Goal: Task Accomplishment & Management: Manage account settings

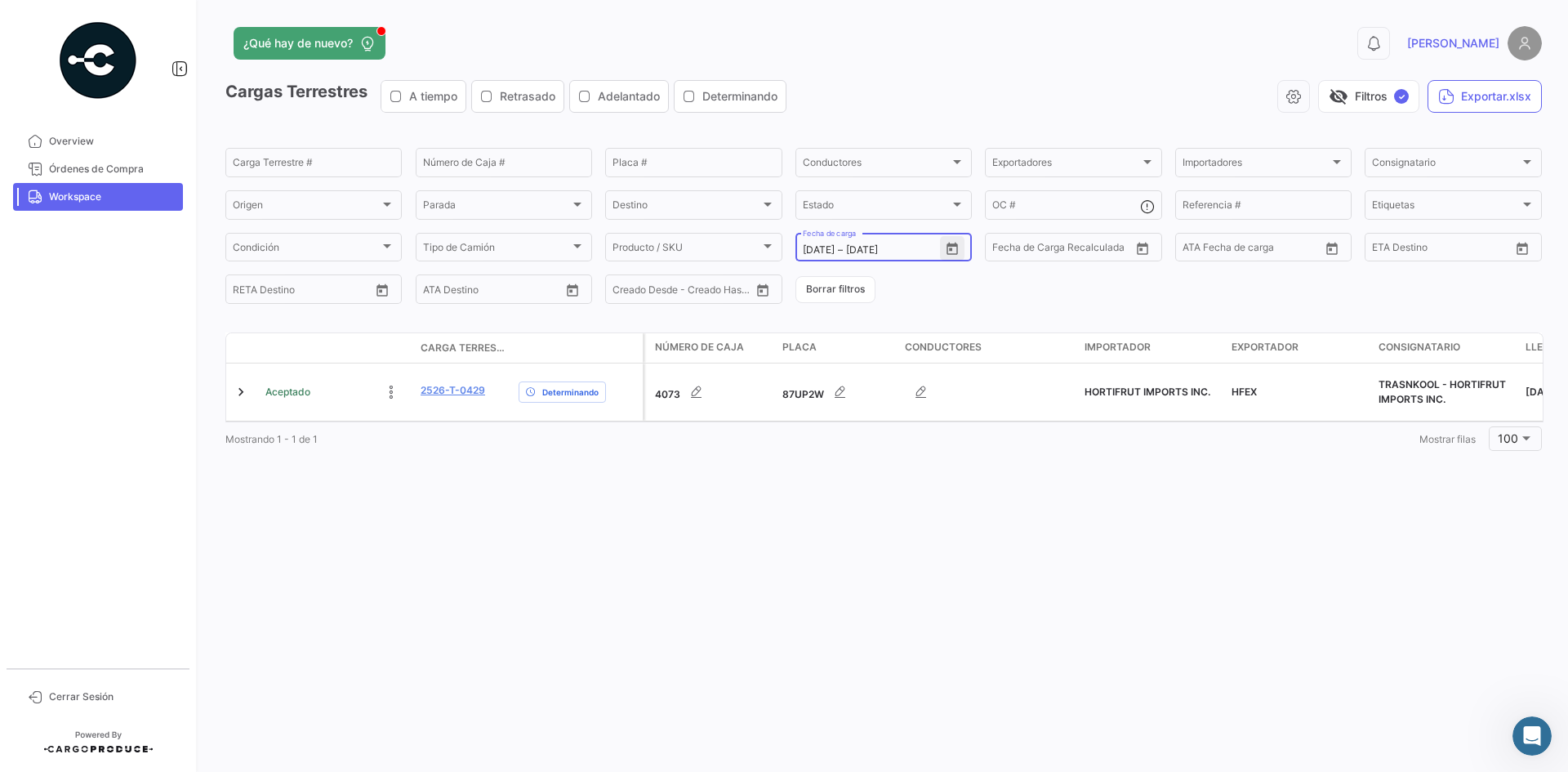
click at [959, 248] on icon "Open calendar" at bounding box center [952, 249] width 14 height 14
click at [940, 482] on div "25" at bounding box center [930, 479] width 25 height 30
type input "[DATE]"
click at [940, 482] on div "25" at bounding box center [930, 479] width 25 height 30
type input "[DATE]"
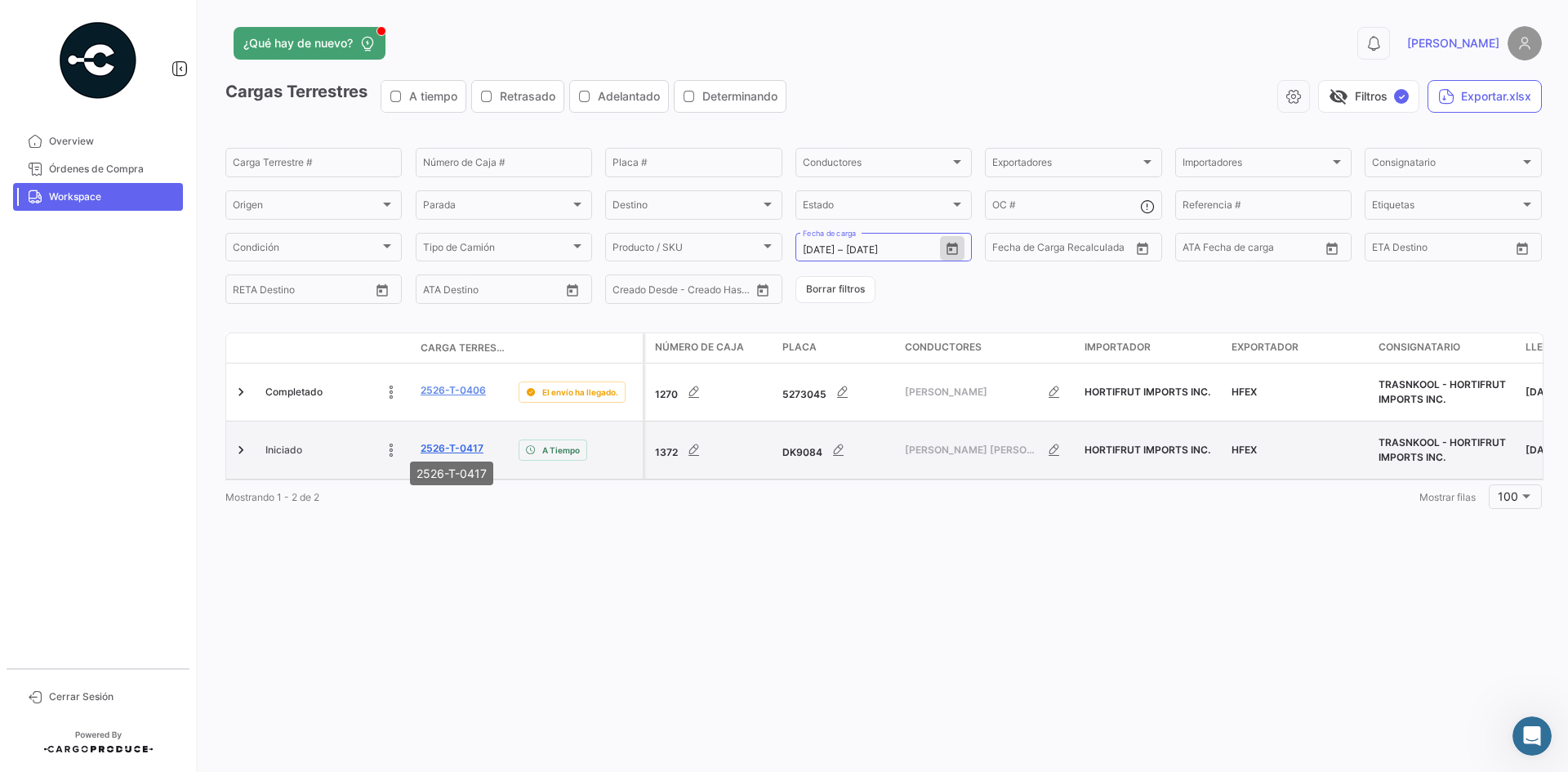
click at [457, 441] on link "2526-T-0417" at bounding box center [453, 448] width 63 height 14
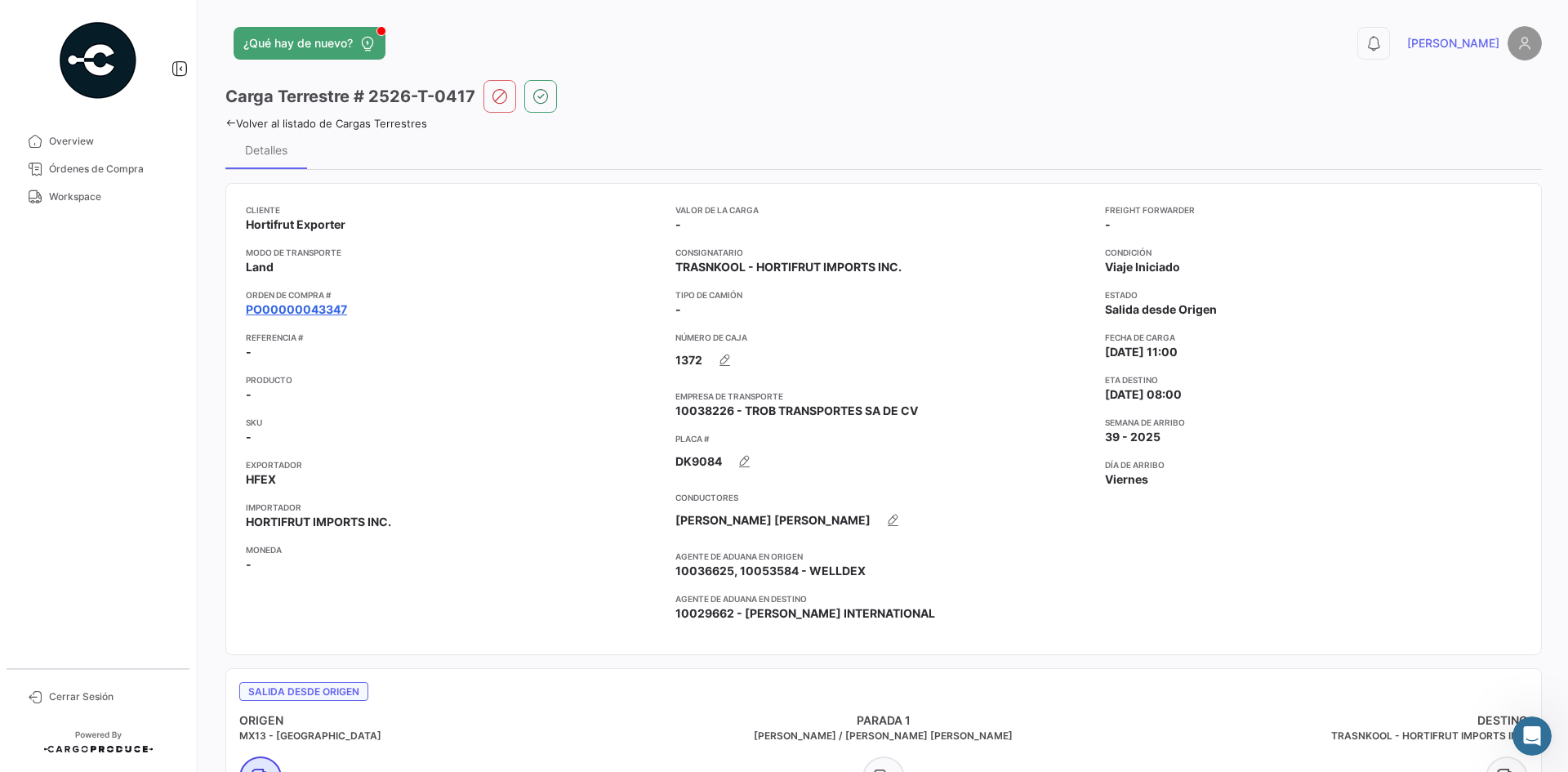
click at [328, 304] on link "PO00000043347" at bounding box center [297, 309] width 101 height 16
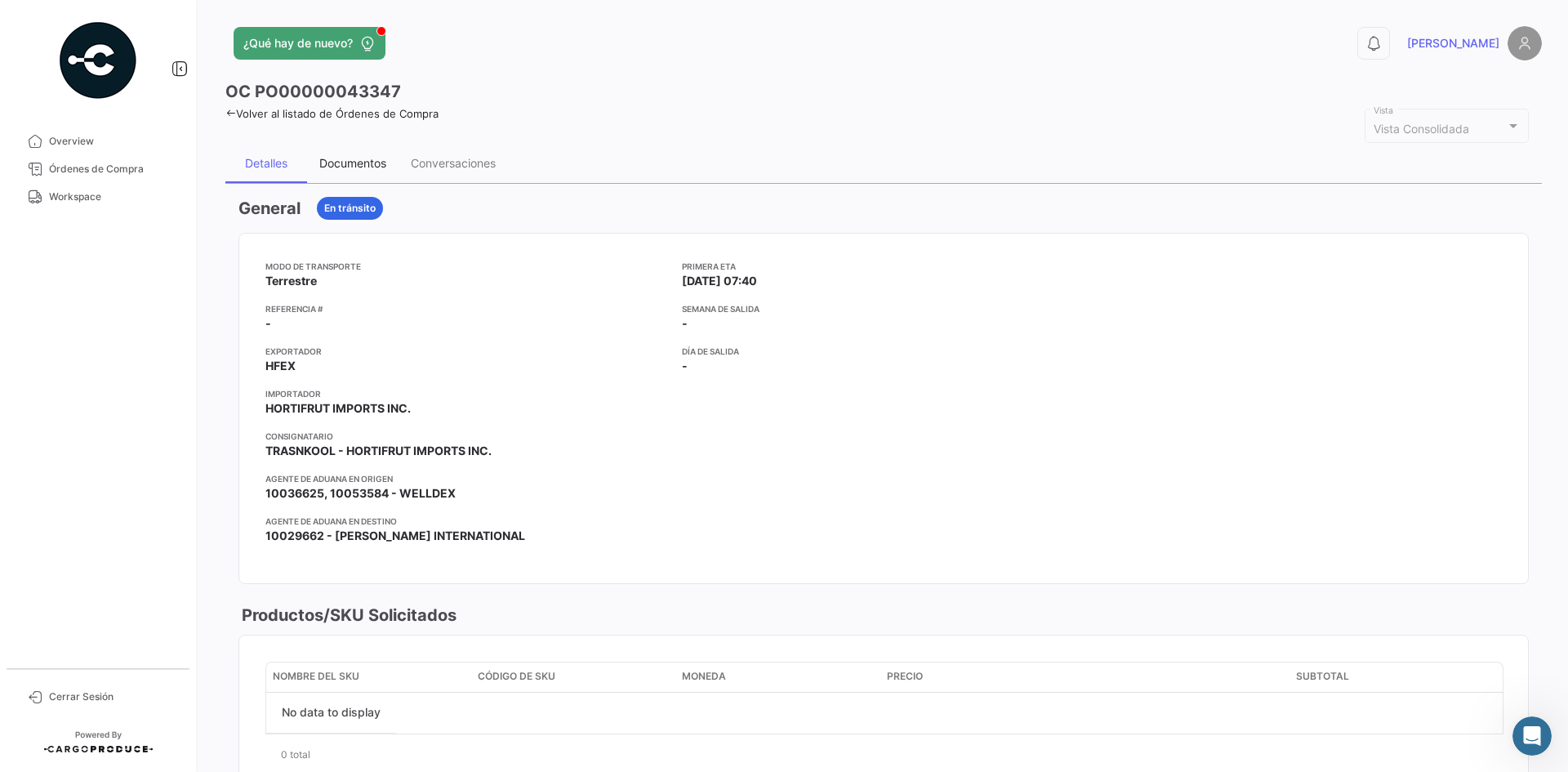
click at [381, 159] on div "Documentos" at bounding box center [353, 162] width 67 height 14
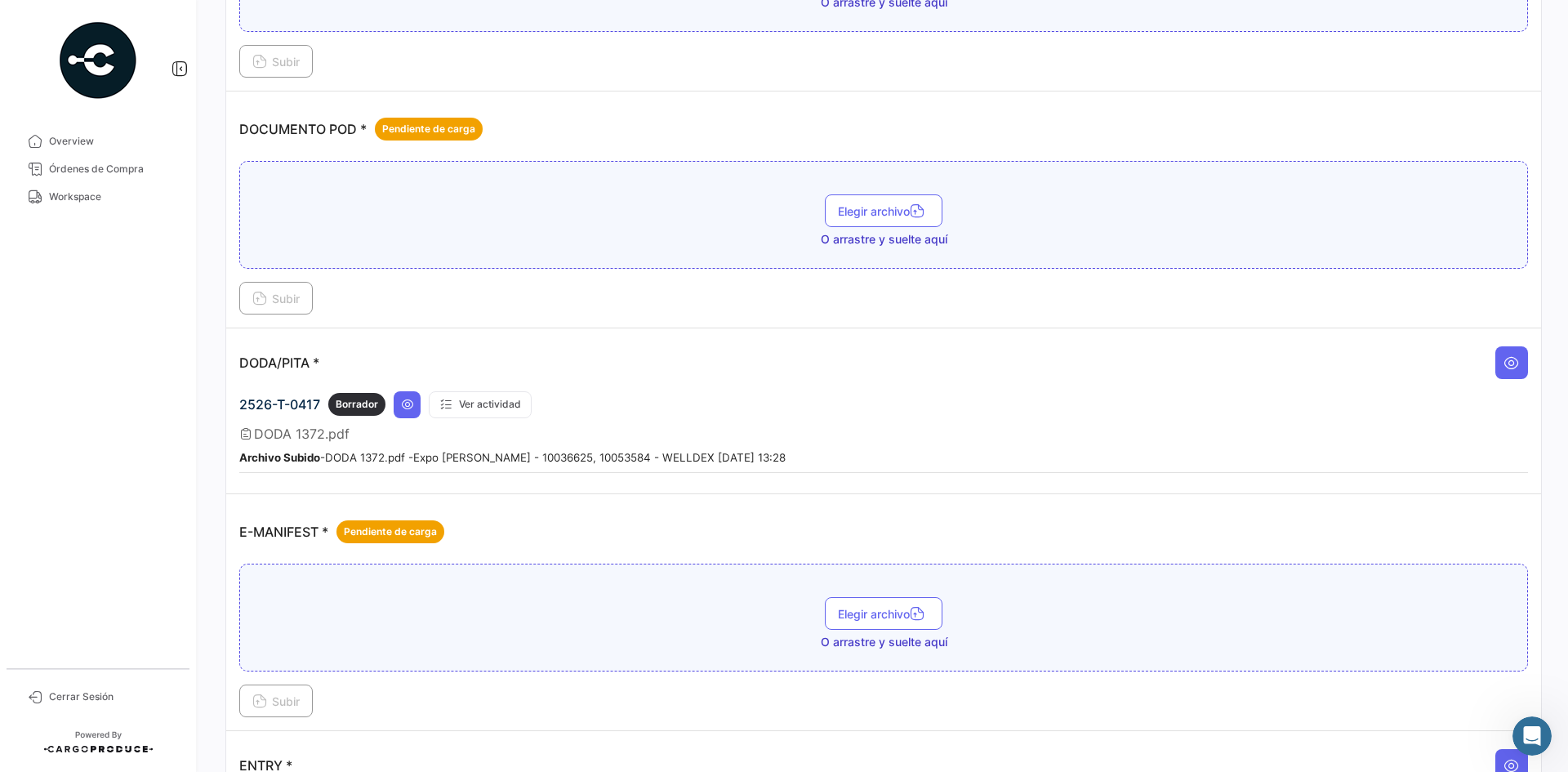
scroll to position [817, 0]
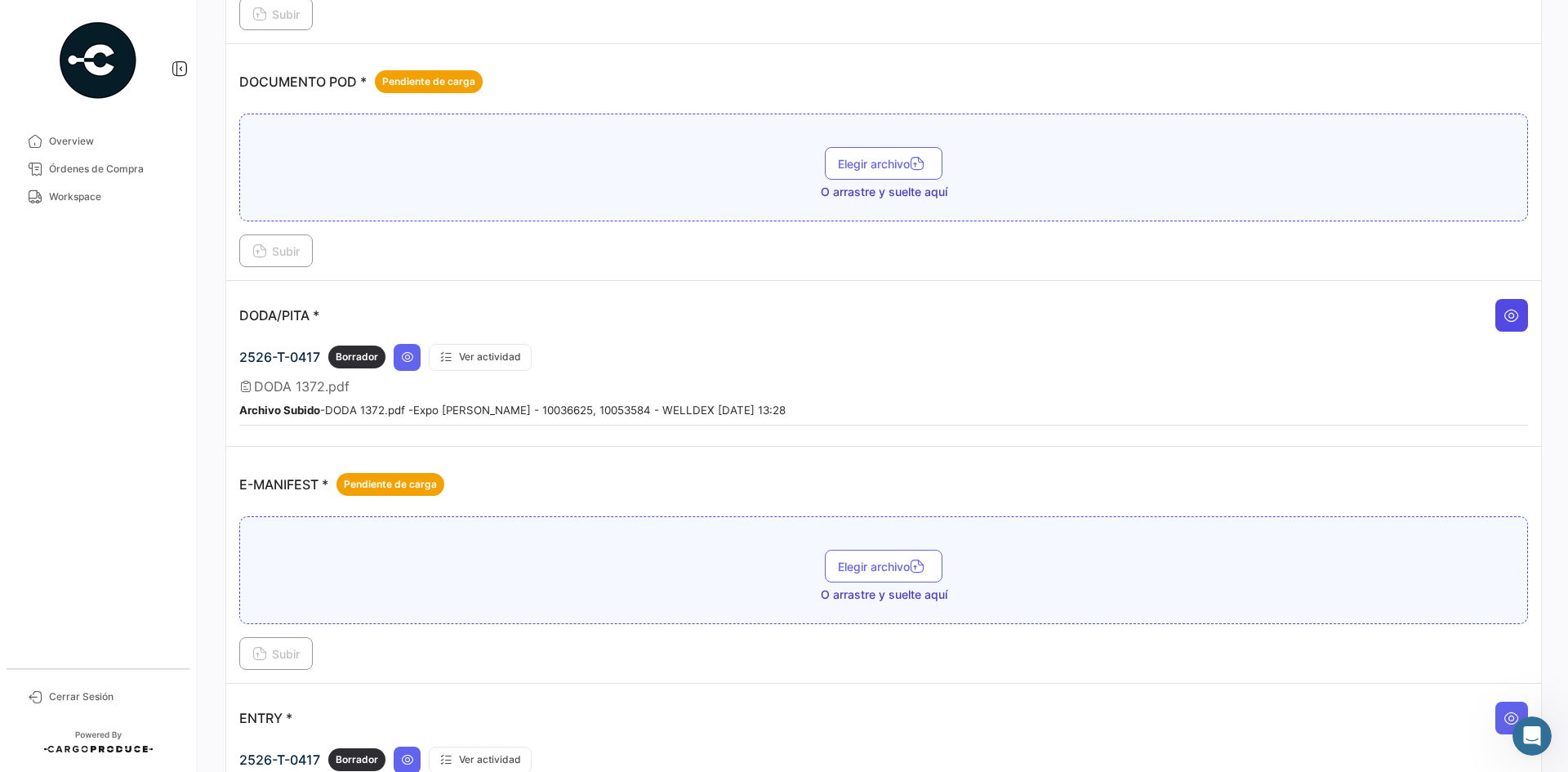
click at [1505, 320] on icon at bounding box center [1512, 316] width 16 height 16
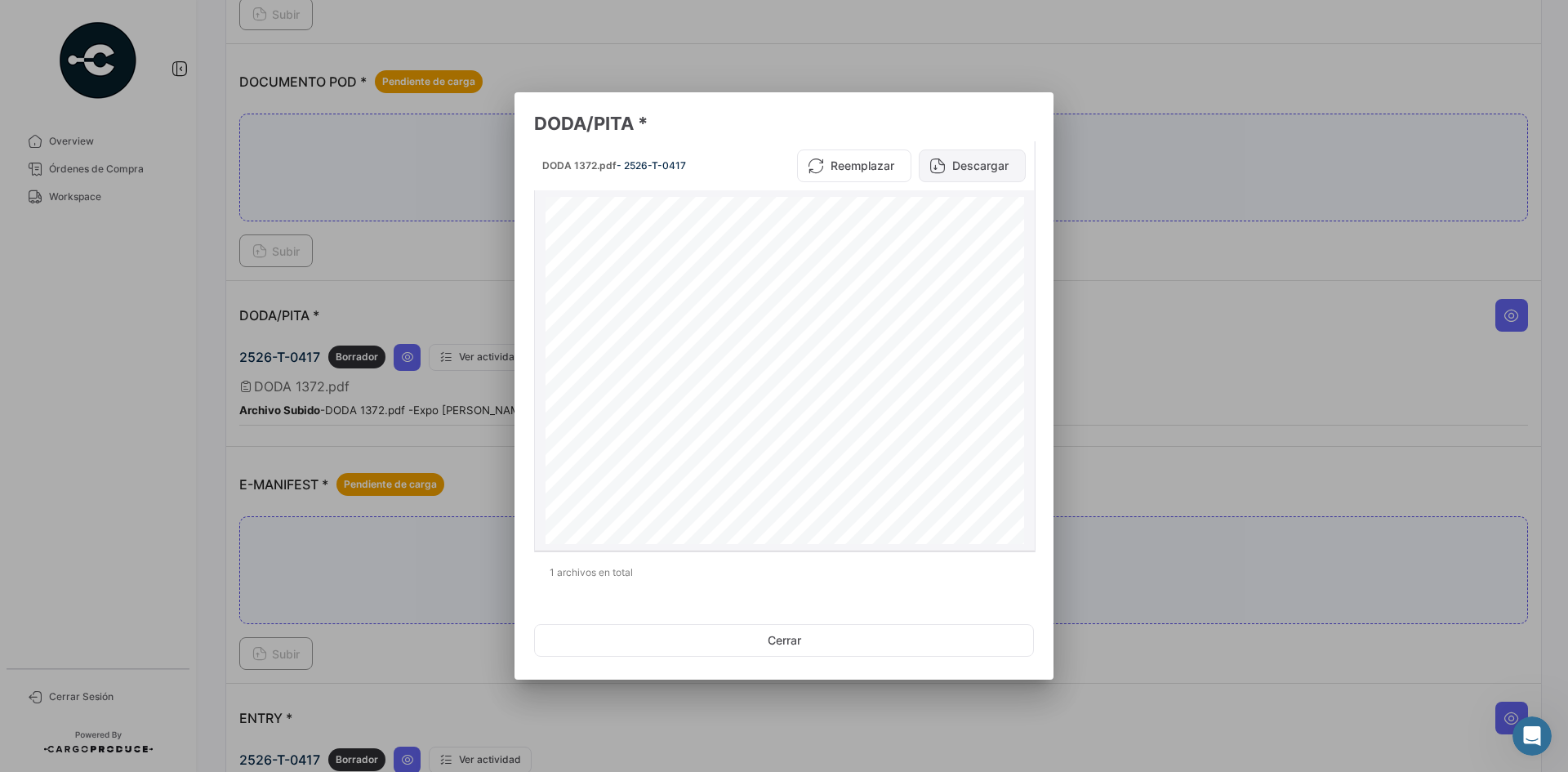
click at [983, 168] on button "Descargar" at bounding box center [972, 166] width 107 height 32
click at [1114, 244] on div at bounding box center [784, 386] width 1568 height 772
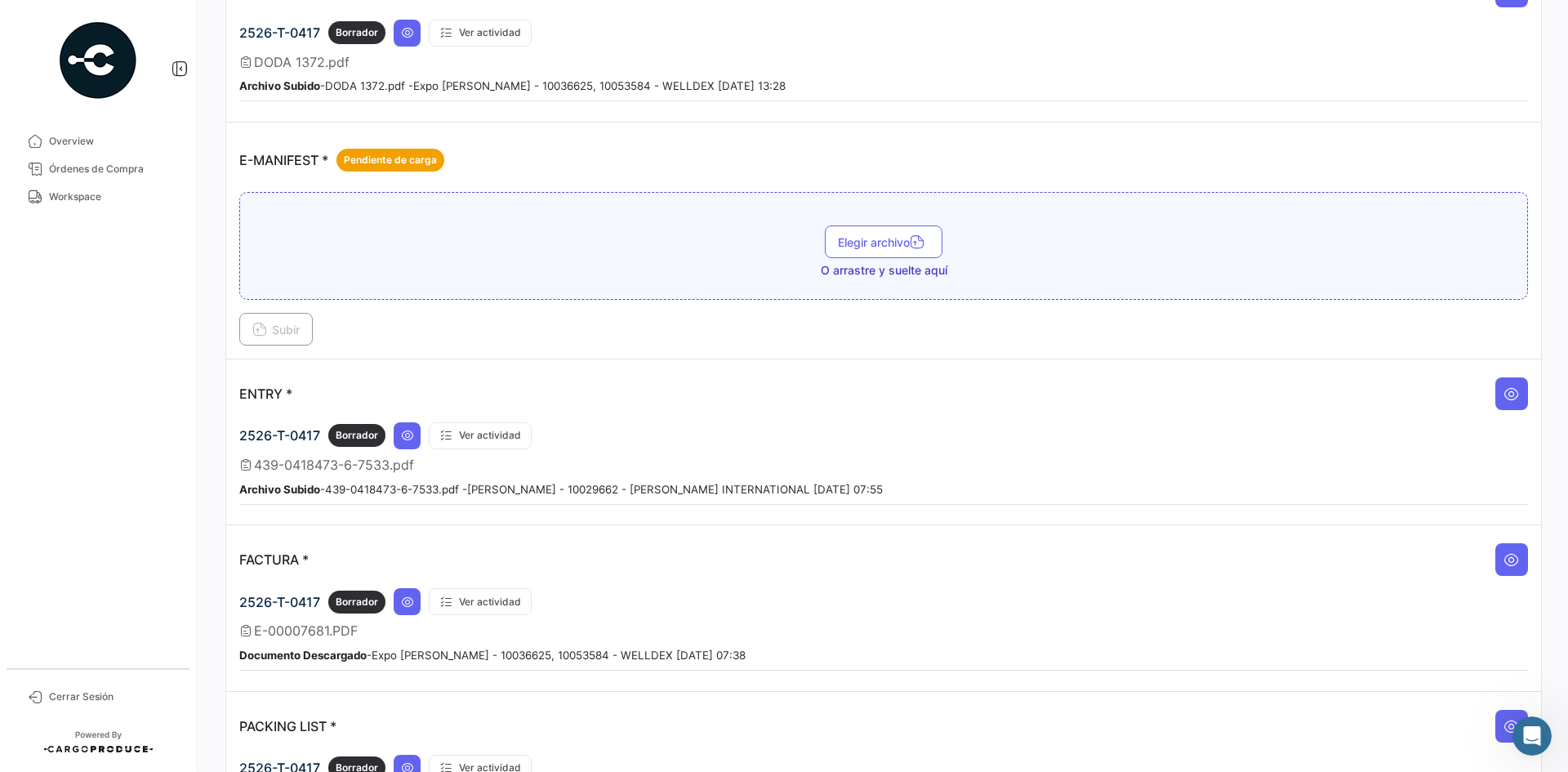
scroll to position [1144, 0]
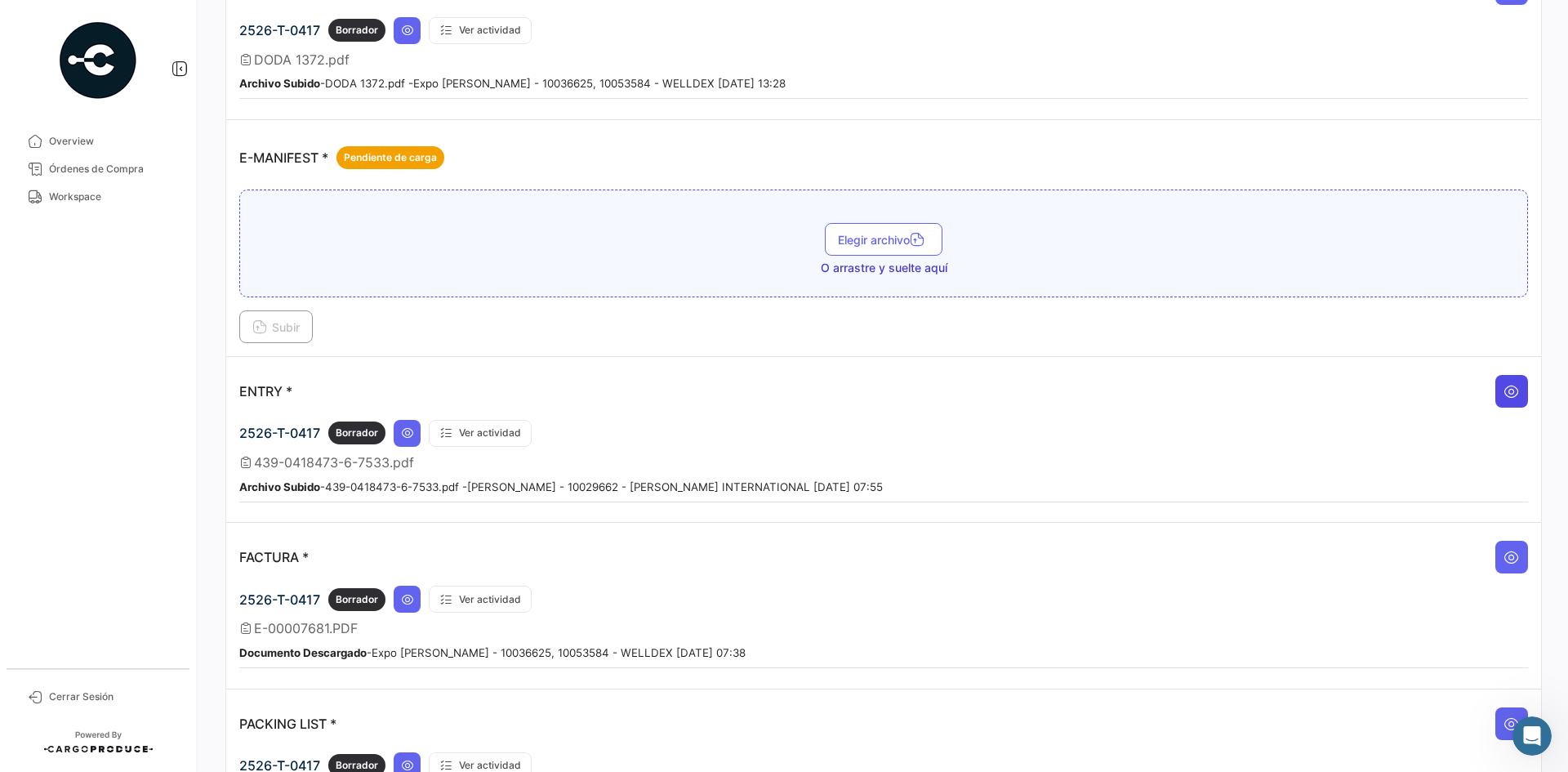
click at [1496, 396] on button at bounding box center [1512, 391] width 32 height 32
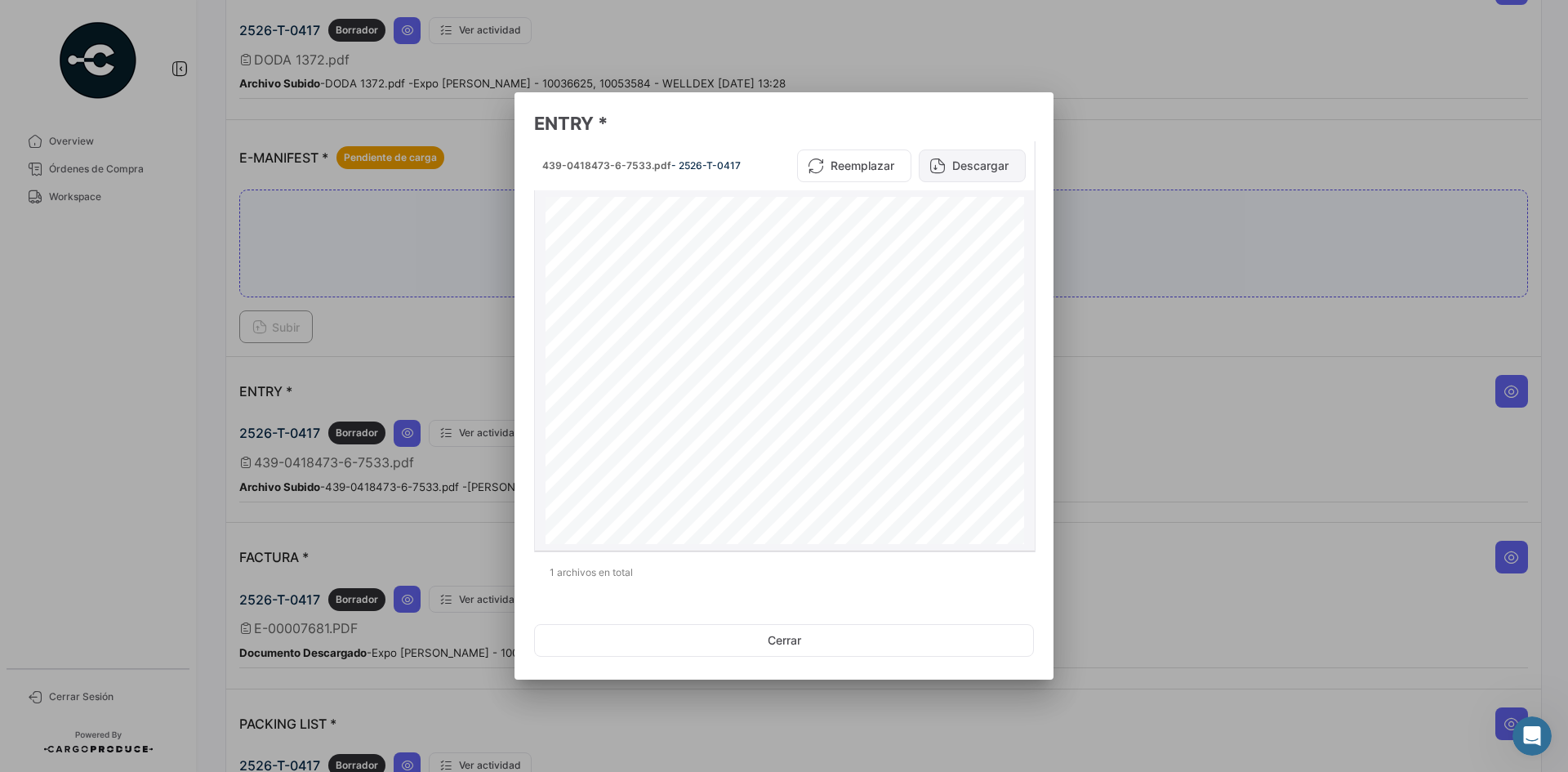
click at [972, 161] on button "Descargar" at bounding box center [972, 166] width 107 height 32
click at [1154, 337] on div at bounding box center [784, 386] width 1568 height 772
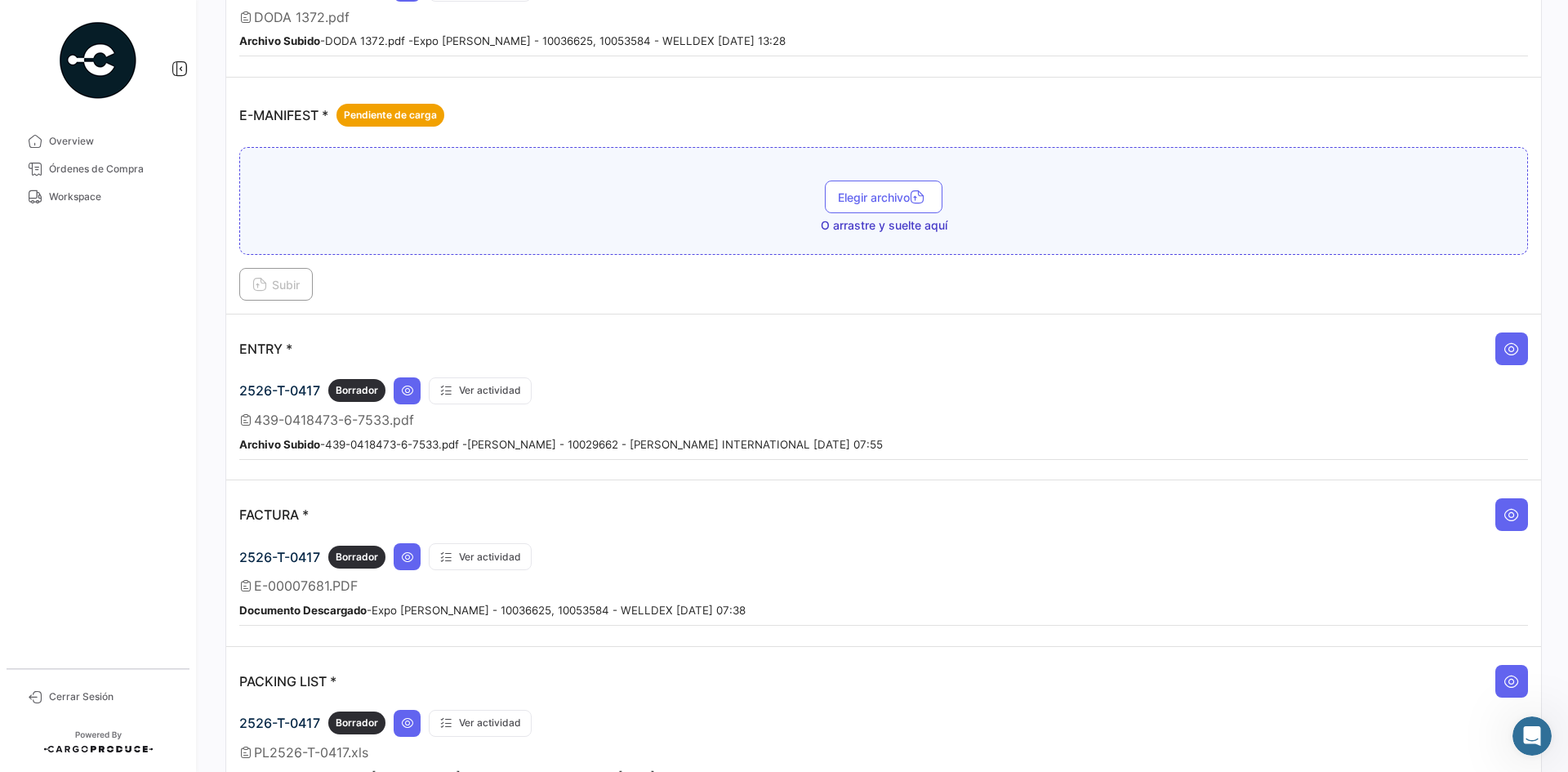
scroll to position [1307, 0]
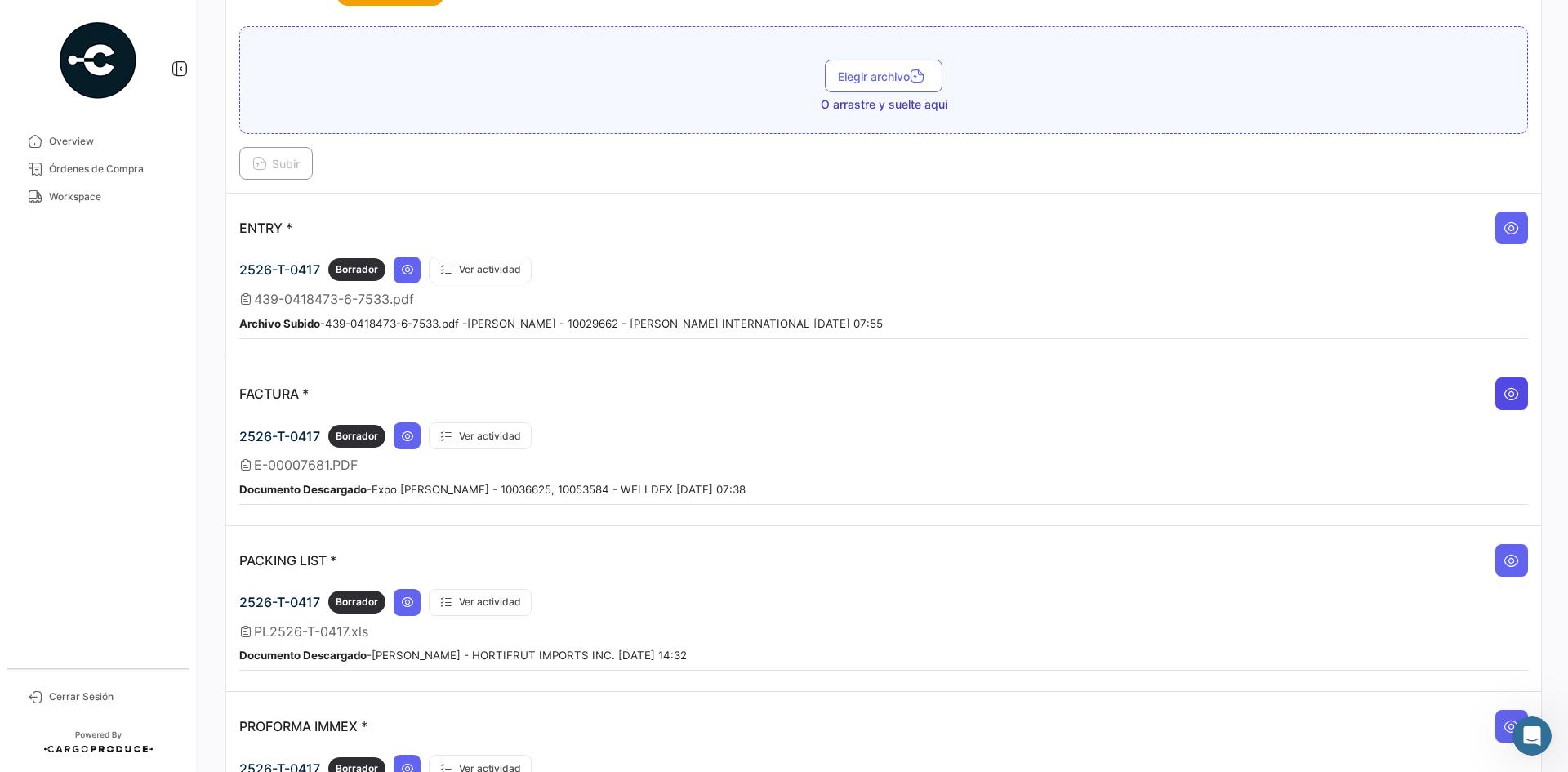
click at [1505, 390] on icon at bounding box center [1512, 394] width 16 height 16
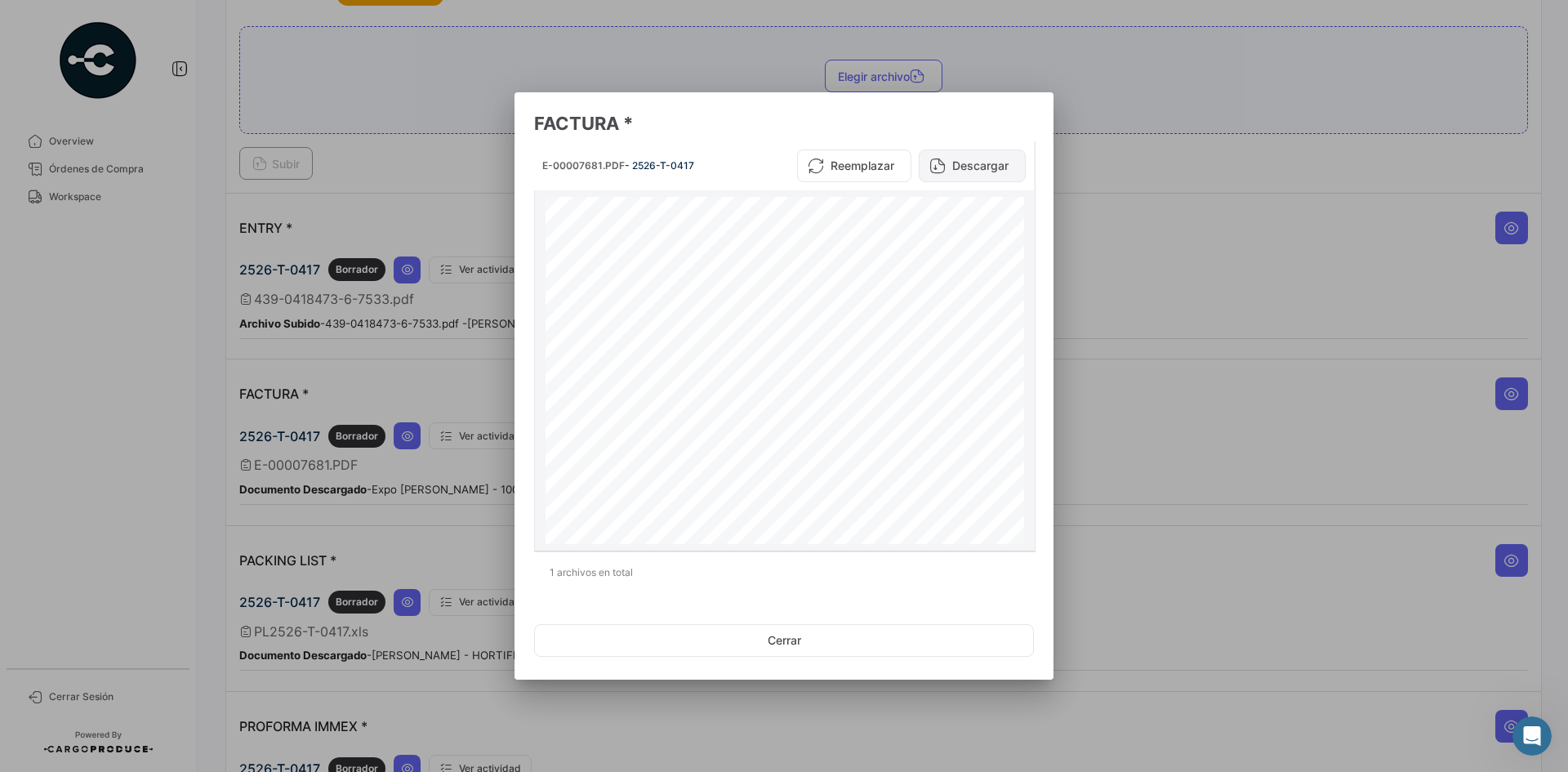
click at [975, 161] on button "Descargar" at bounding box center [972, 166] width 107 height 32
click at [1161, 170] on div at bounding box center [784, 386] width 1568 height 772
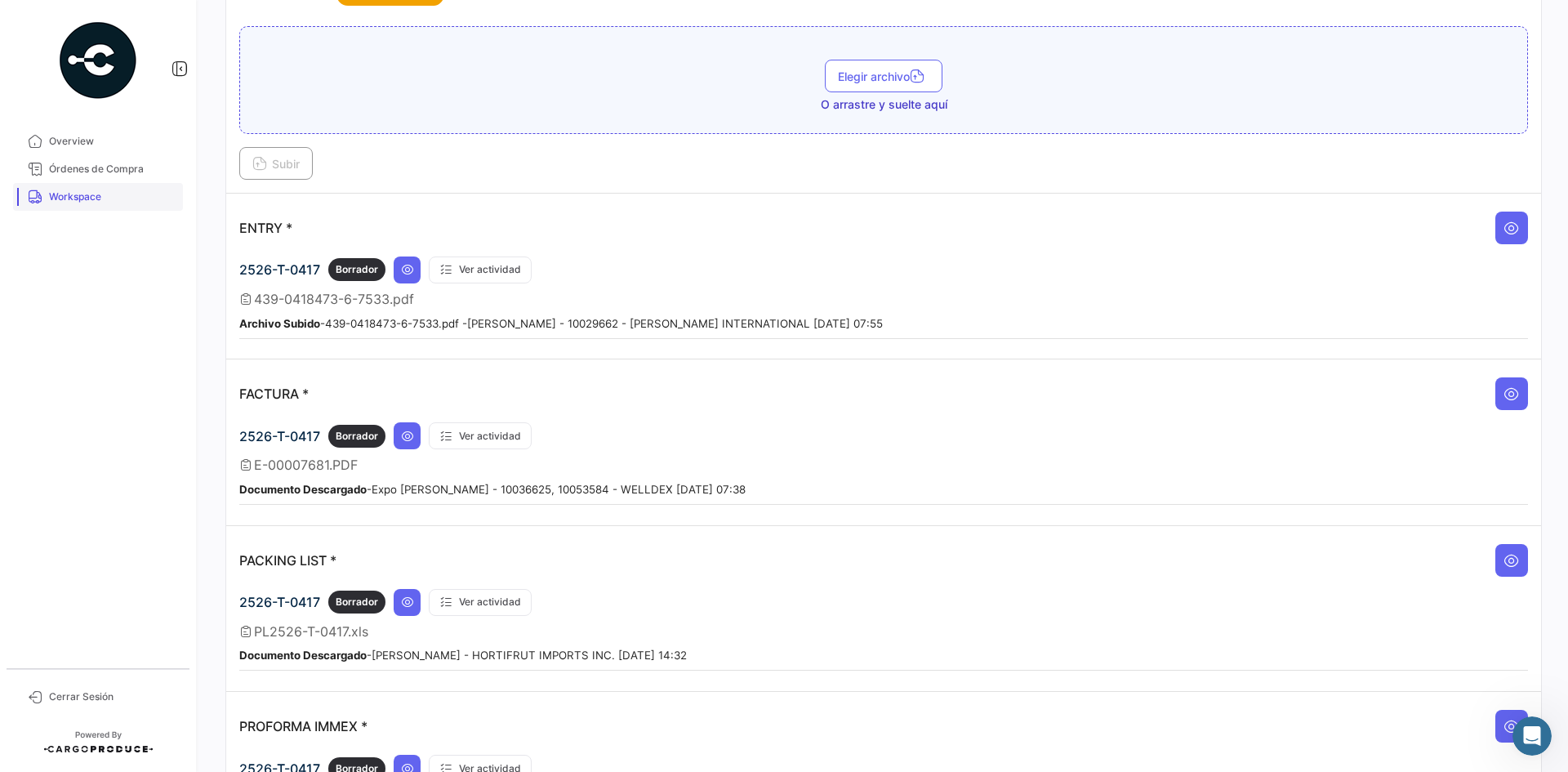
click at [111, 201] on span "Workspace" at bounding box center [112, 197] width 127 height 14
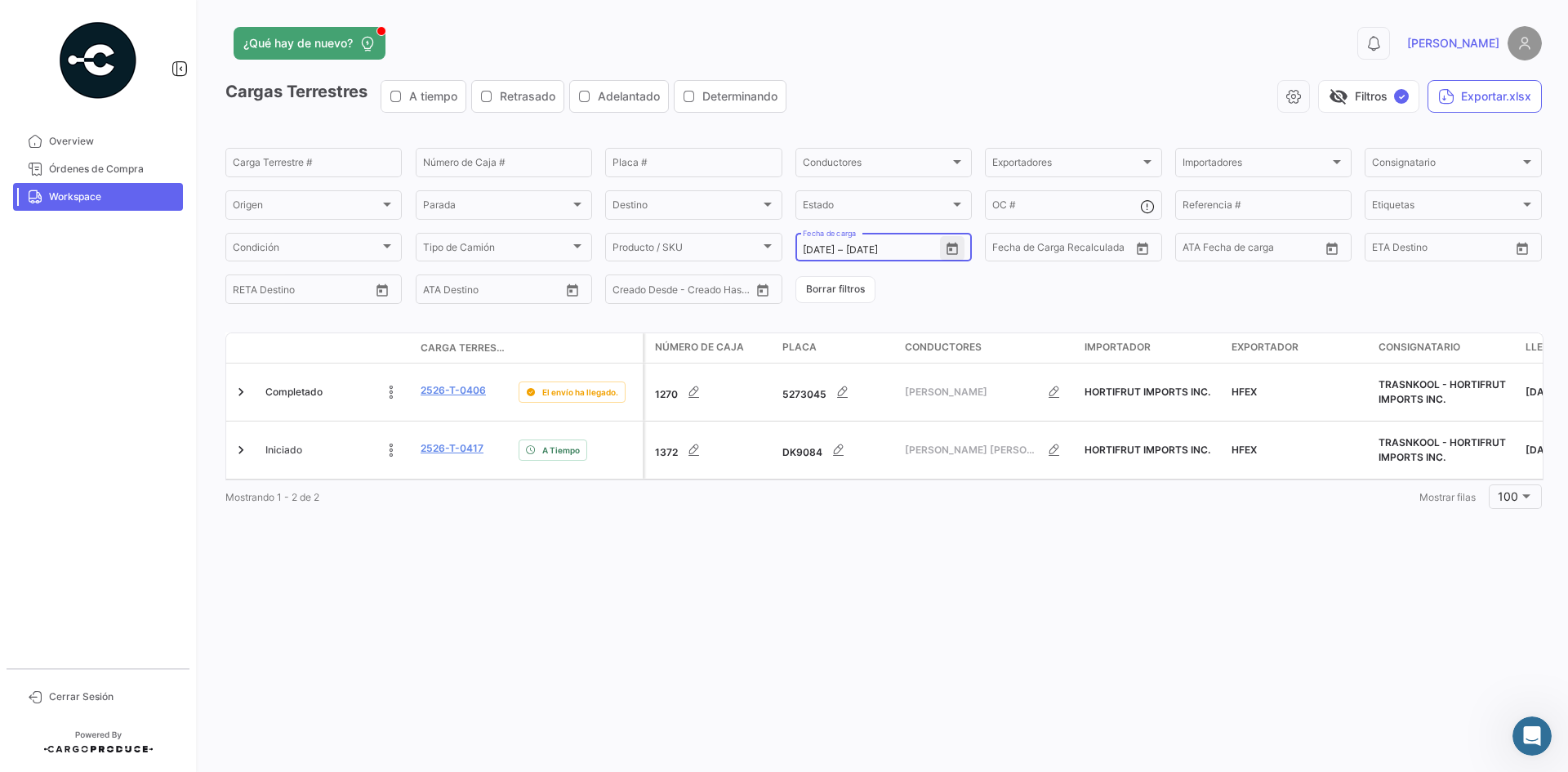
click at [949, 242] on icon "Open calendar" at bounding box center [952, 249] width 14 height 14
click at [645, 531] on div at bounding box center [784, 386] width 1568 height 772
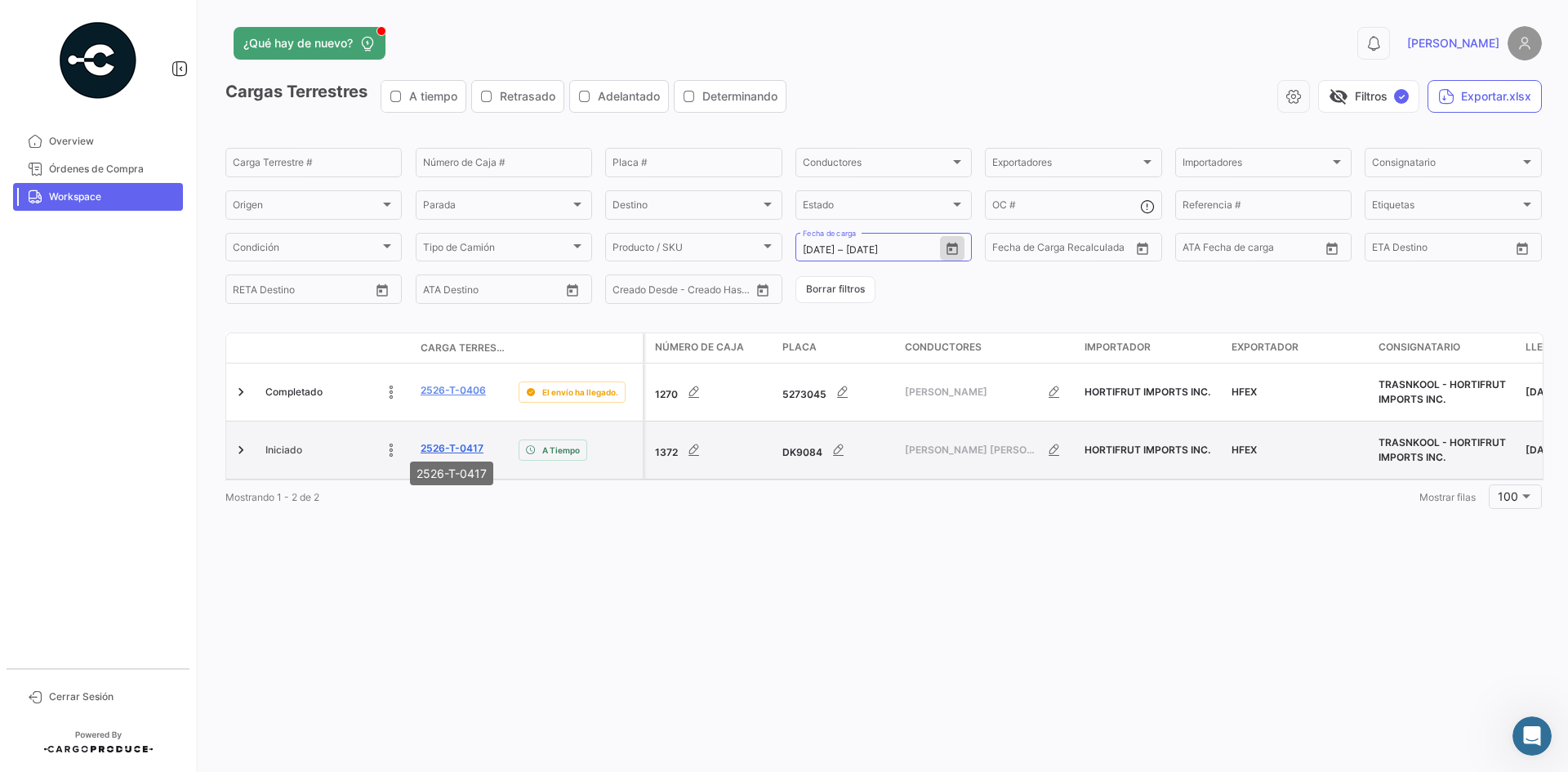
click at [434, 443] on link "2526-T-0417" at bounding box center [453, 448] width 63 height 14
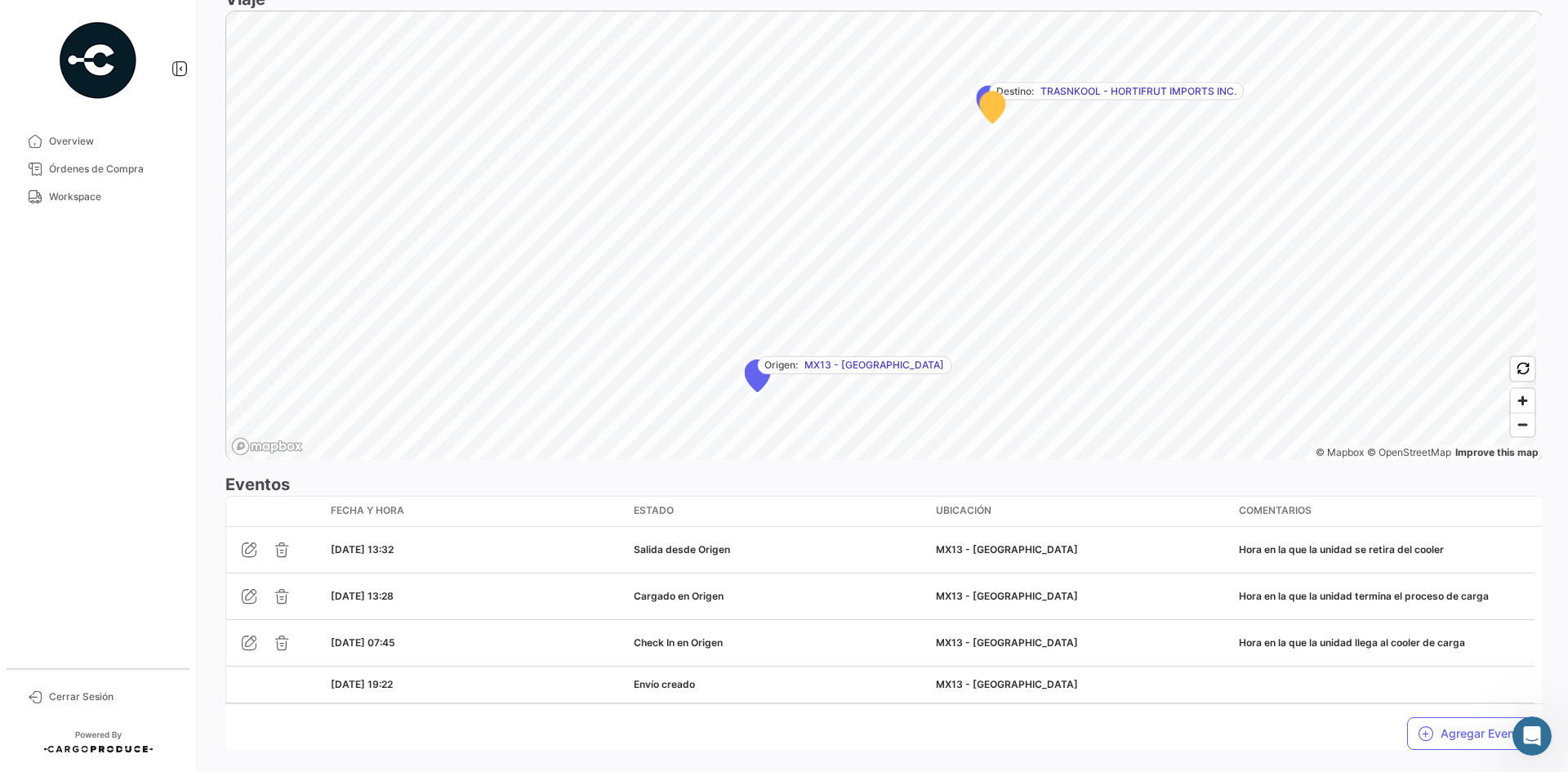
scroll to position [1043, 0]
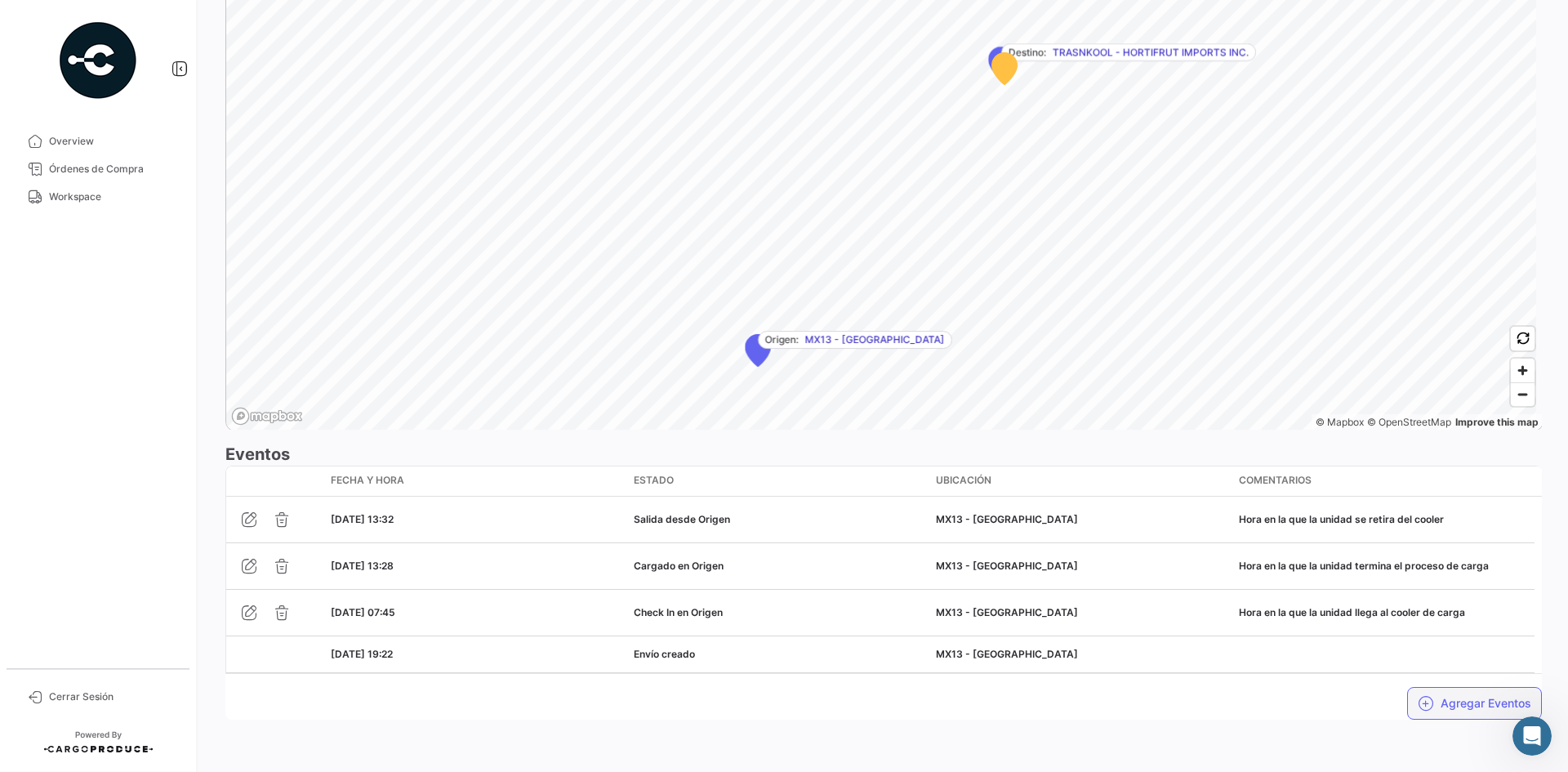
click at [1419, 697] on icon "button" at bounding box center [1426, 703] width 16 height 16
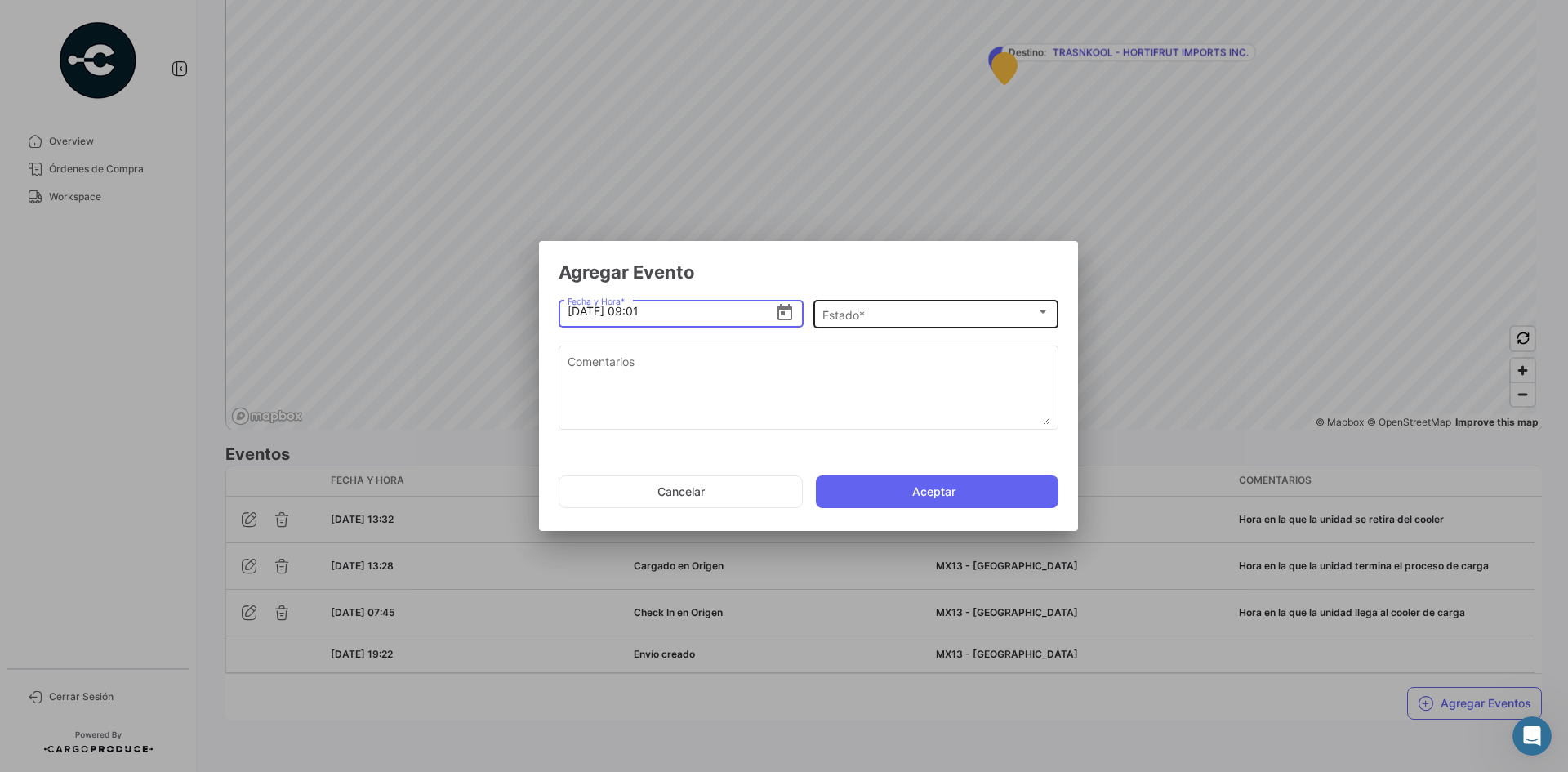
click at [884, 315] on div "Estado *" at bounding box center [929, 314] width 213 height 14
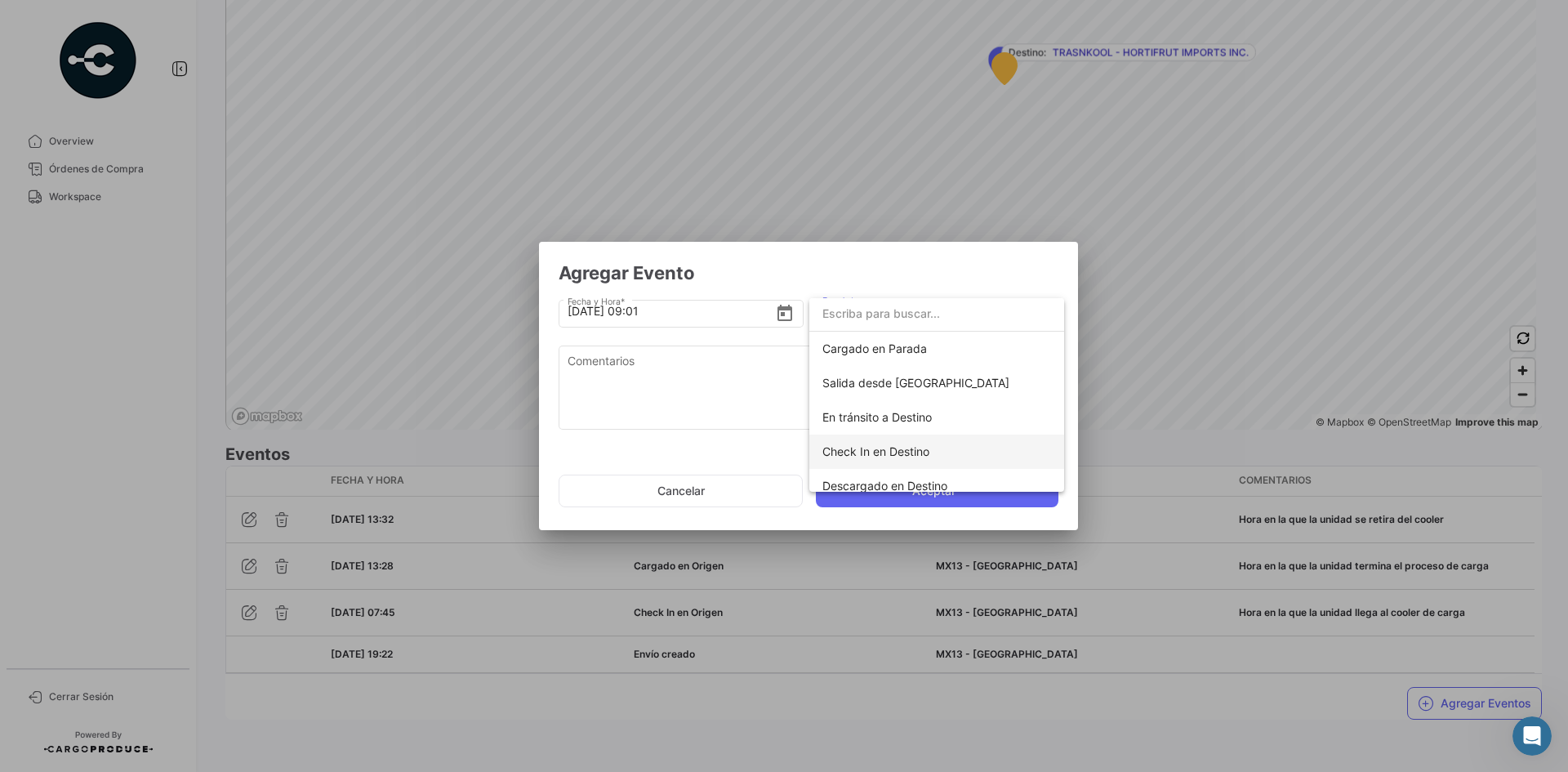
scroll to position [205, 0]
click at [912, 350] on span "Cargado en Parada" at bounding box center [875, 349] width 105 height 14
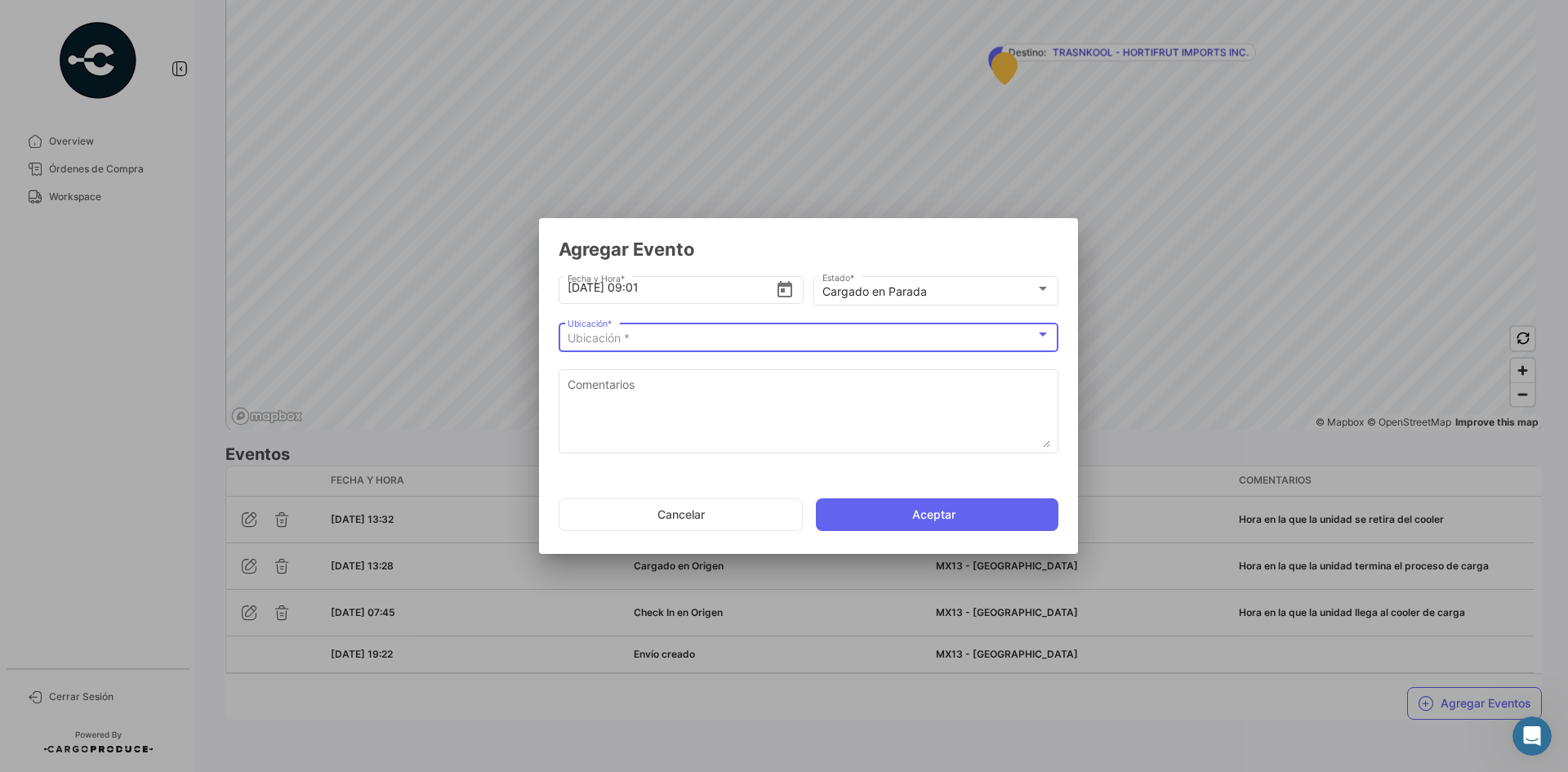
click at [767, 335] on div "Ubicación *" at bounding box center [802, 338] width 468 height 14
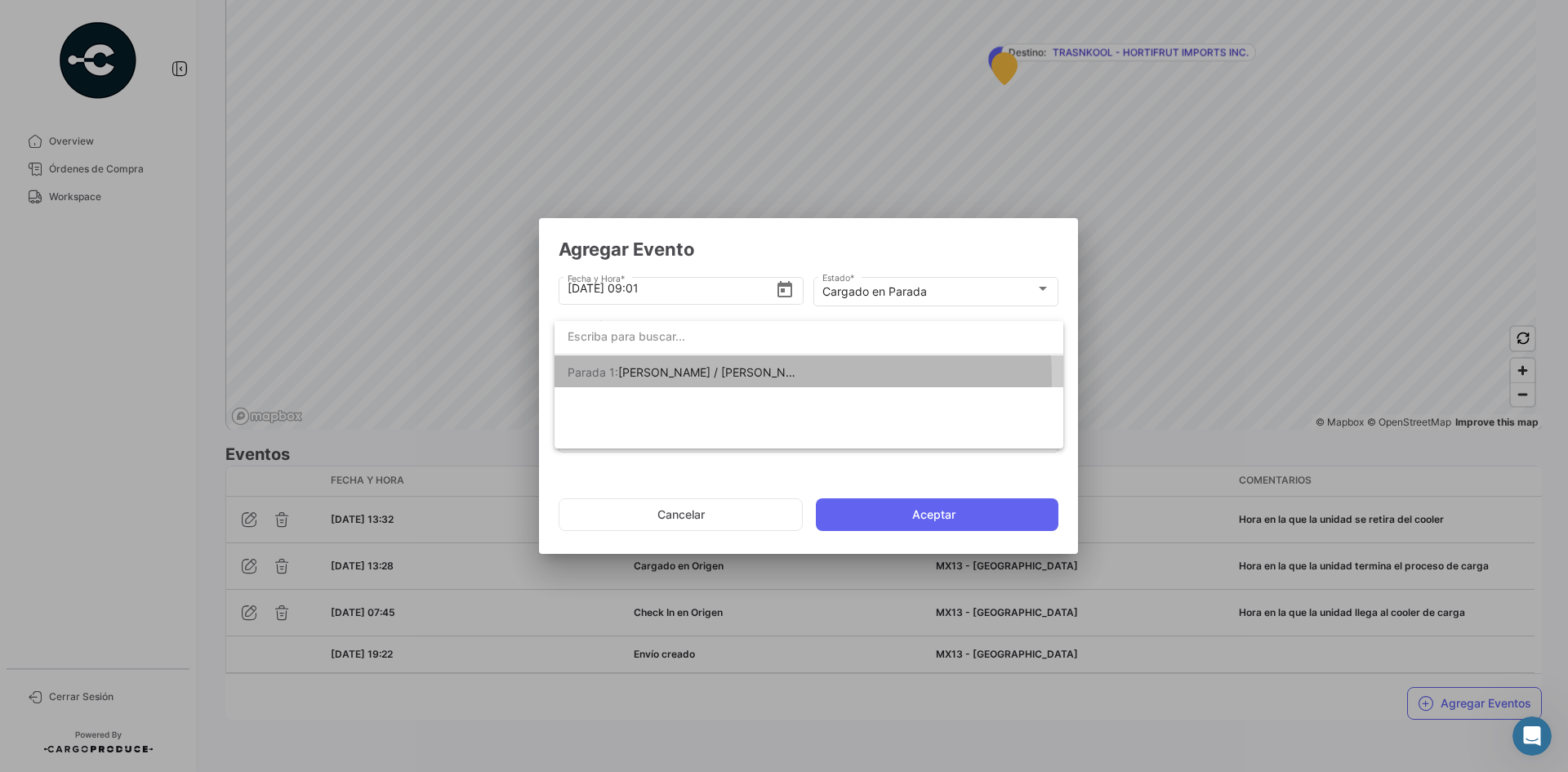
click at [751, 378] on span "[PERSON_NAME] / [PERSON_NAME] [PERSON_NAME]" at bounding box center [764, 372] width 290 height 14
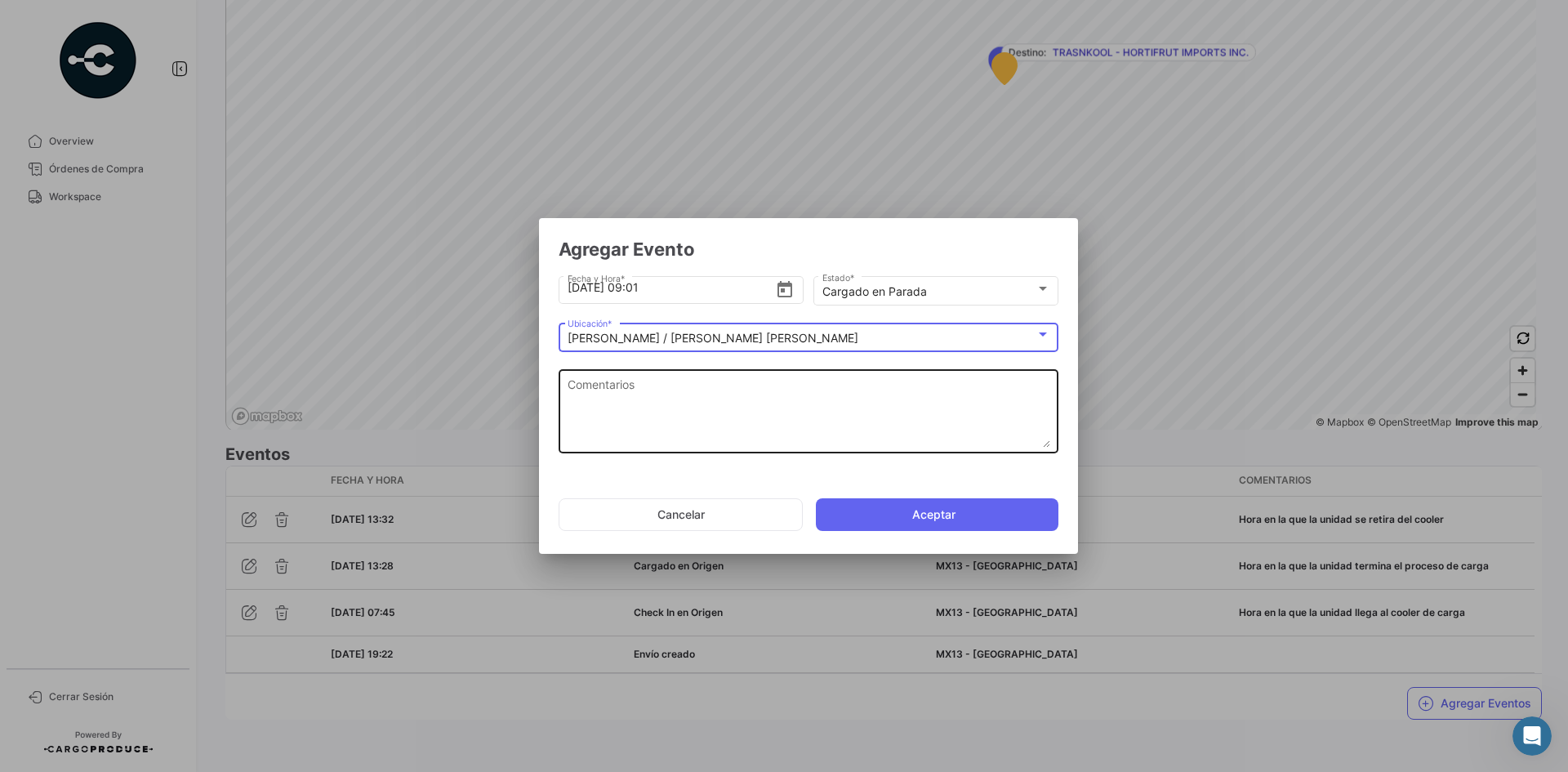
click at [688, 410] on textarea "Comentarios" at bounding box center [809, 412] width 482 height 72
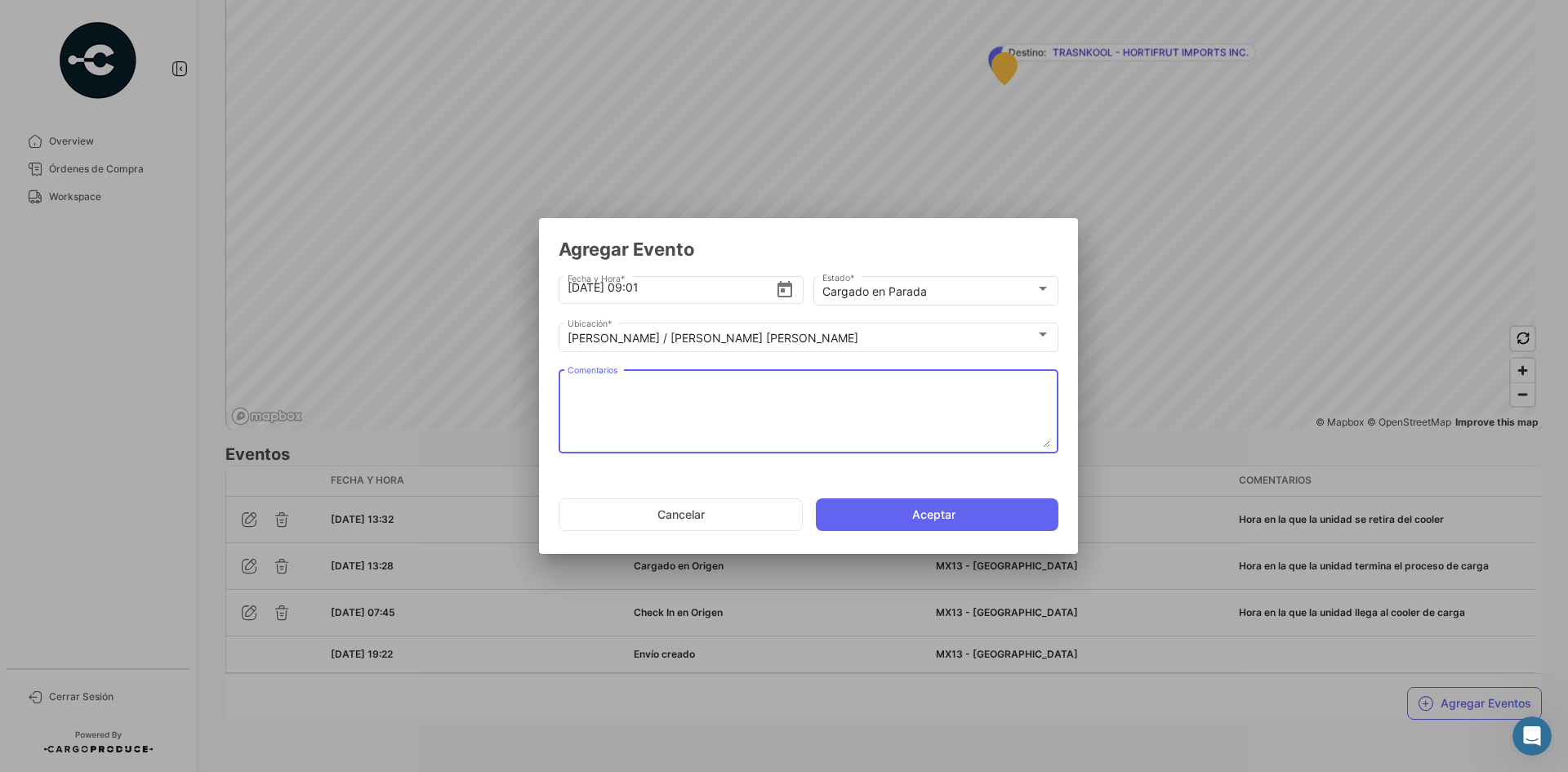
paste textarea "Hora de llegada a frontera"
type textarea "Hora de llegada a frontera"
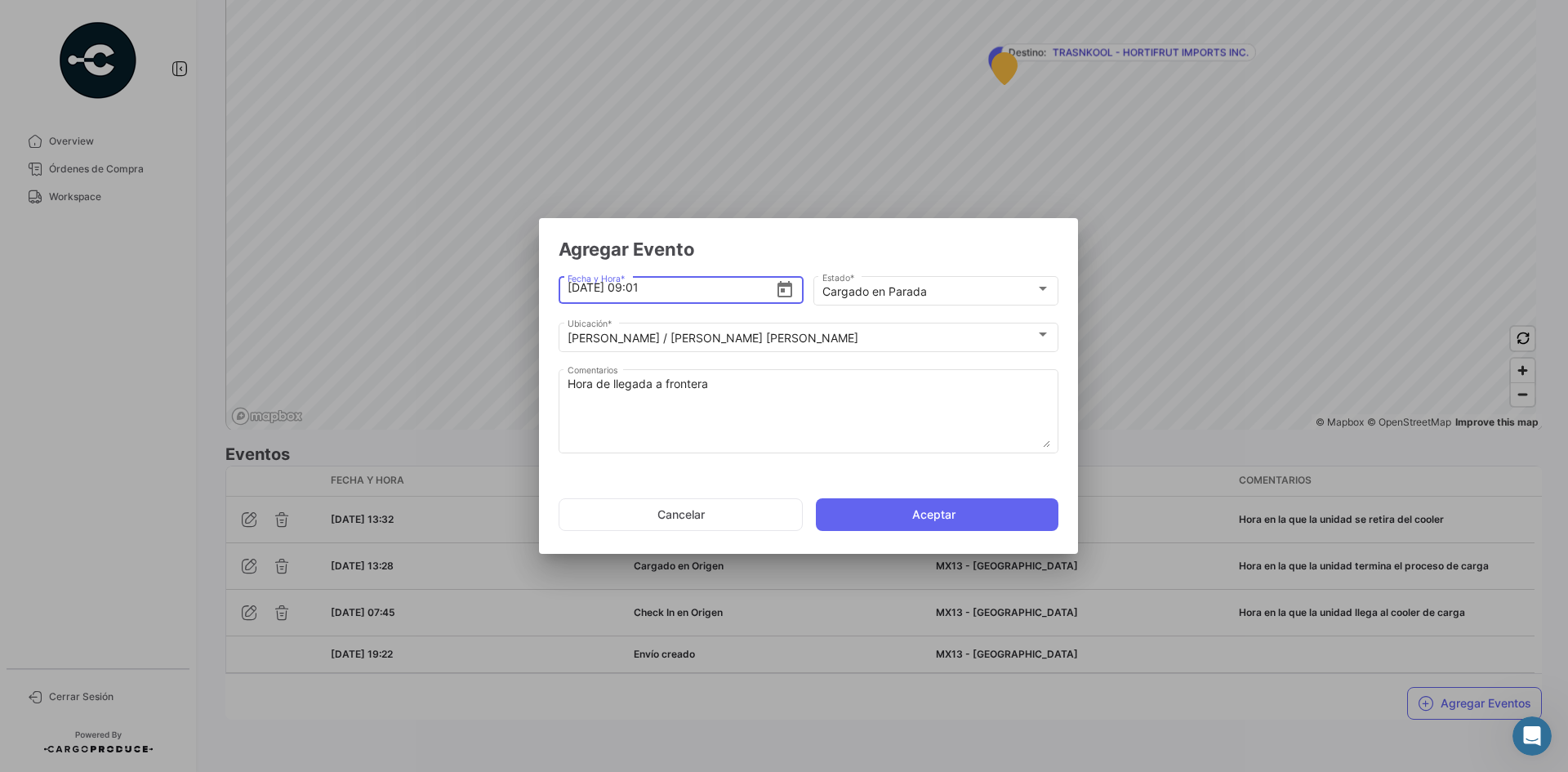
click at [665, 299] on input "[DATE] 09:01" at bounding box center [672, 287] width 208 height 57
type input "[DATE] 09:00"
click at [846, 505] on button "Aceptar" at bounding box center [937, 515] width 243 height 32
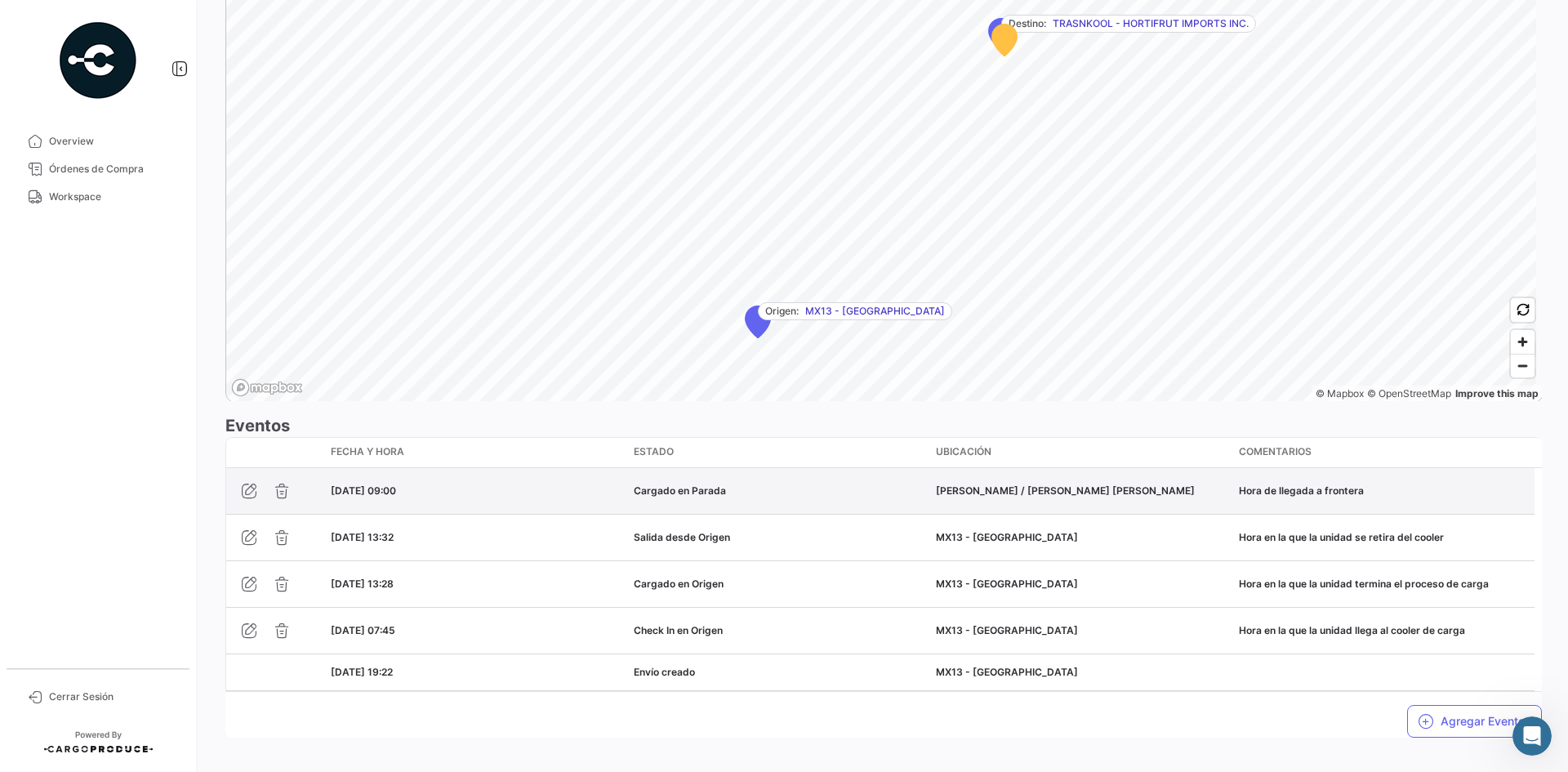
scroll to position [1089, 0]
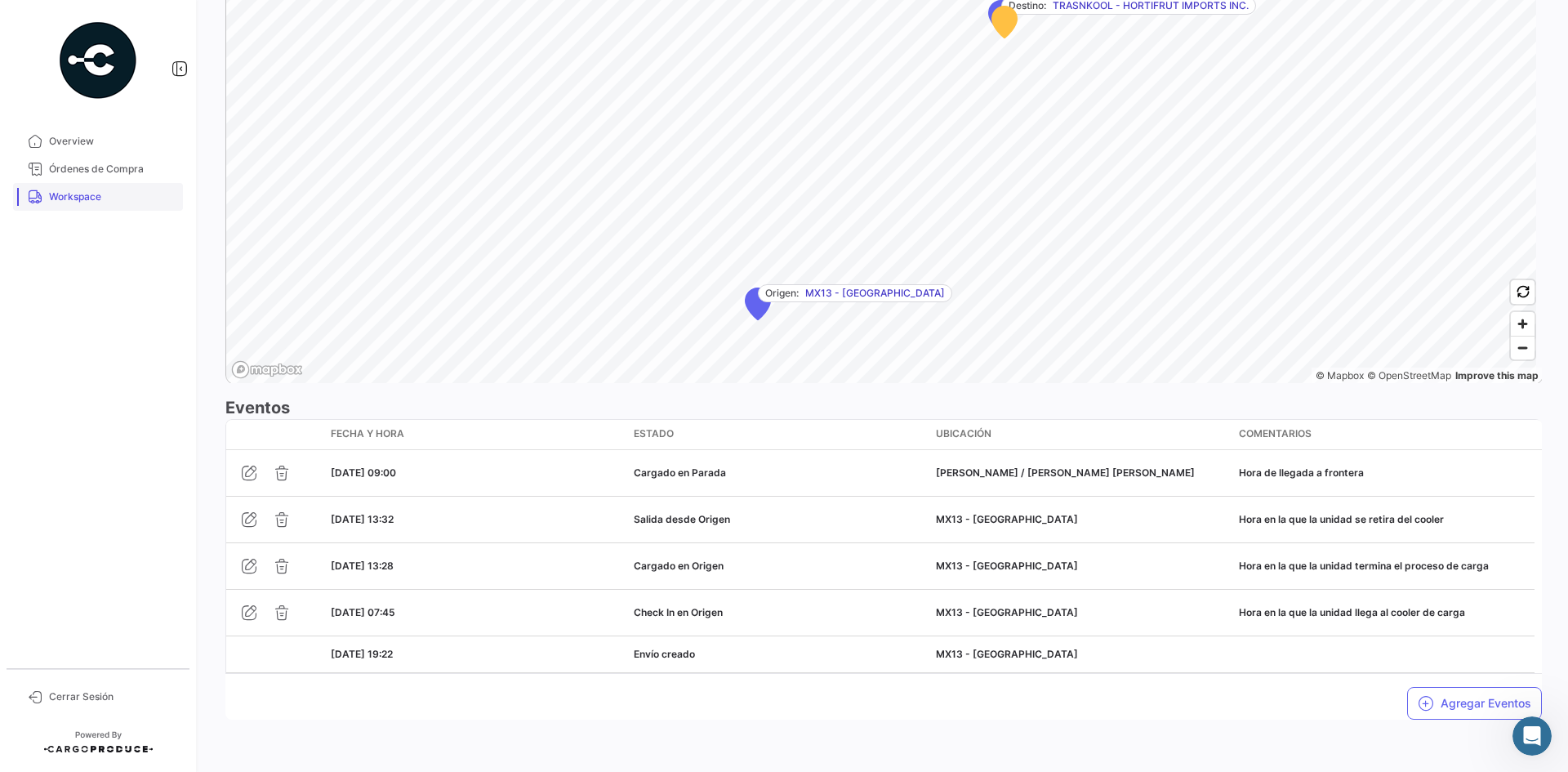
click at [60, 200] on span "Workspace" at bounding box center [112, 197] width 127 height 14
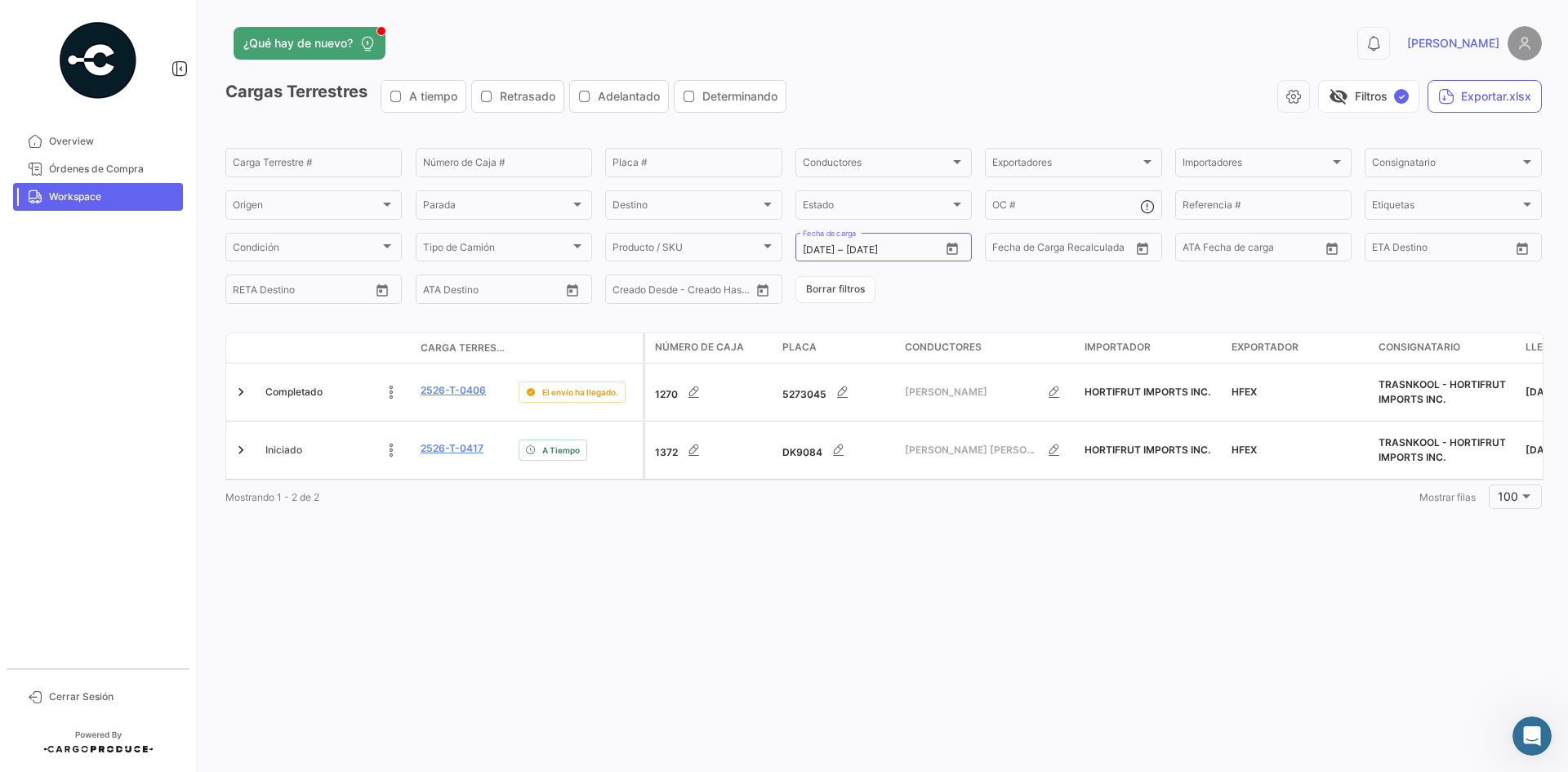
click at [100, 198] on span "Workspace" at bounding box center [112, 197] width 127 height 14
click at [954, 251] on icon "Open calendar" at bounding box center [952, 249] width 14 height 14
click at [986, 482] on div "27" at bounding box center [987, 479] width 26 height 30
type input "[DATE]"
click at [986, 482] on div "27" at bounding box center [987, 479] width 26 height 30
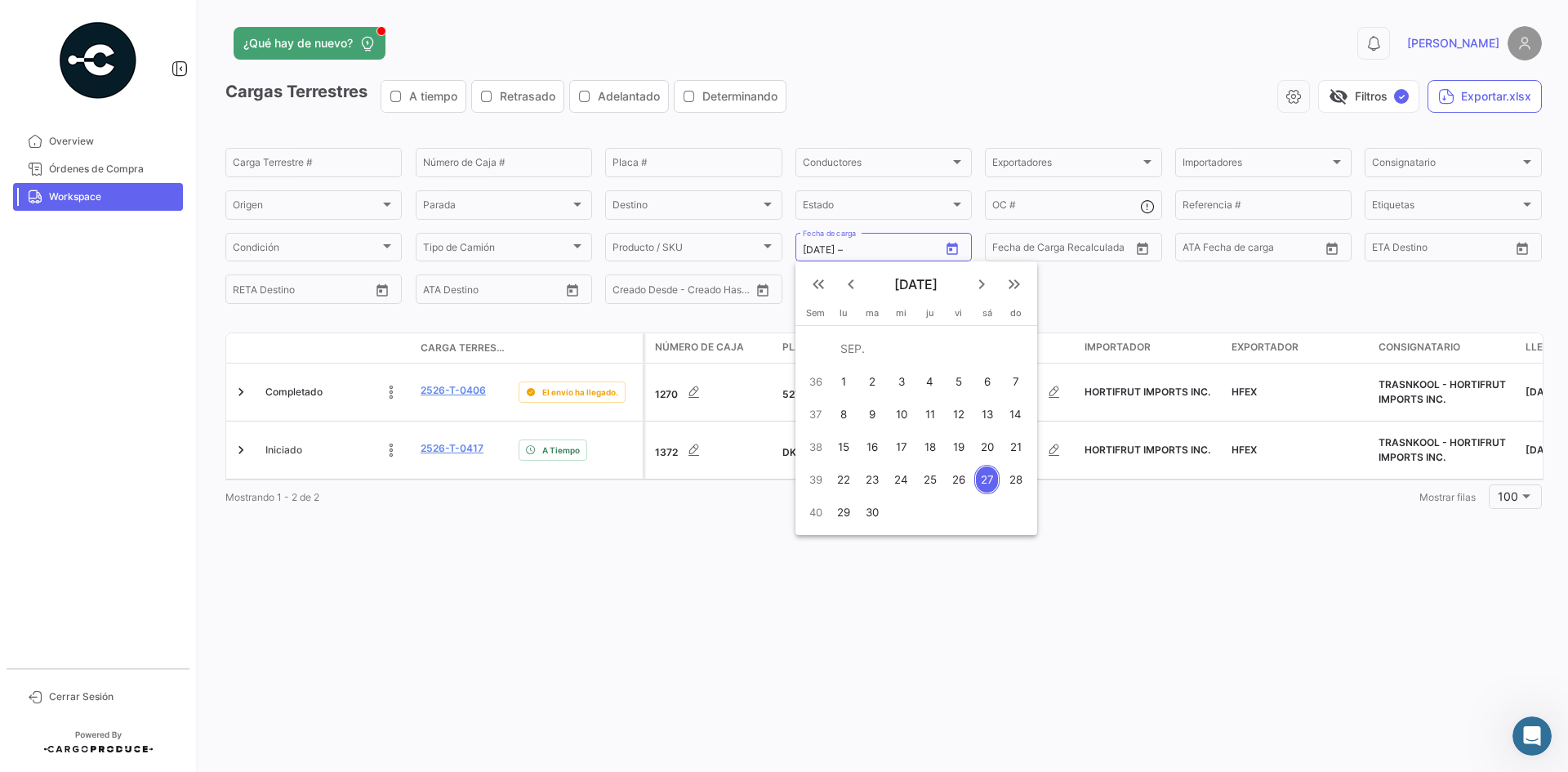
type input "[DATE]"
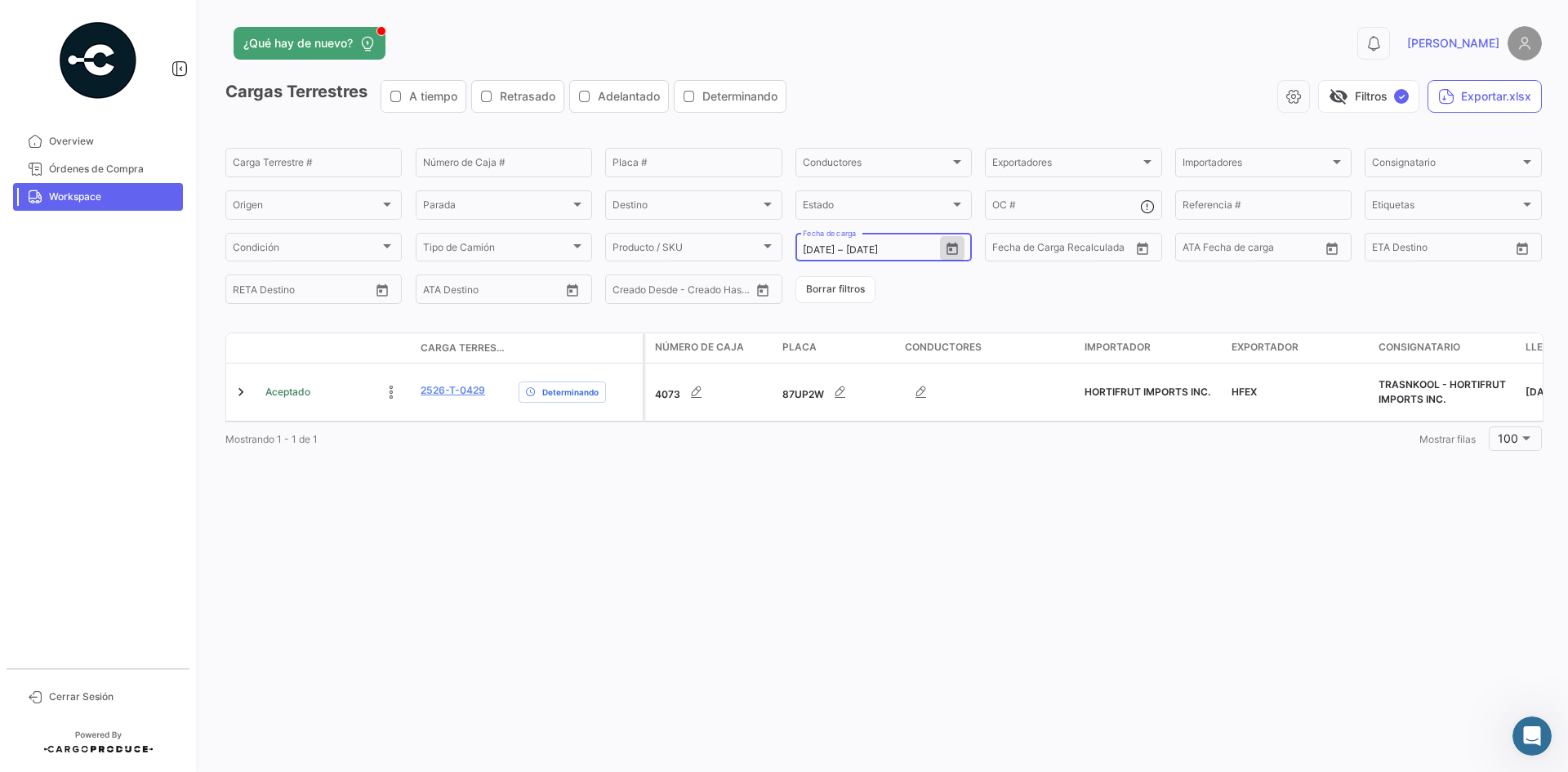
click at [947, 253] on icon "Open calendar" at bounding box center [952, 249] width 14 height 14
click at [1007, 479] on div "28" at bounding box center [1015, 479] width 26 height 30
type input "[DATE]"
click at [1017, 482] on div "28" at bounding box center [1015, 479] width 26 height 30
type input "[DATE]"
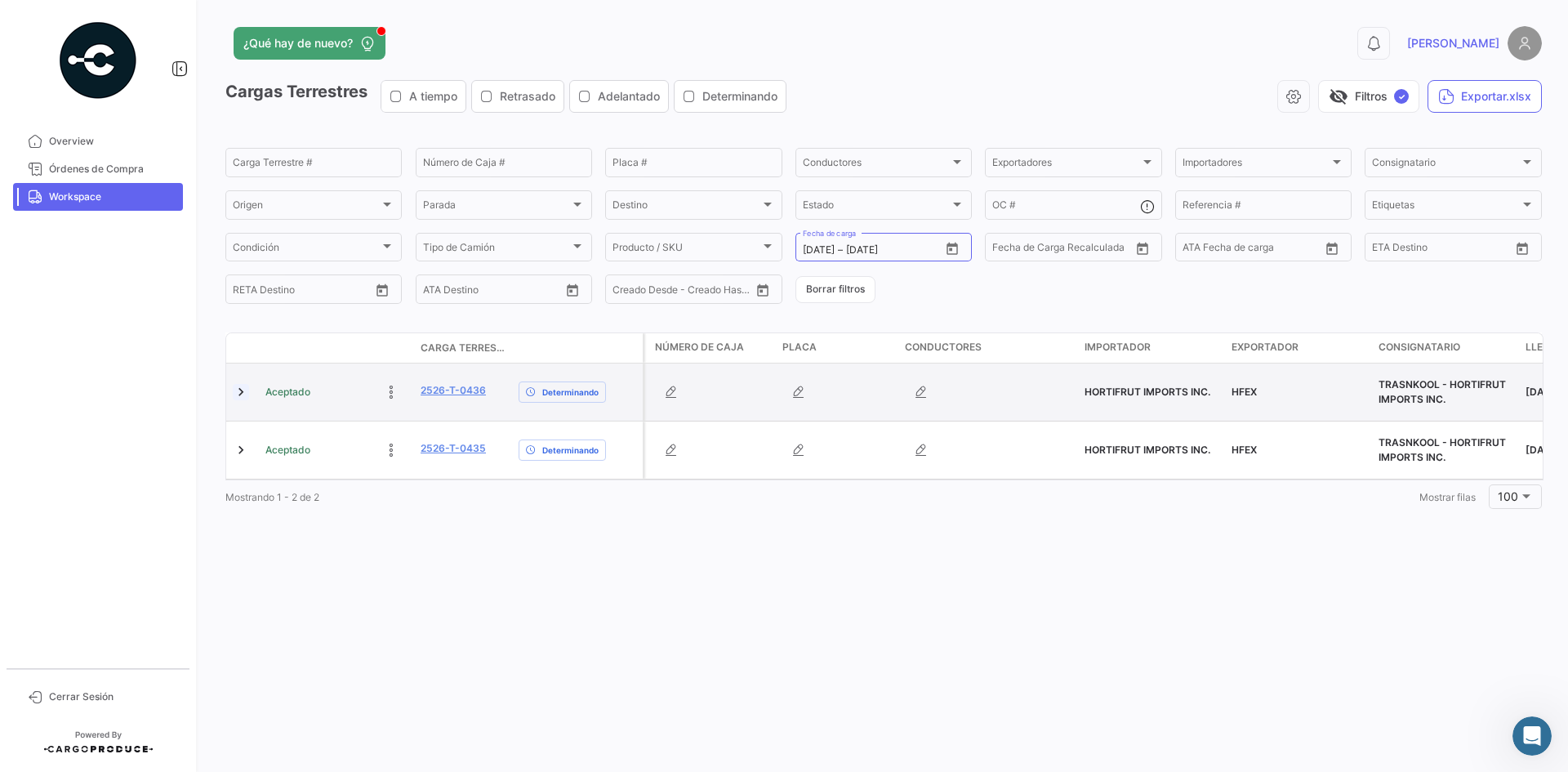
click at [239, 387] on link at bounding box center [241, 392] width 16 height 16
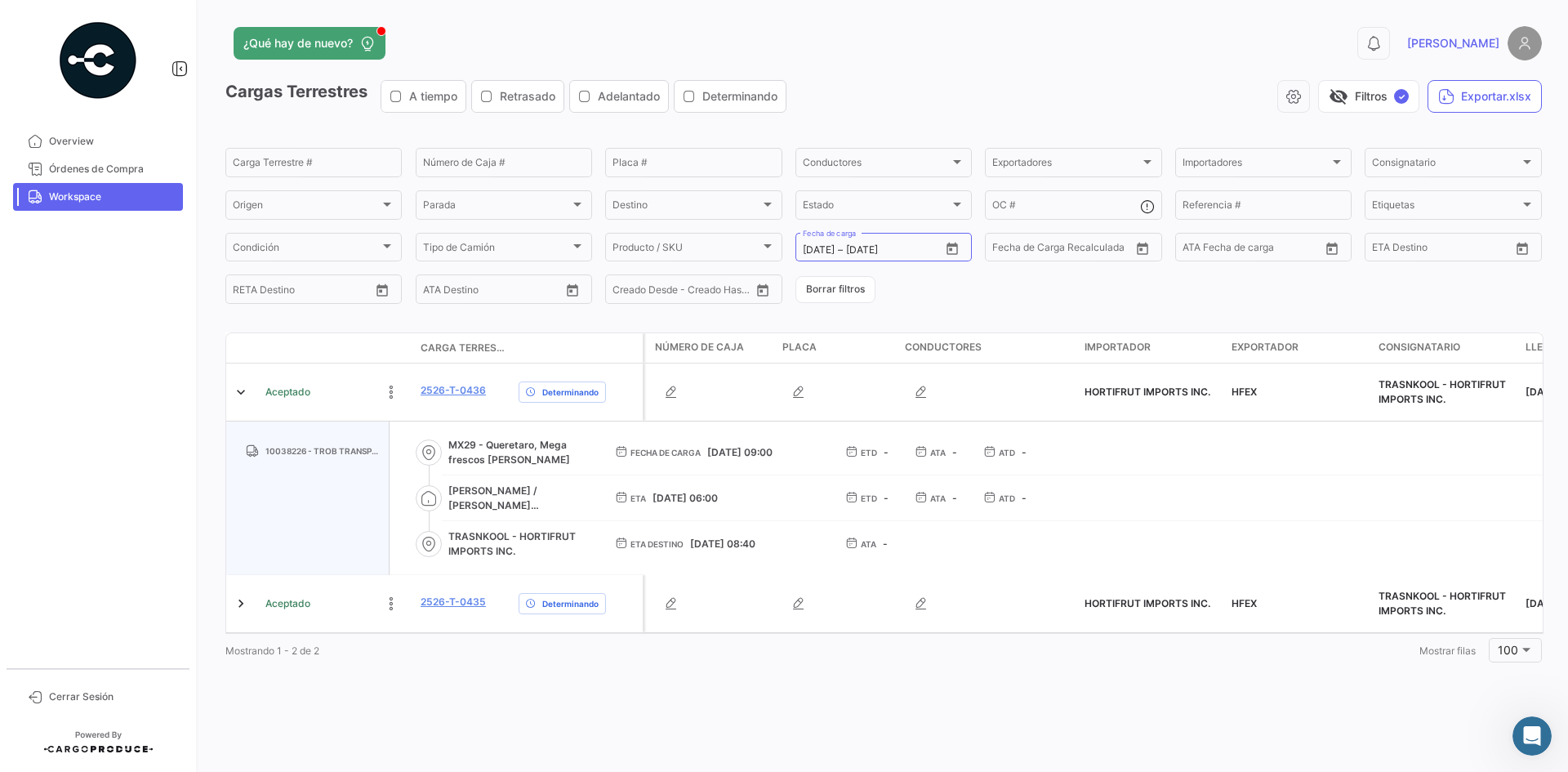
drag, startPoint x: 486, startPoint y: 429, endPoint x: 534, endPoint y: 449, distance: 52.0
click at [534, 449] on span "MX29 - Queretaro, Mega frescos [PERSON_NAME]" at bounding box center [518, 453] width 141 height 30
copy span "Queretaro, Mega frescos [PERSON_NAME]"
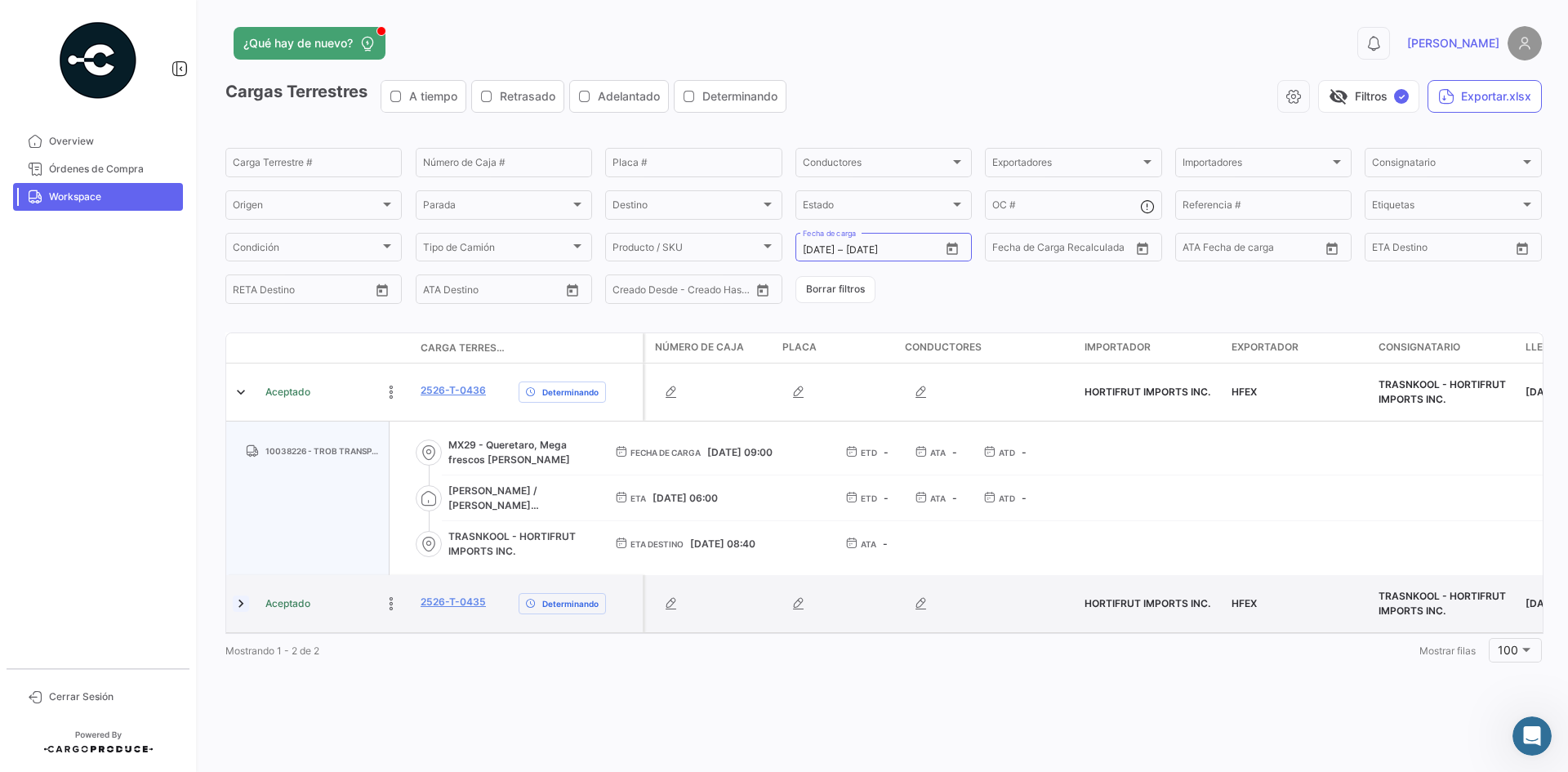
click at [236, 596] on link at bounding box center [241, 603] width 16 height 16
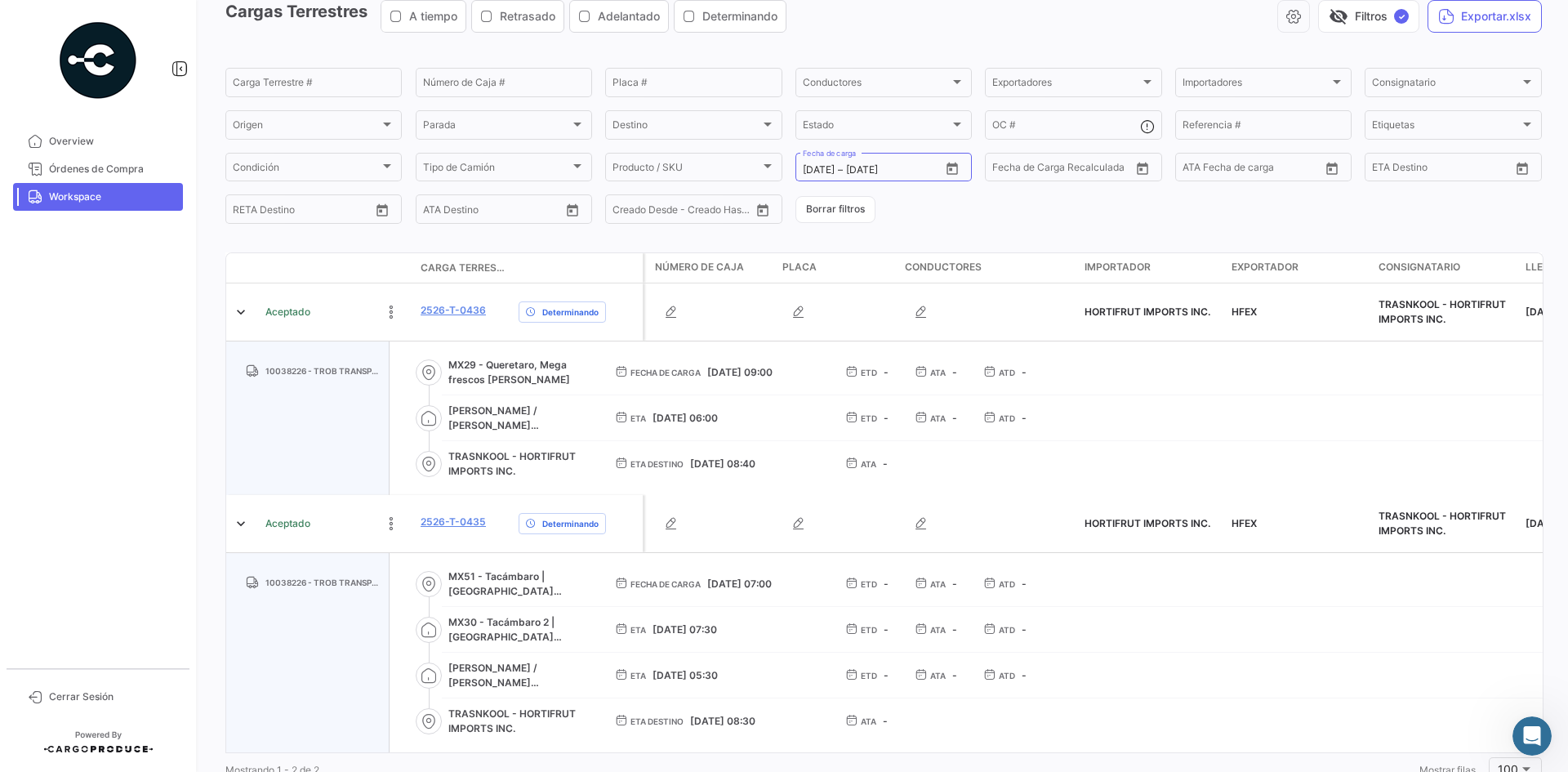
scroll to position [82, 0]
drag, startPoint x: 486, startPoint y: 563, endPoint x: 535, endPoint y: 565, distance: 49.0
click at [535, 568] on span "MX51 - Tacámbaro | [GEOGRAPHIC_DATA][PERSON_NAME]" at bounding box center [518, 583] width 141 height 30
copy span "Tacámbaro"
click at [947, 161] on icon "Open calendar" at bounding box center [952, 167] width 12 height 13
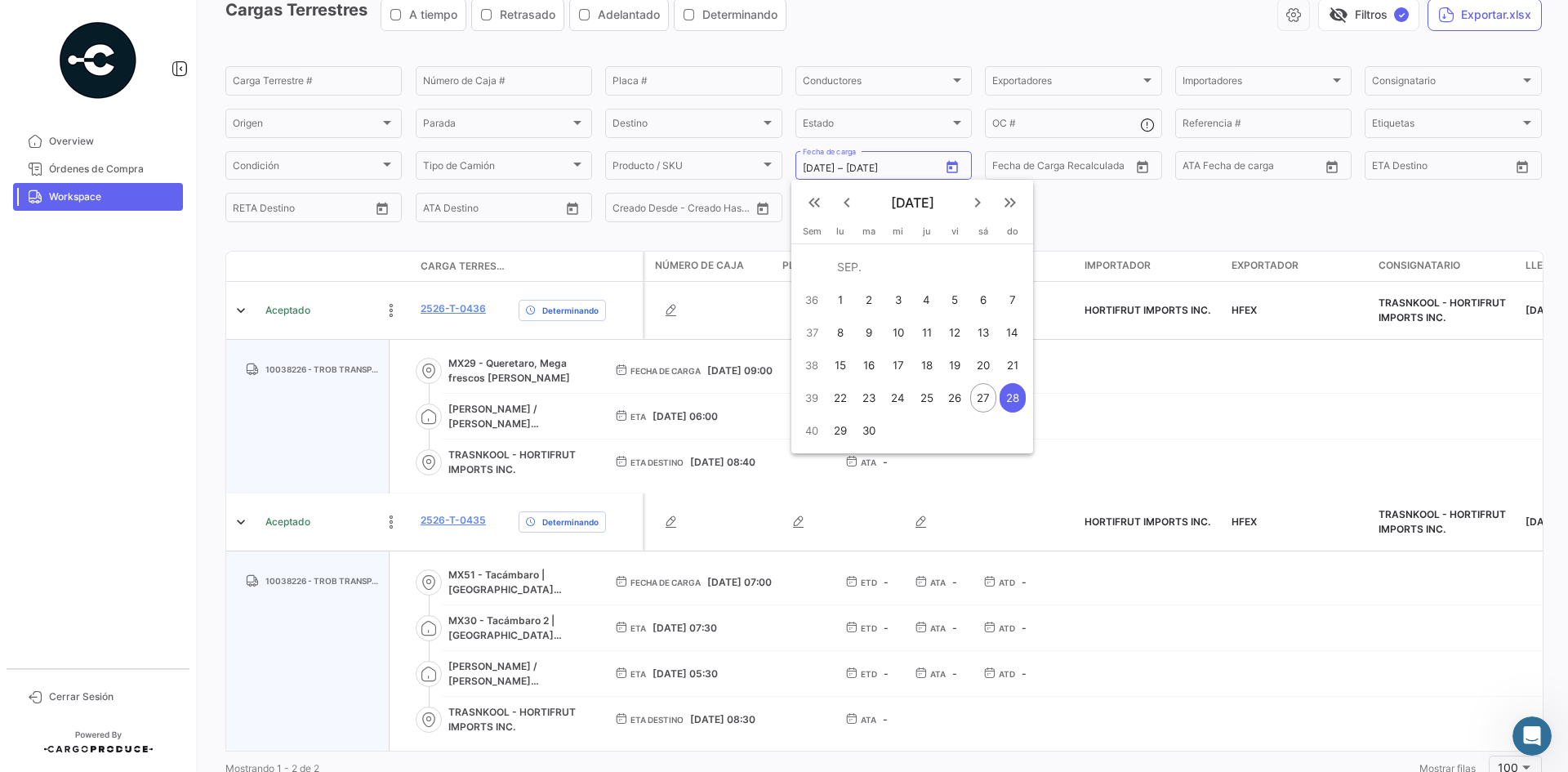
click at [978, 400] on div "27" at bounding box center [983, 398] width 26 height 30
type input "[DATE]"
click at [978, 400] on div "27" at bounding box center [983, 398] width 26 height 30
type input "[DATE]"
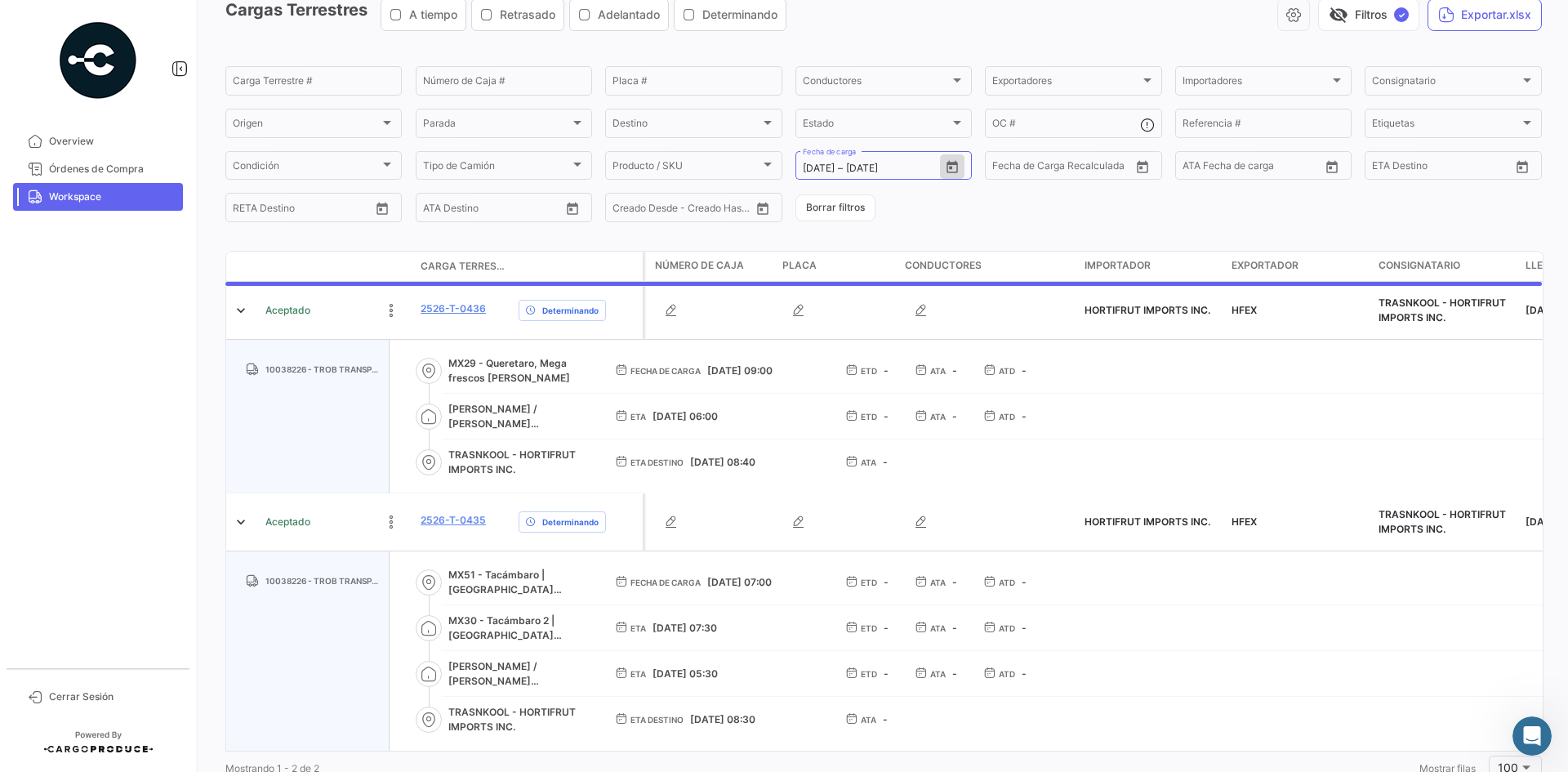
scroll to position [0, 0]
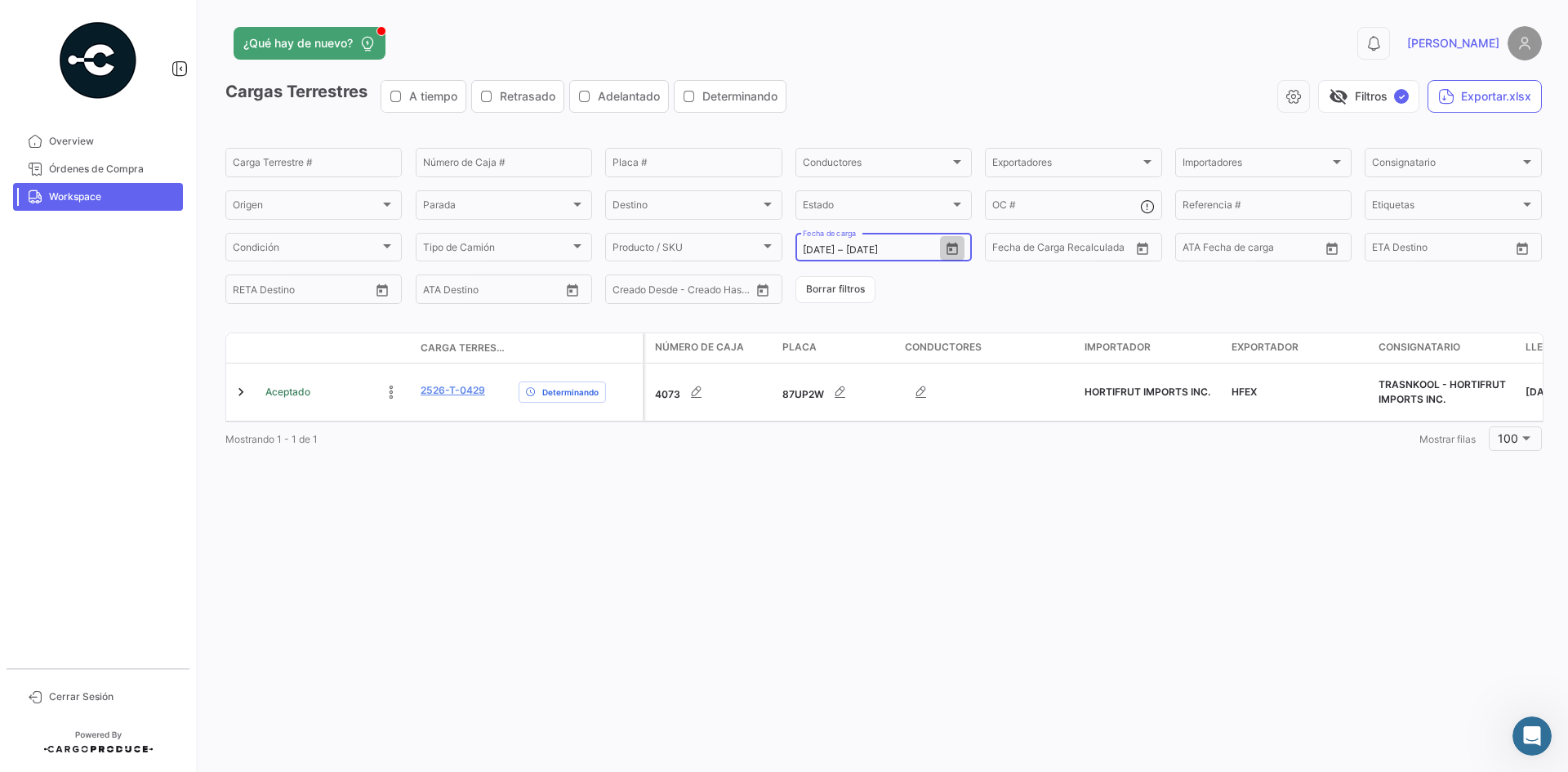
click at [949, 253] on icon "Open calendar" at bounding box center [952, 248] width 12 height 13
click at [958, 482] on div "26" at bounding box center [958, 479] width 25 height 30
type input "[DATE]"
click at [958, 482] on div "26" at bounding box center [958, 479] width 25 height 30
type input "[DATE]"
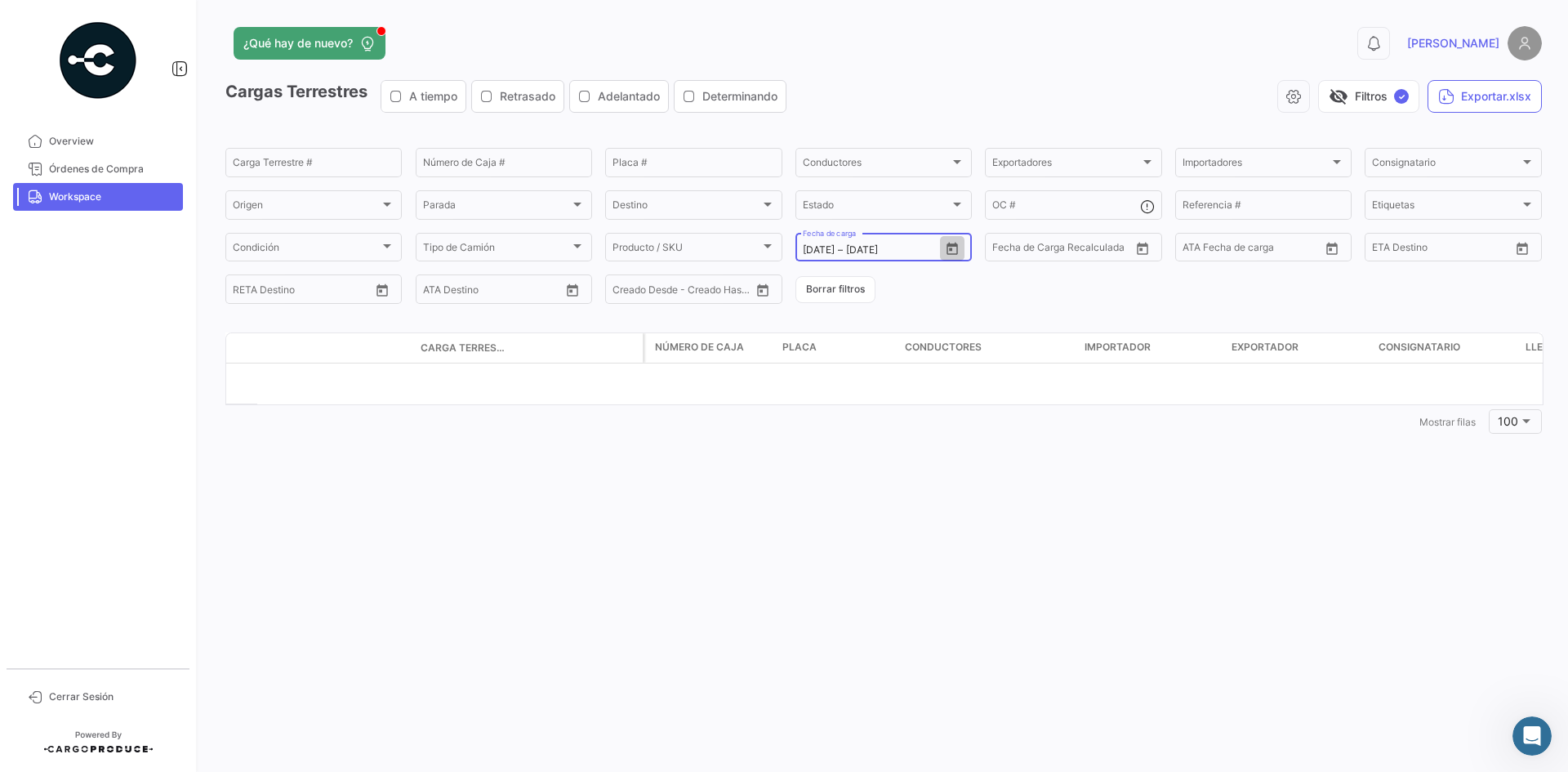
click at [954, 253] on icon "Open calendar" at bounding box center [952, 248] width 12 height 13
click at [954, 253] on div at bounding box center [784, 386] width 1568 height 772
click at [958, 246] on icon "Open calendar" at bounding box center [952, 249] width 14 height 14
click at [926, 492] on div "25" at bounding box center [930, 479] width 25 height 30
type input "[DATE]"
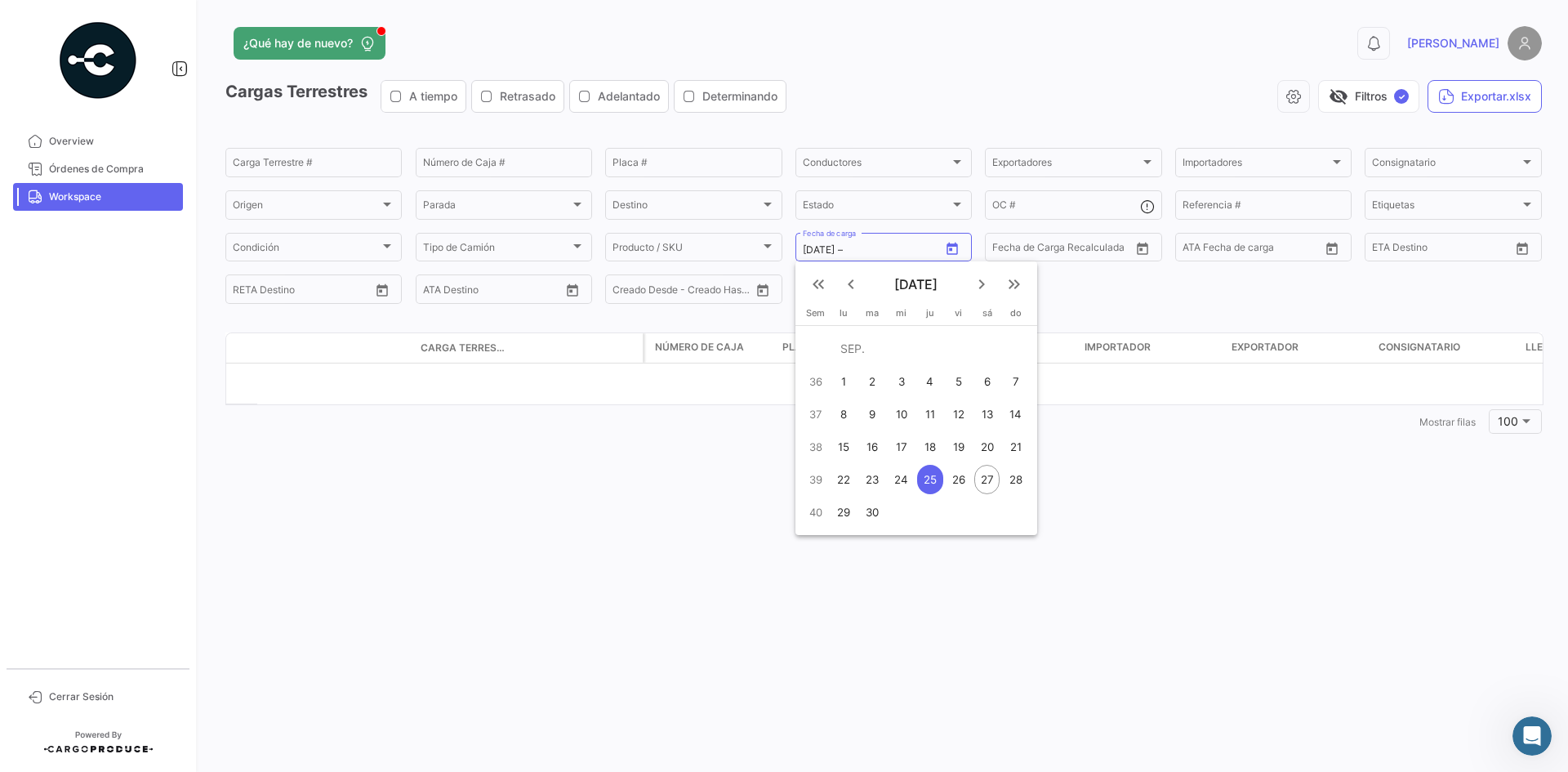
click at [928, 477] on div "25" at bounding box center [930, 479] width 25 height 30
type input "[DATE]"
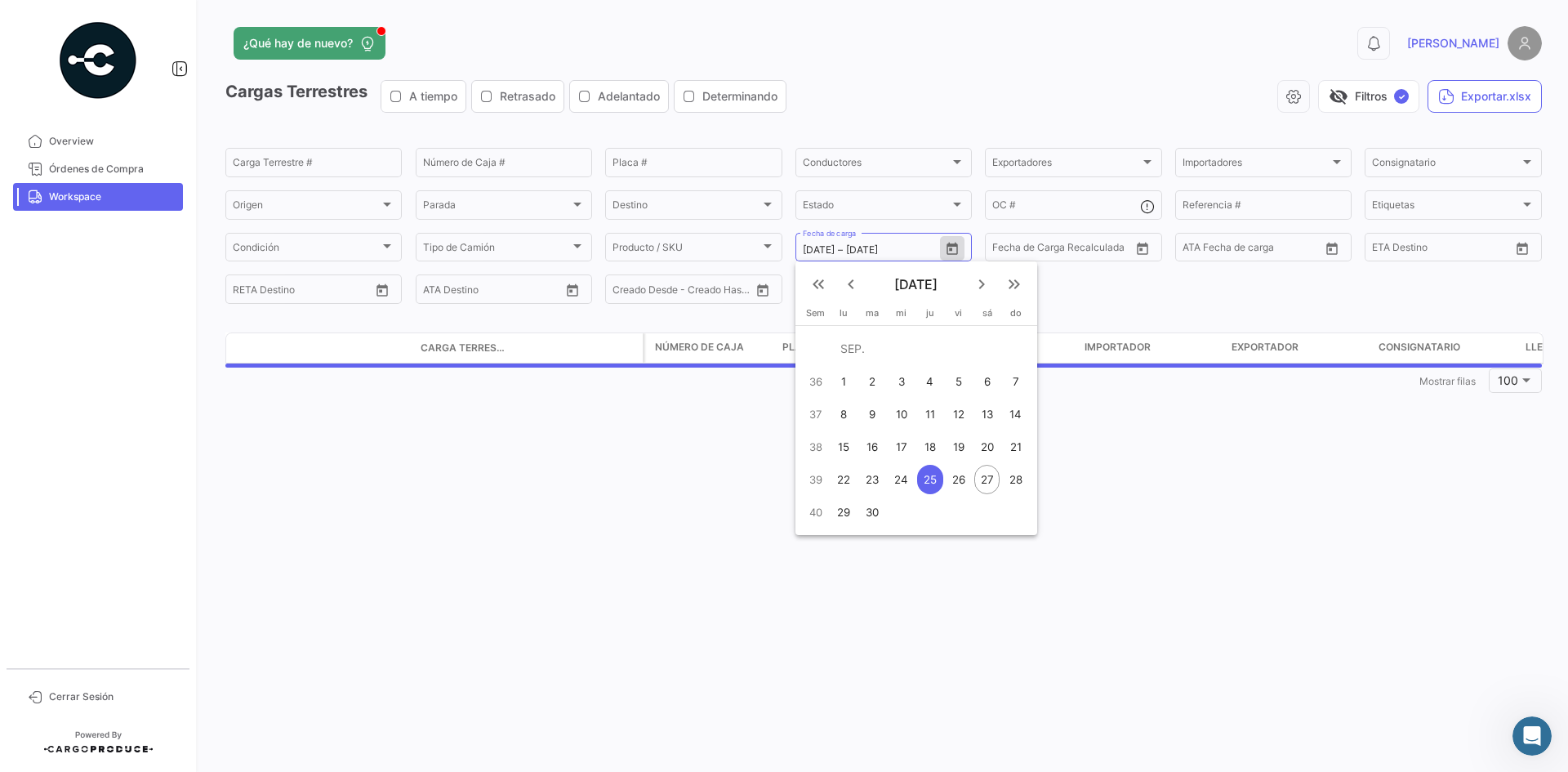
click at [928, 477] on div "¿Qué hay de nuevo? 0 [PERSON_NAME] Terrestres A tiempo Retrasado Adelantado Det…" at bounding box center [884, 386] width 1369 height 772
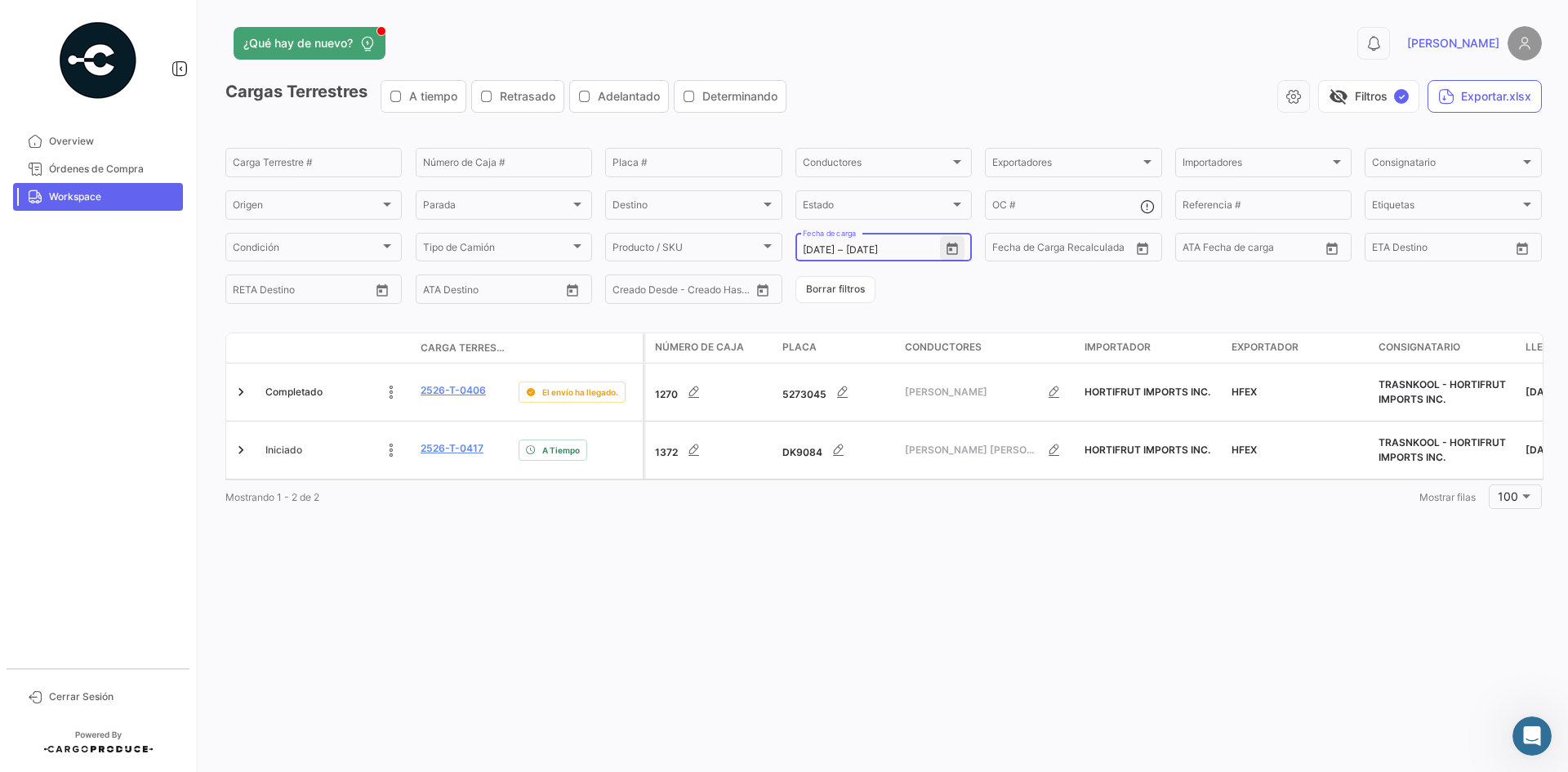
click at [955, 246] on icon "Open calendar" at bounding box center [952, 248] width 12 height 13
click at [993, 490] on div "27" at bounding box center [987, 479] width 26 height 30
type input "[DATE]"
click at [993, 490] on div "27" at bounding box center [987, 479] width 26 height 30
type input "[DATE]"
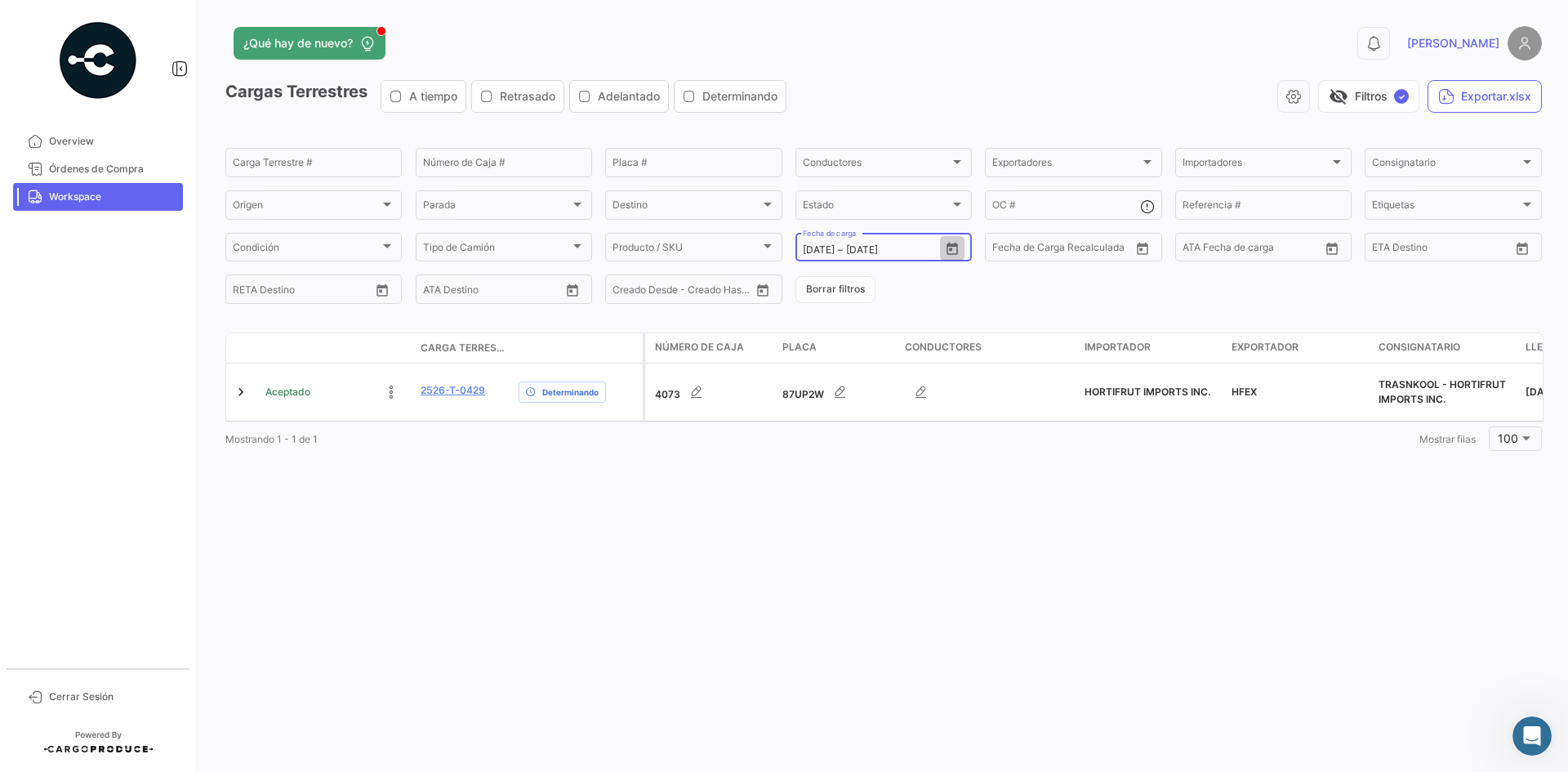
click at [956, 243] on icon "Open calendar" at bounding box center [952, 248] width 12 height 13
click at [964, 245] on button "Open calendar" at bounding box center [952, 248] width 24 height 24
click at [941, 482] on div "25" at bounding box center [930, 479] width 25 height 30
type input "[DATE]"
click at [941, 482] on div "25" at bounding box center [930, 479] width 25 height 30
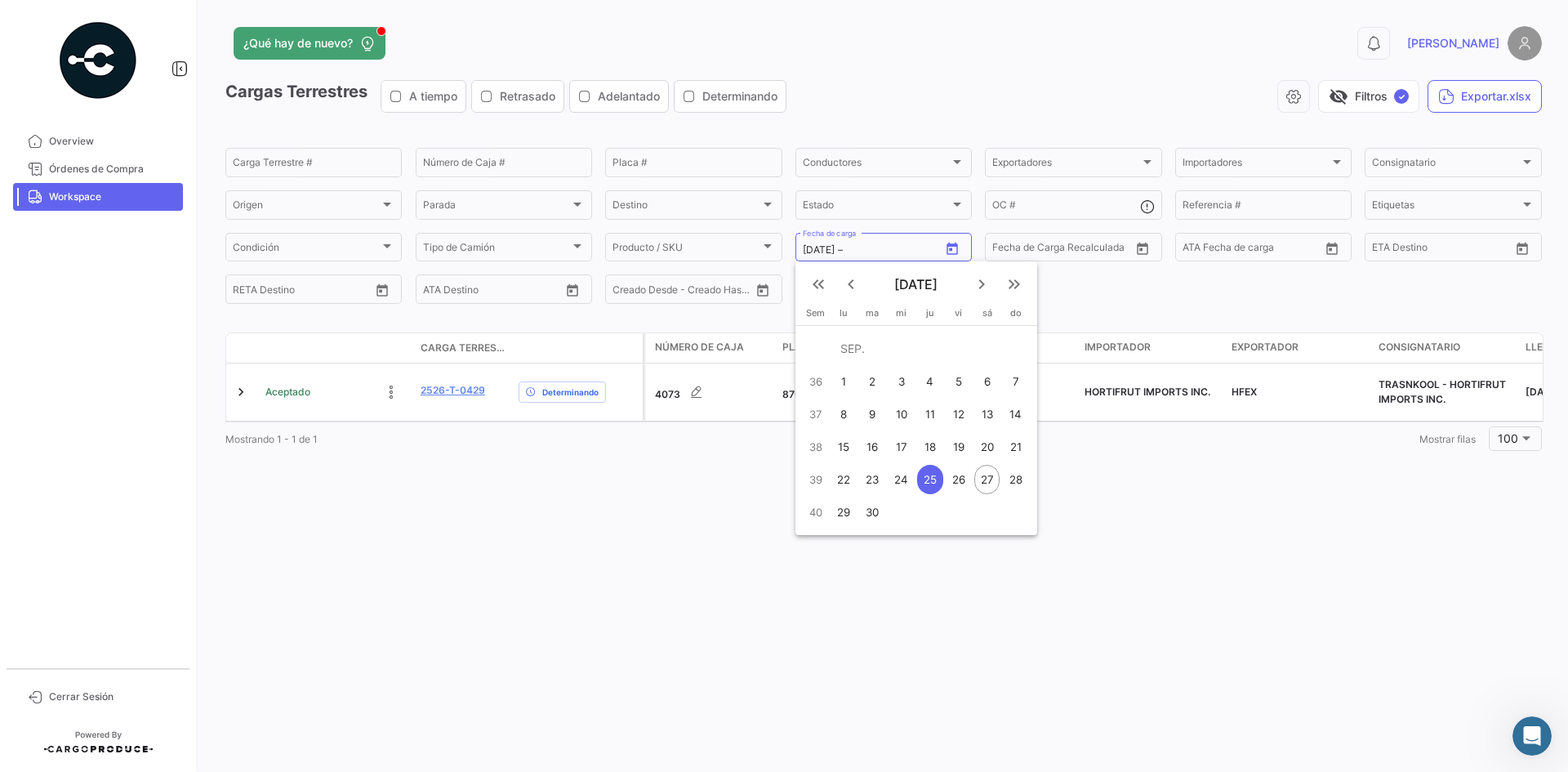
type input "[DATE]"
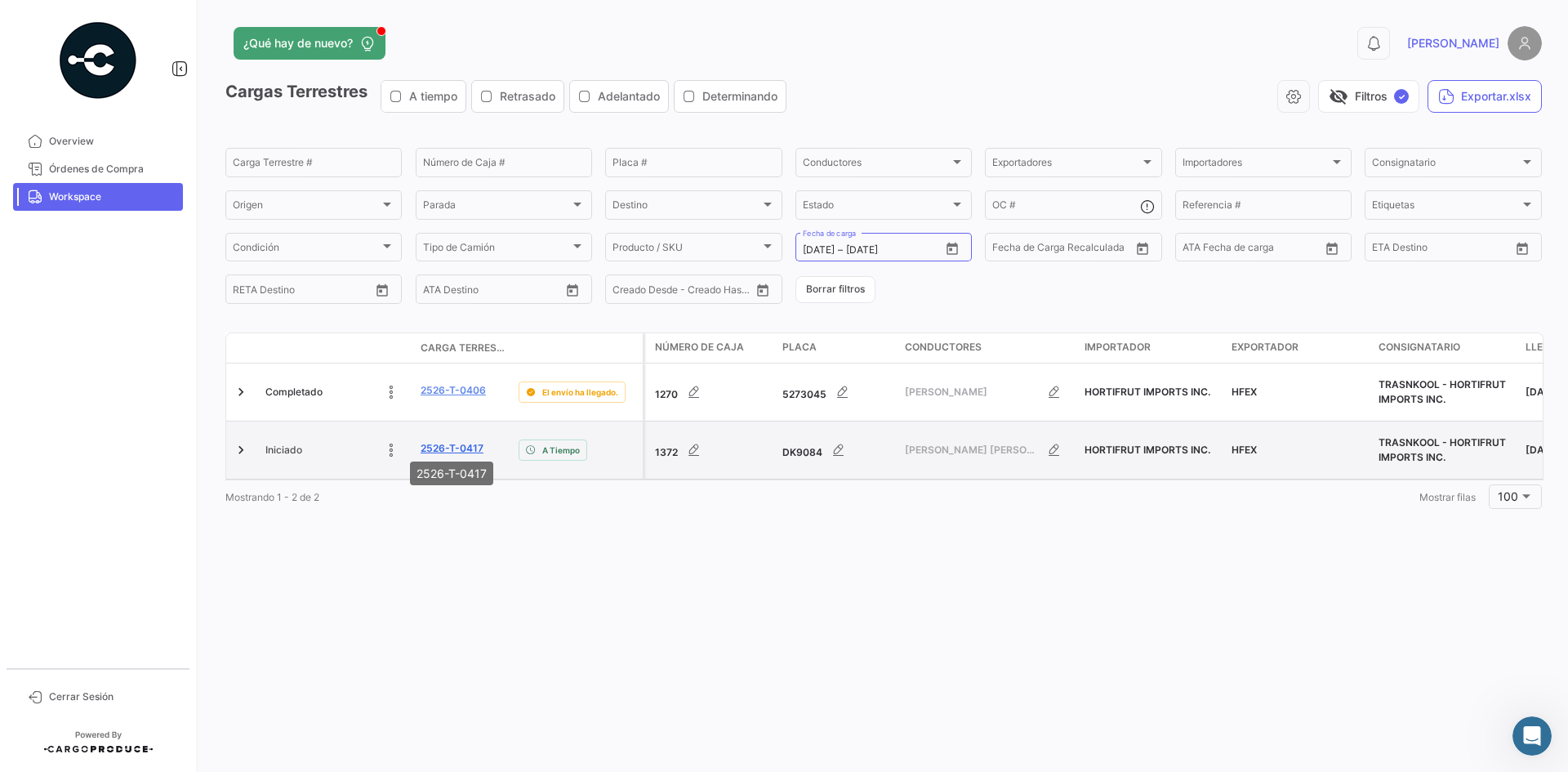
click at [454, 445] on link "2526-T-0417" at bounding box center [453, 448] width 63 height 14
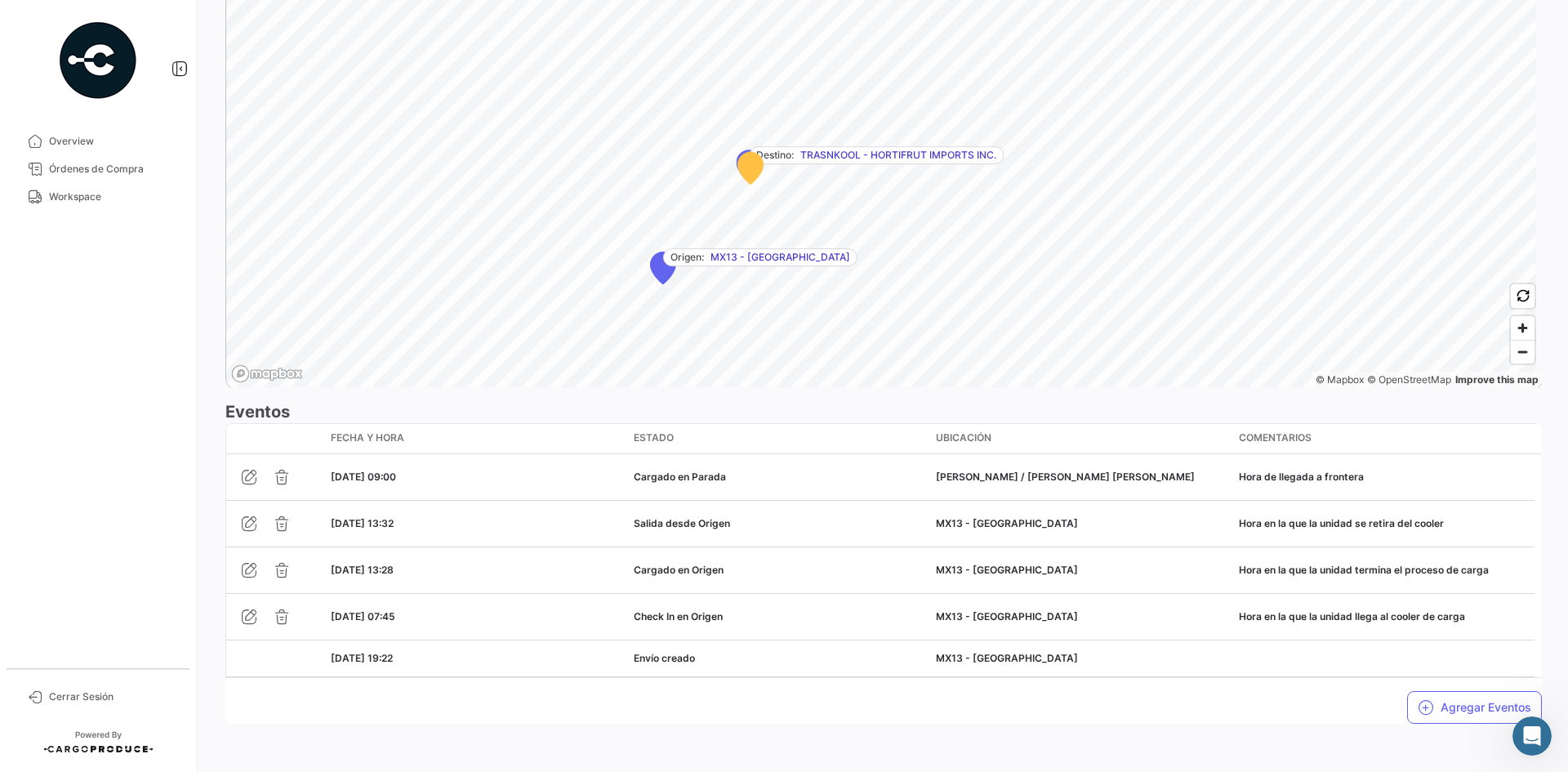
scroll to position [1089, 0]
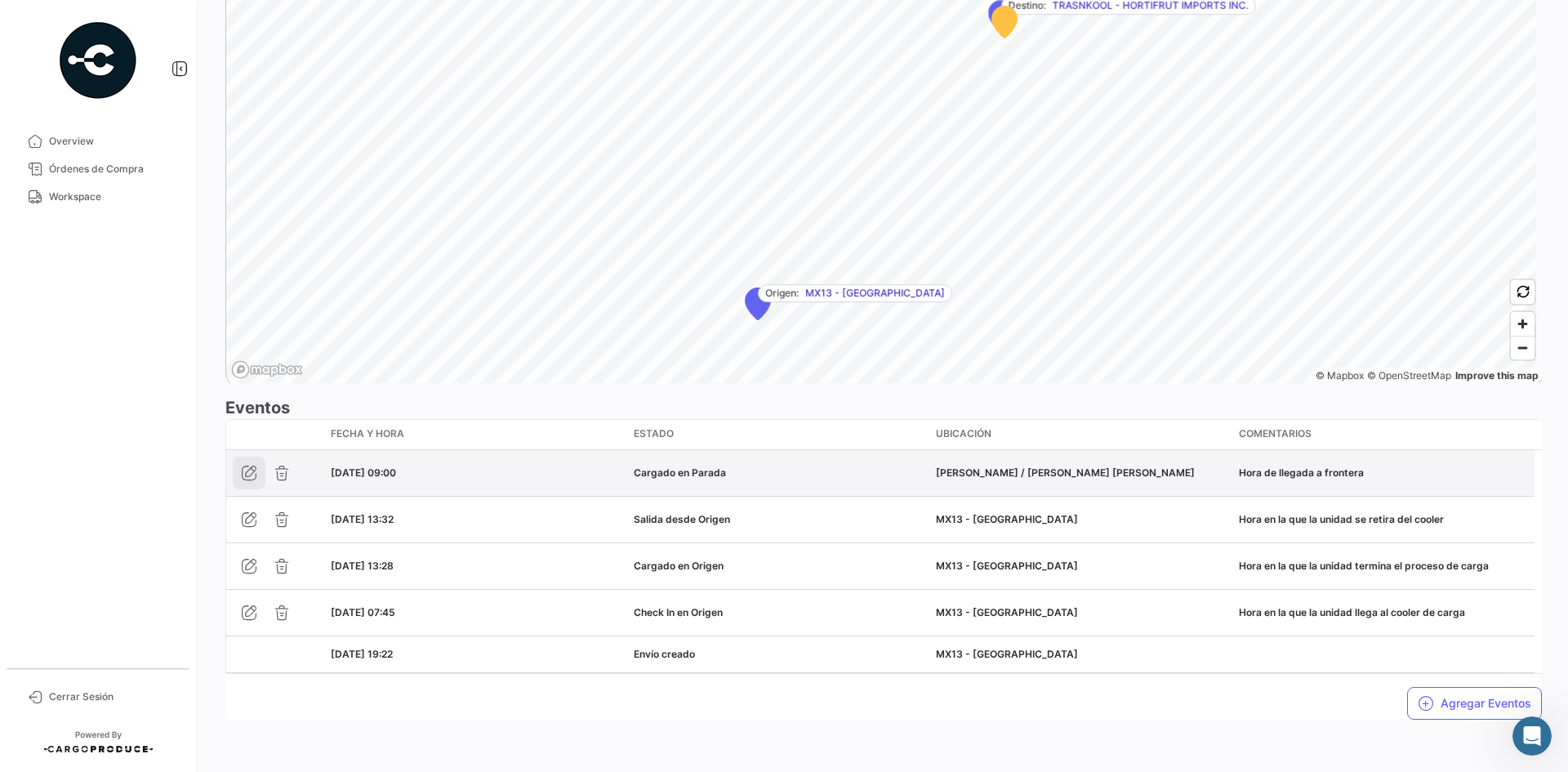
click at [248, 464] on icon "button" at bounding box center [249, 473] width 16 height 16
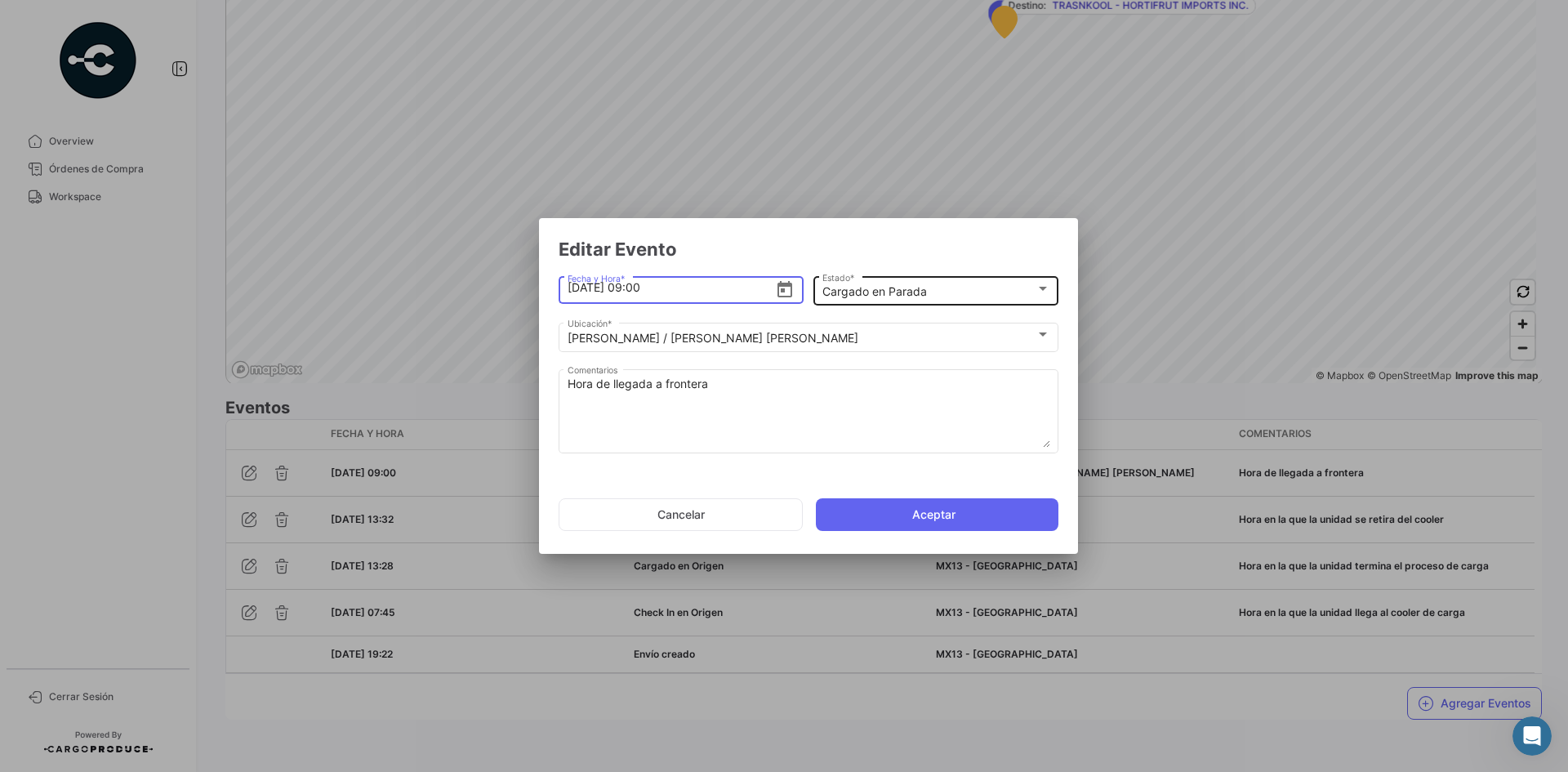
click at [889, 292] on mat-select-trigger "Cargado en Parada" at bounding box center [875, 290] width 105 height 14
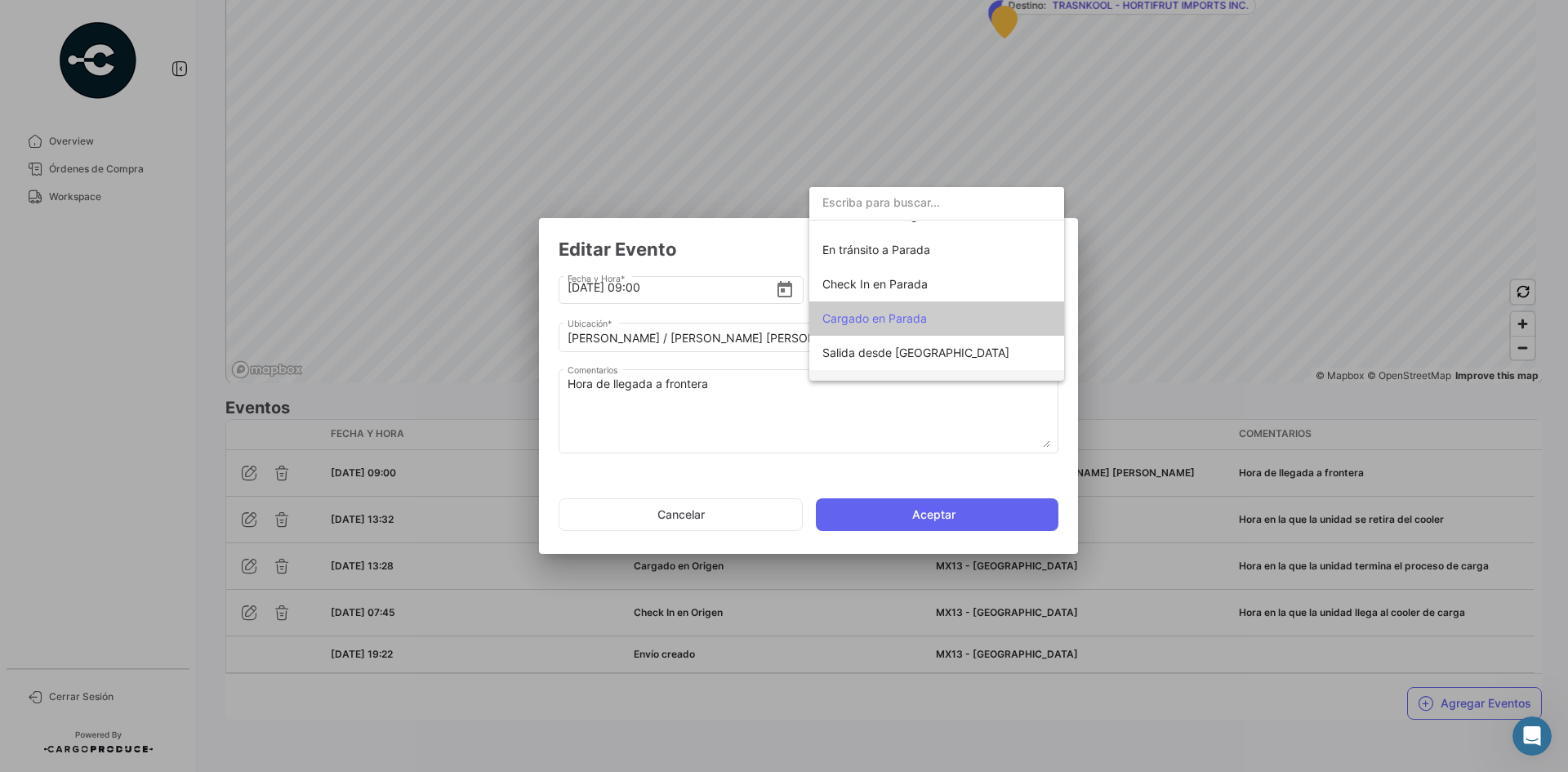
scroll to position [124, 0]
click at [912, 286] on span "Check In en Parada" at bounding box center [875, 286] width 105 height 14
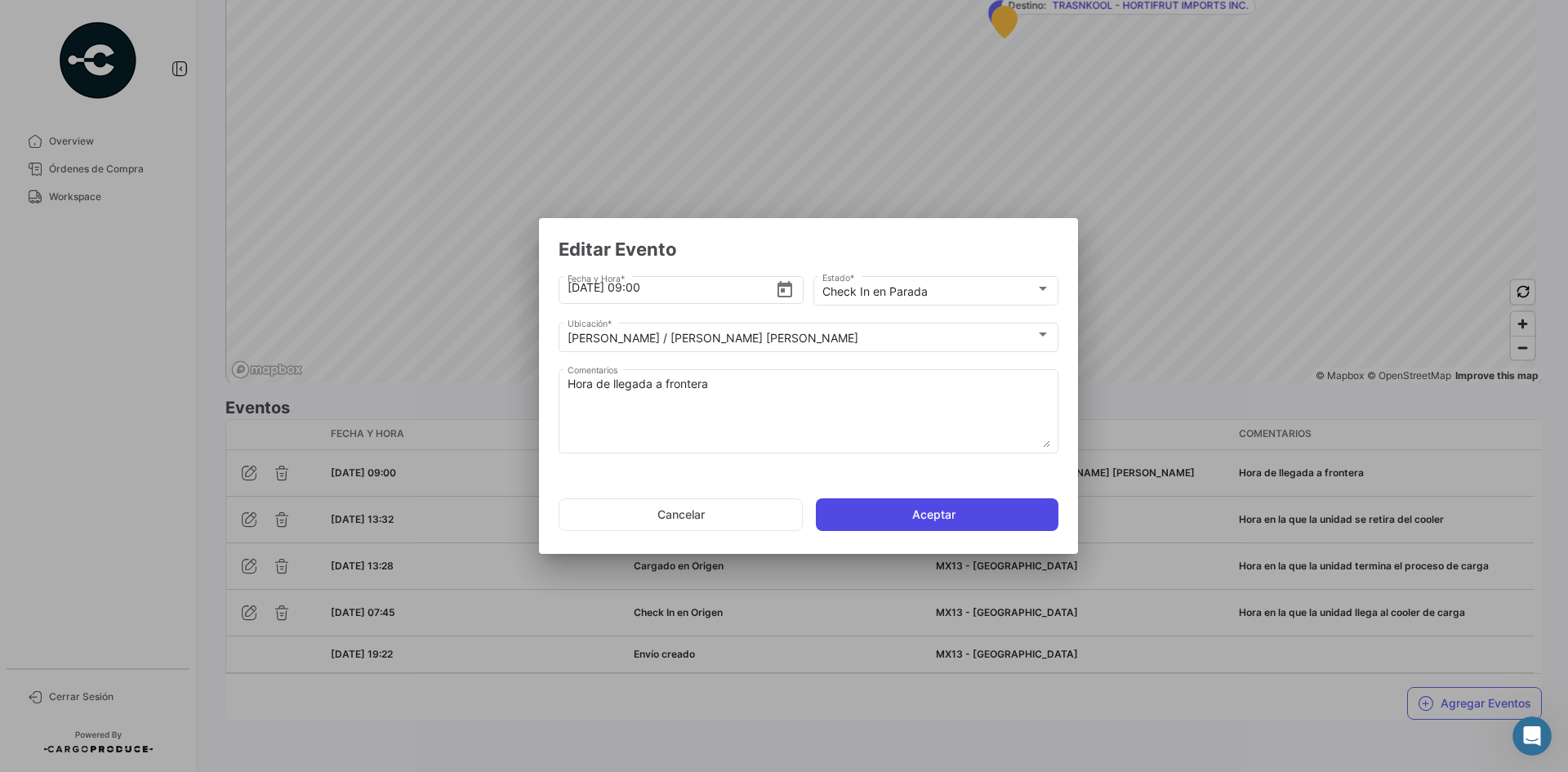
click at [892, 502] on button "Aceptar" at bounding box center [937, 515] width 243 height 32
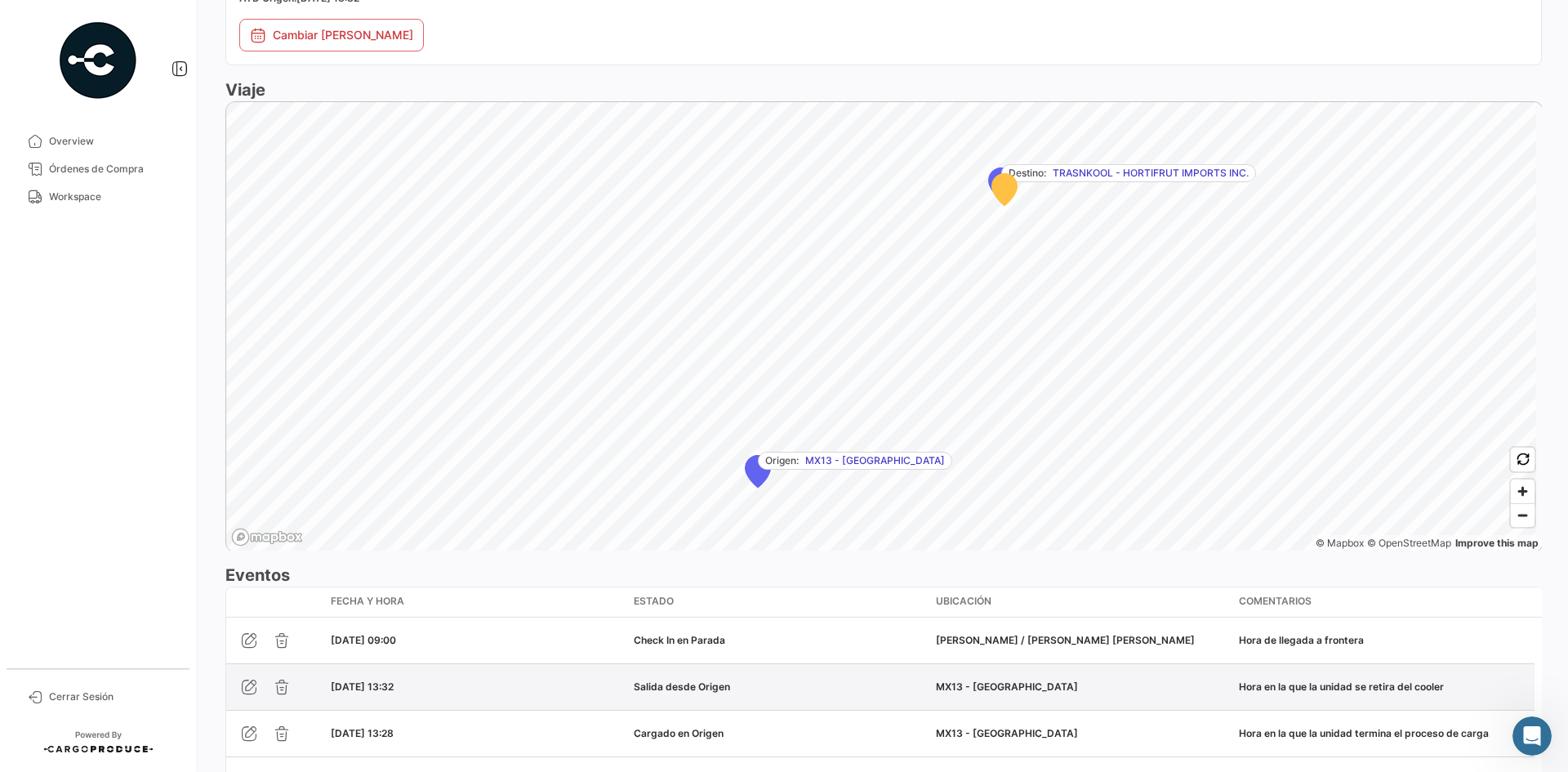
scroll to position [1089, 0]
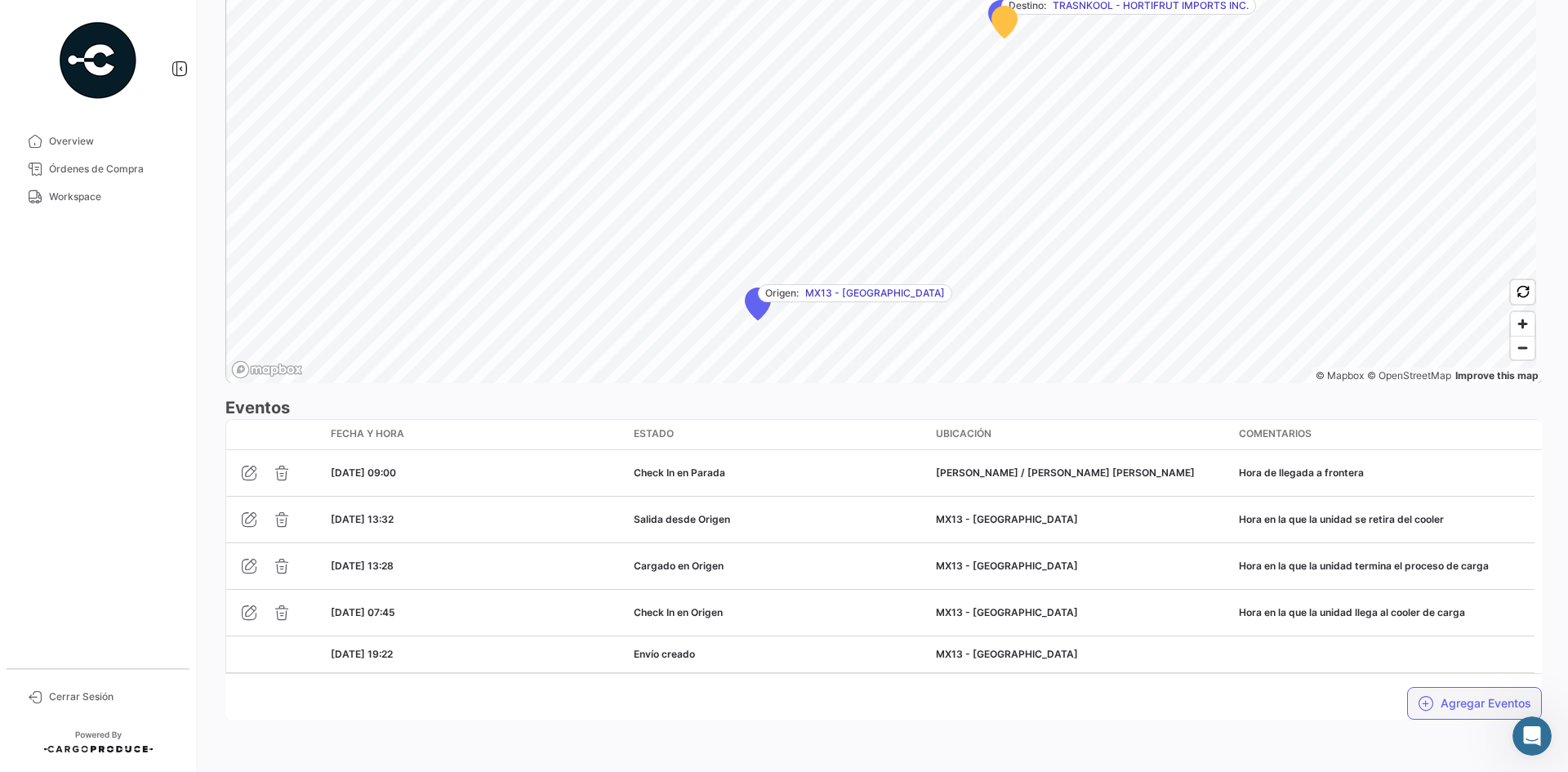
click at [1426, 694] on button "Agregar Eventos" at bounding box center [1474, 703] width 134 height 32
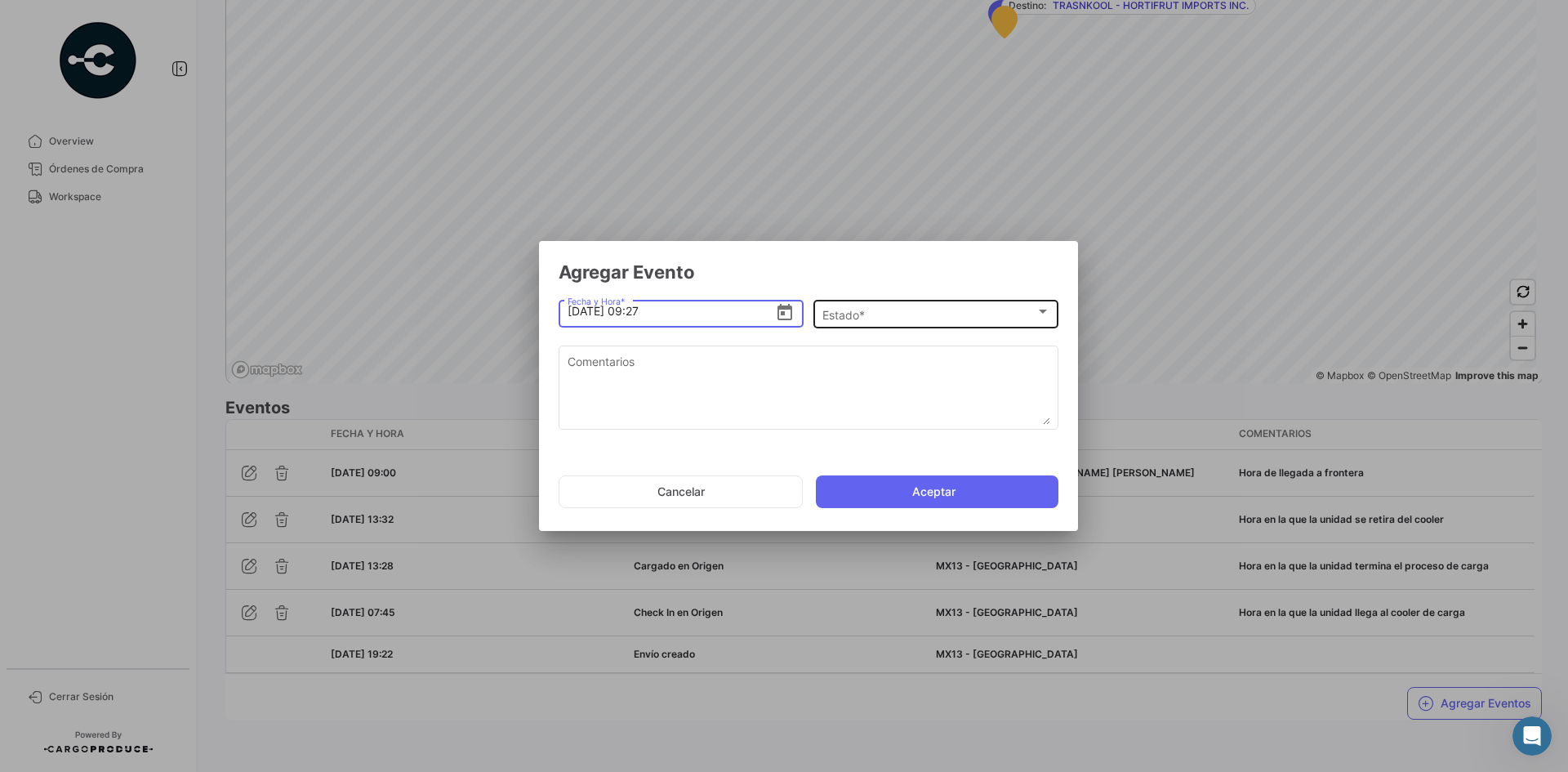
click at [906, 317] on div "Estado *" at bounding box center [929, 314] width 213 height 14
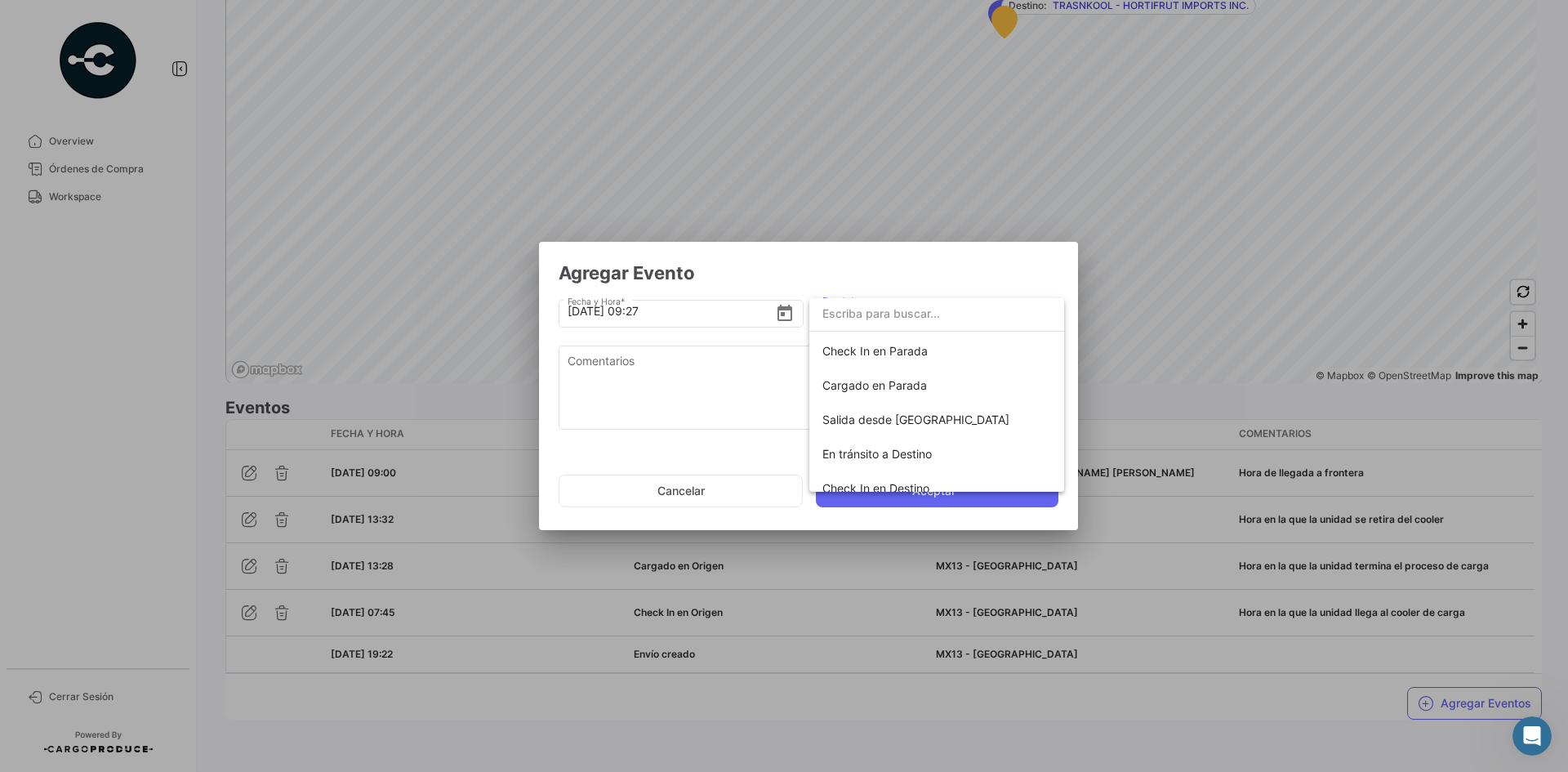
scroll to position [245, 0]
click at [911, 346] on span "Salida desde [GEOGRAPHIC_DATA]" at bounding box center [915, 344] width 187 height 14
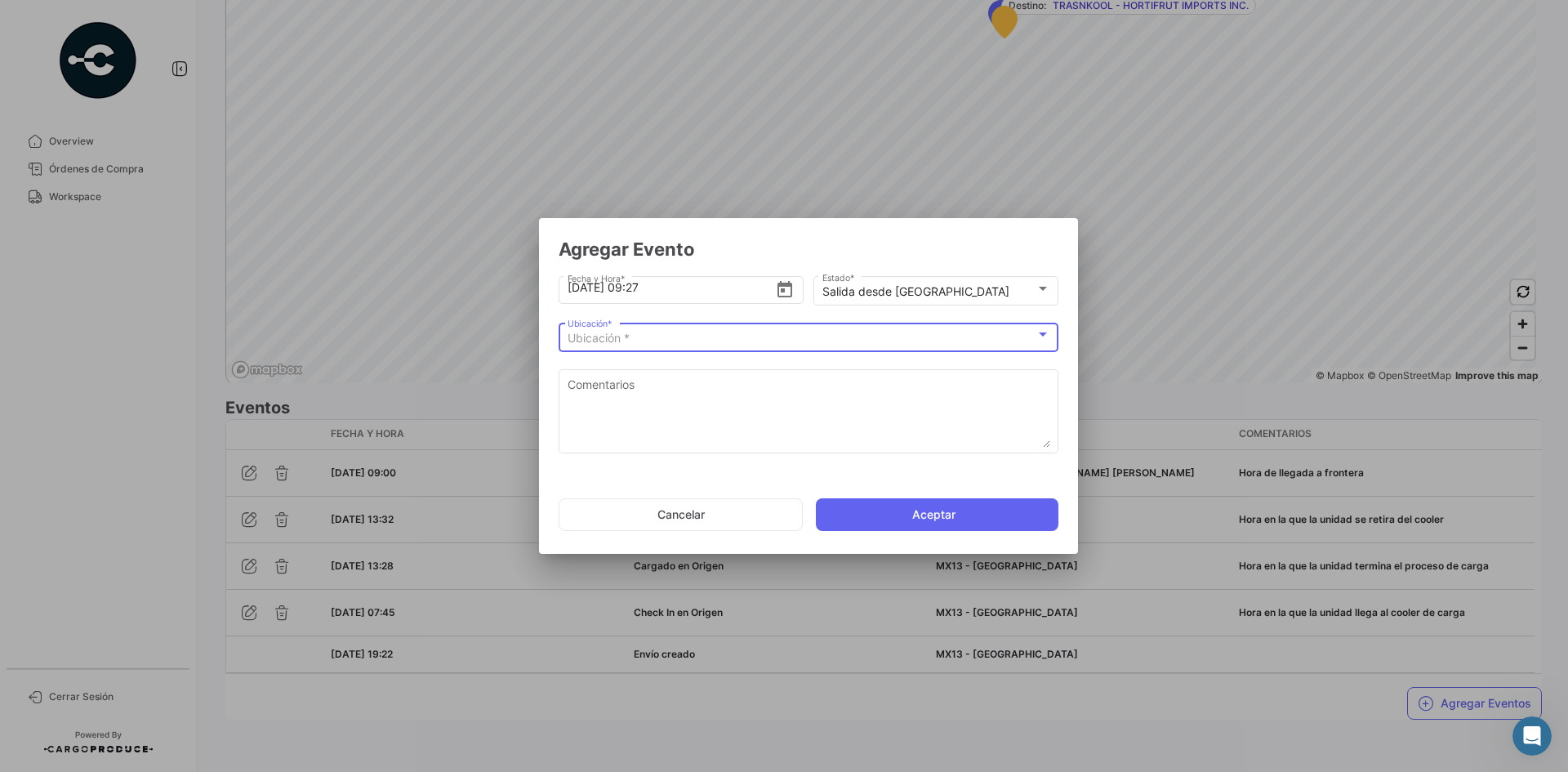
click at [802, 341] on div "Ubicación *" at bounding box center [802, 338] width 468 height 14
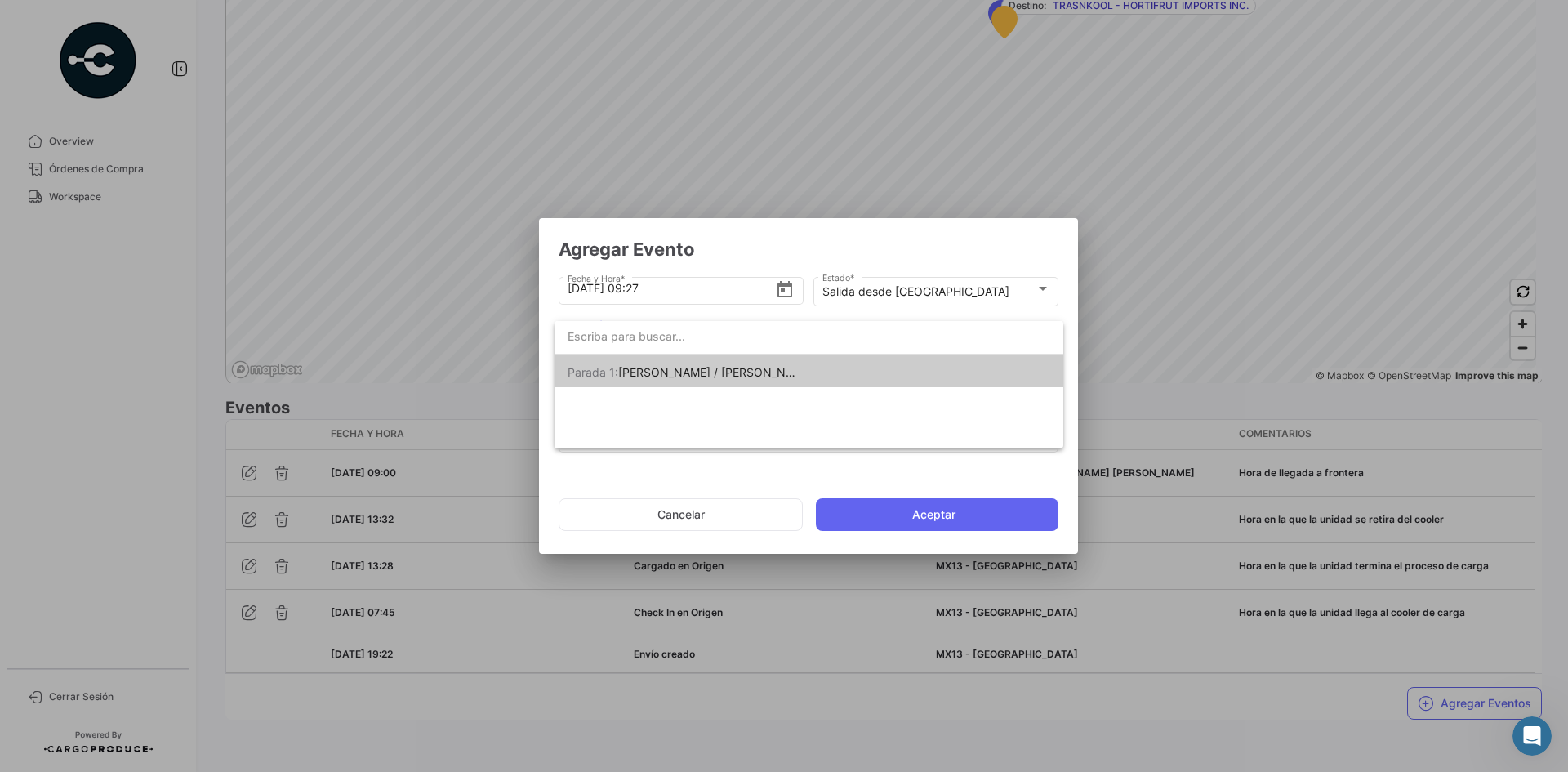
click at [786, 360] on span "[PERSON_NAME] 1: [PERSON_NAME] / [PERSON_NAME] [PERSON_NAME]" at bounding box center [683, 372] width 229 height 34
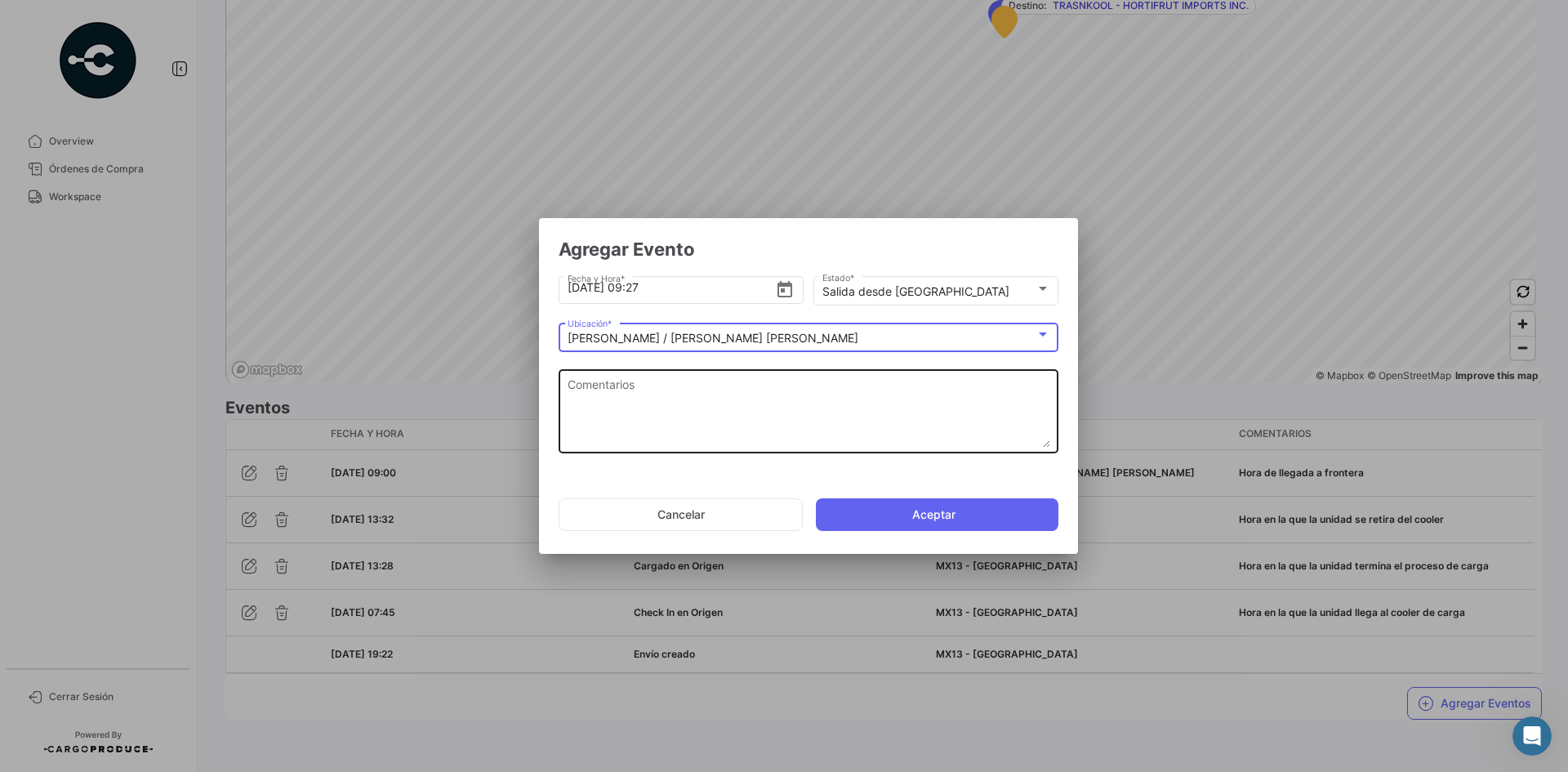
click at [688, 400] on textarea "Comentarios" at bounding box center [809, 412] width 482 height 72
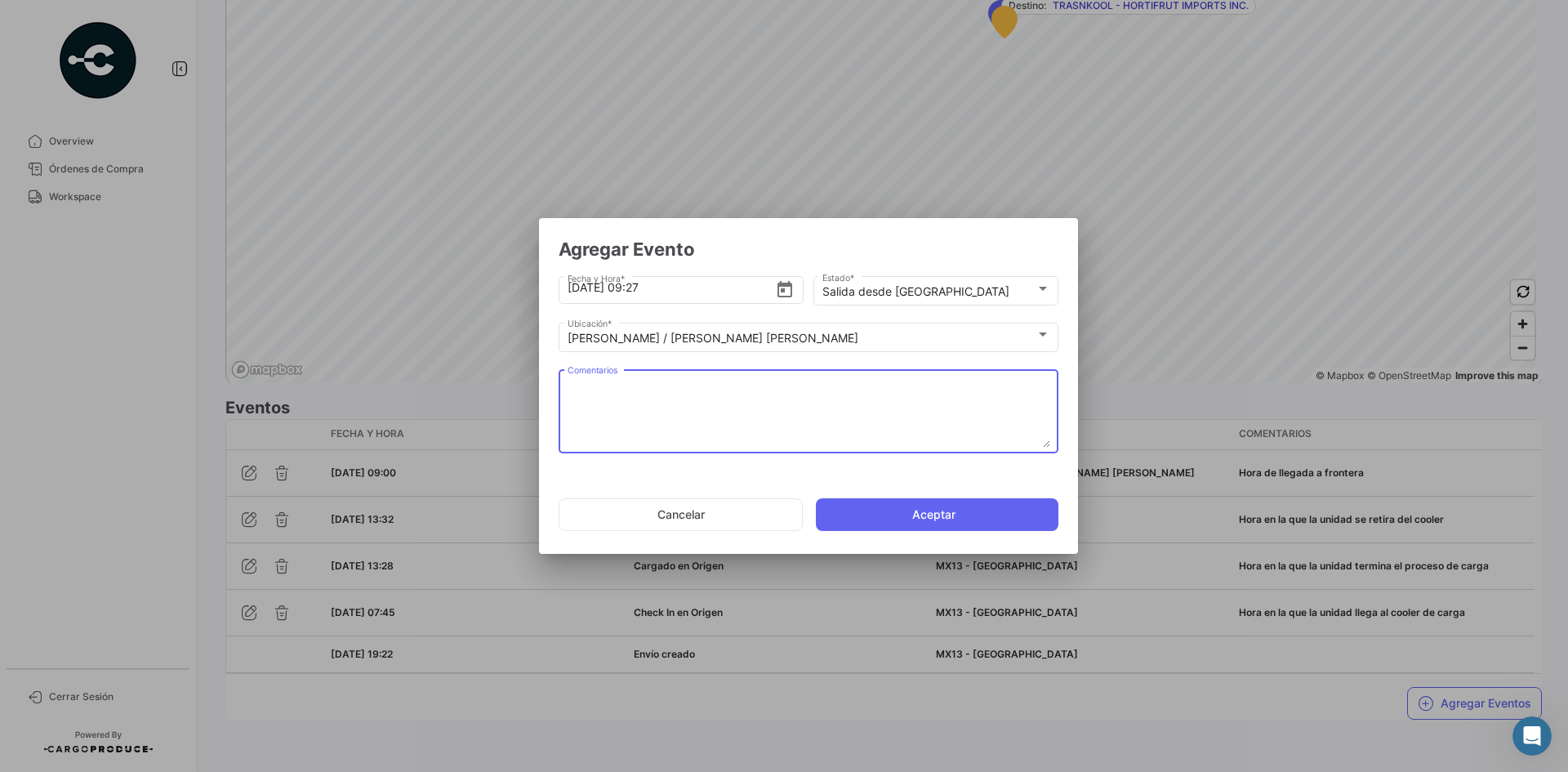
paste textarea "Hora de salida a cruce"
type textarea "Hora de salida a cruce"
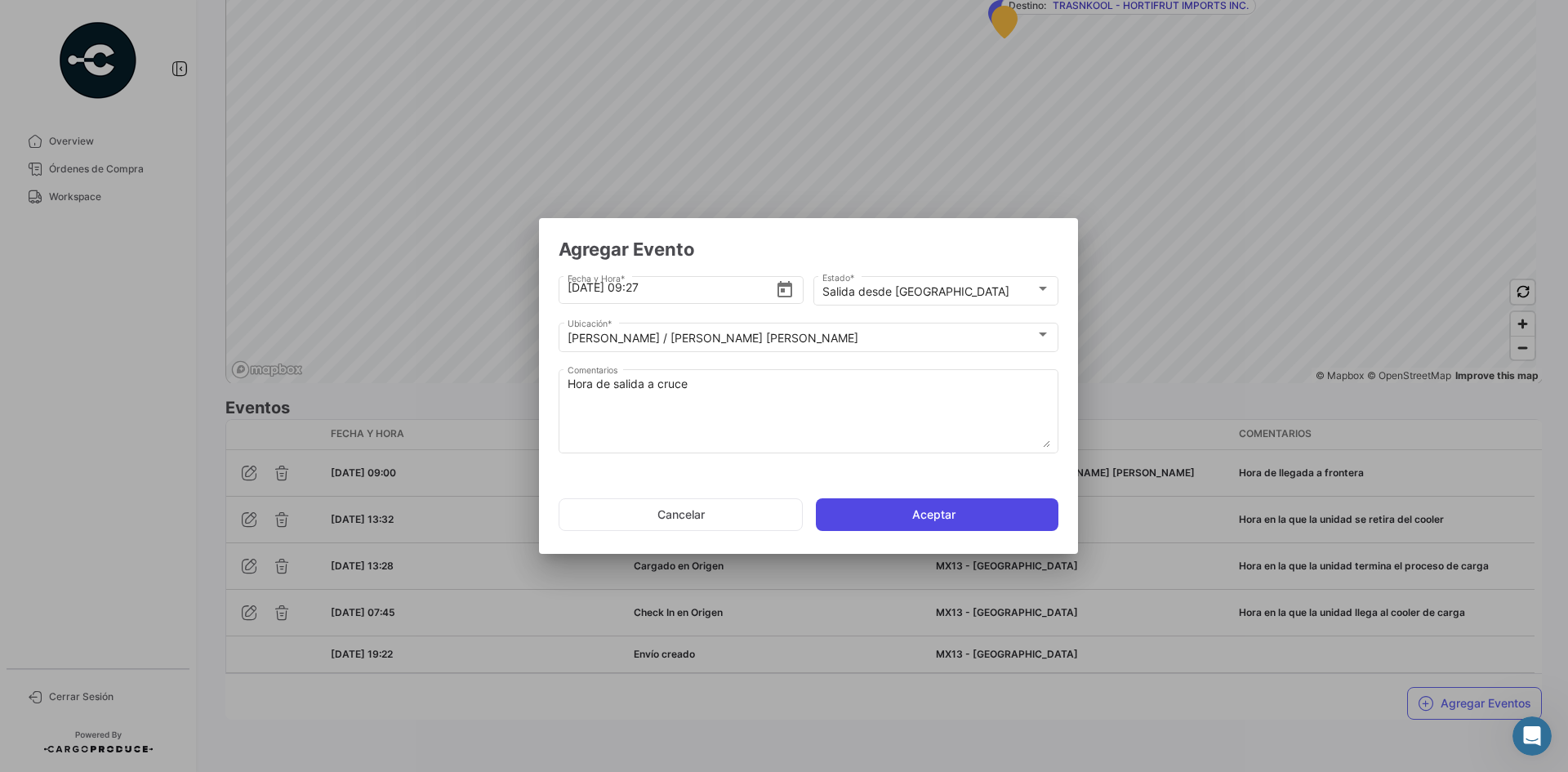
click at [850, 510] on button "Aceptar" at bounding box center [937, 515] width 243 height 32
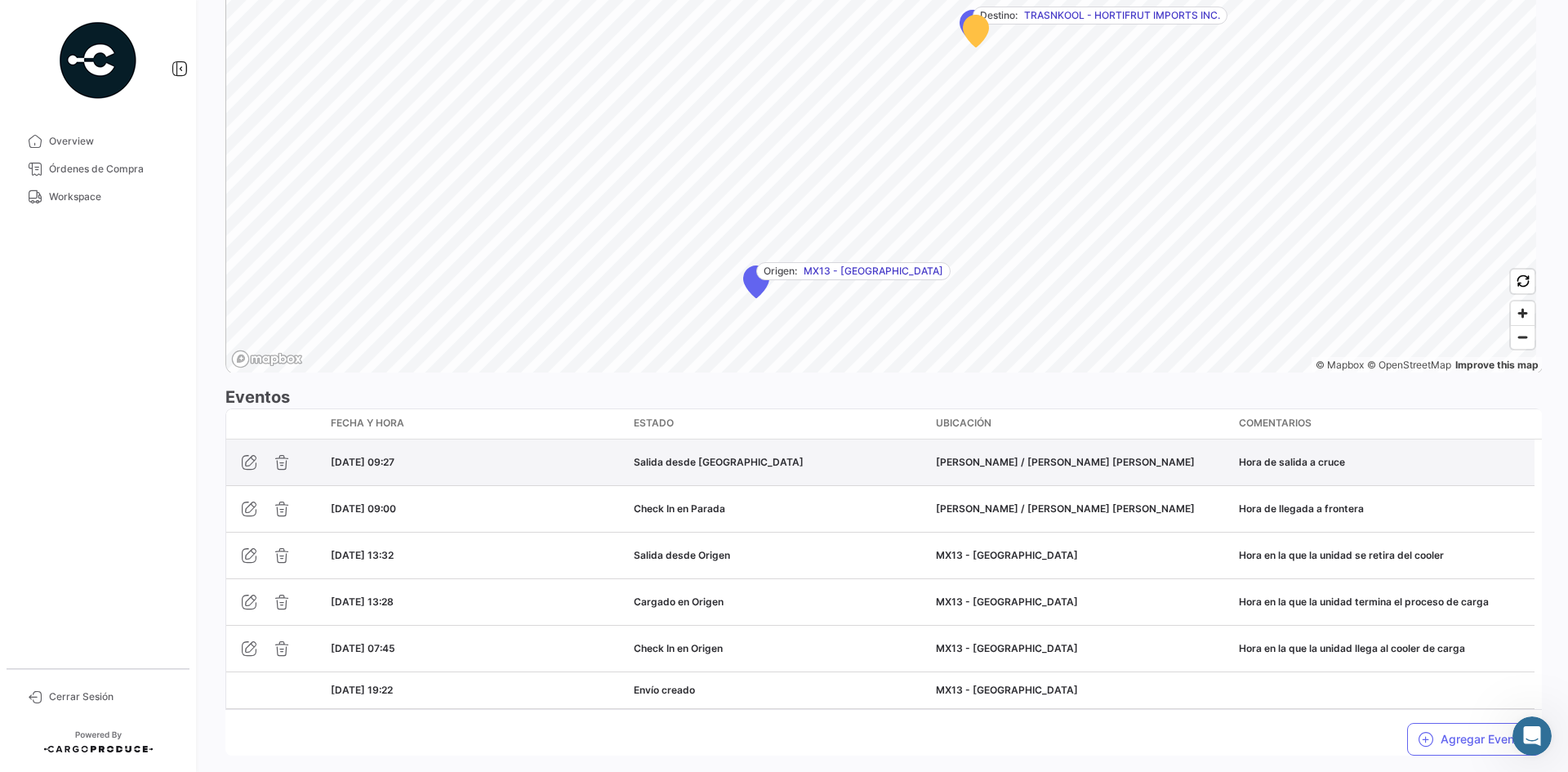
scroll to position [1136, 0]
